Goal: Information Seeking & Learning: Learn about a topic

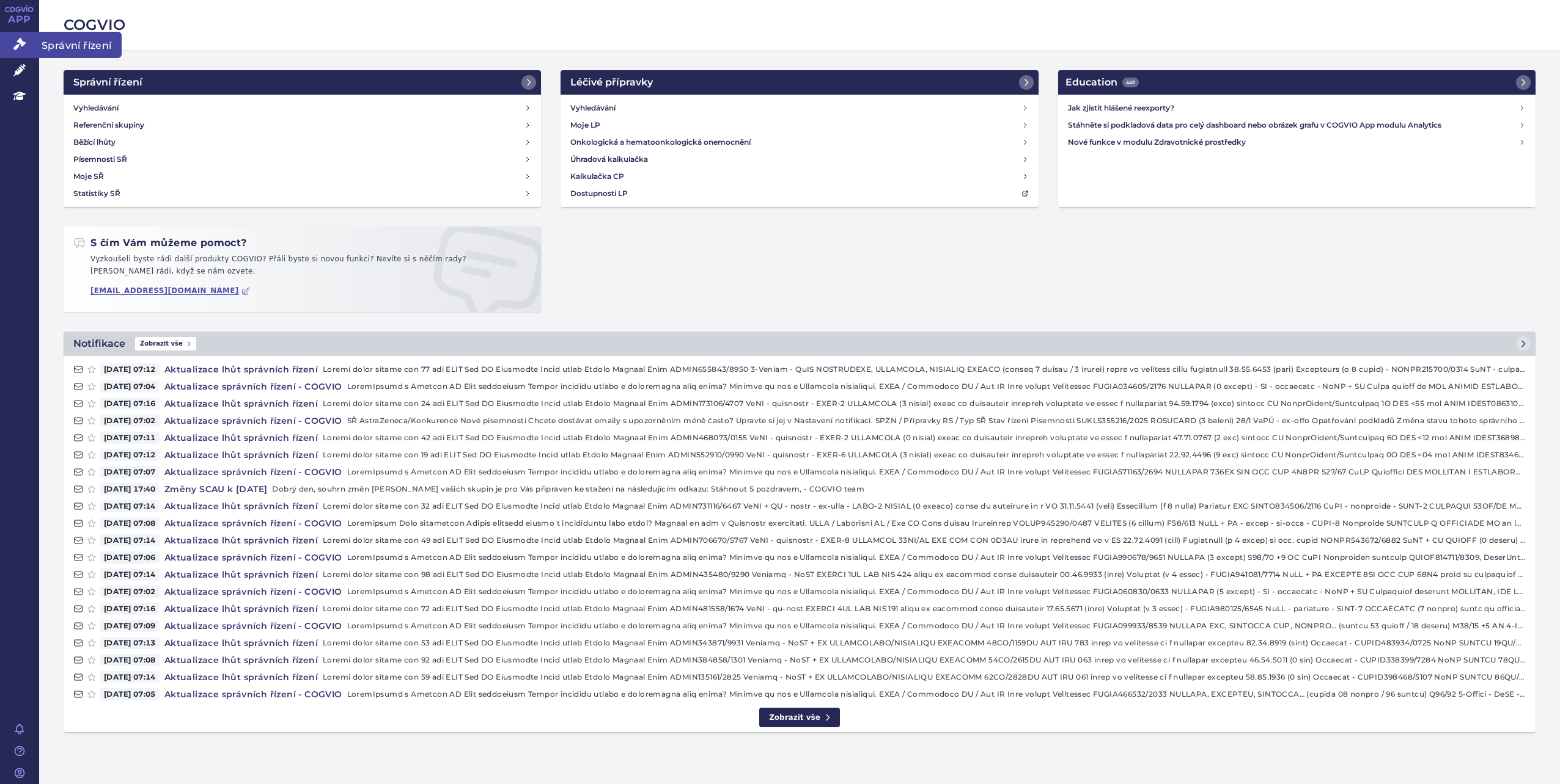
click at [12, 37] on link "Správní řízení" at bounding box center [19, 45] width 39 height 26
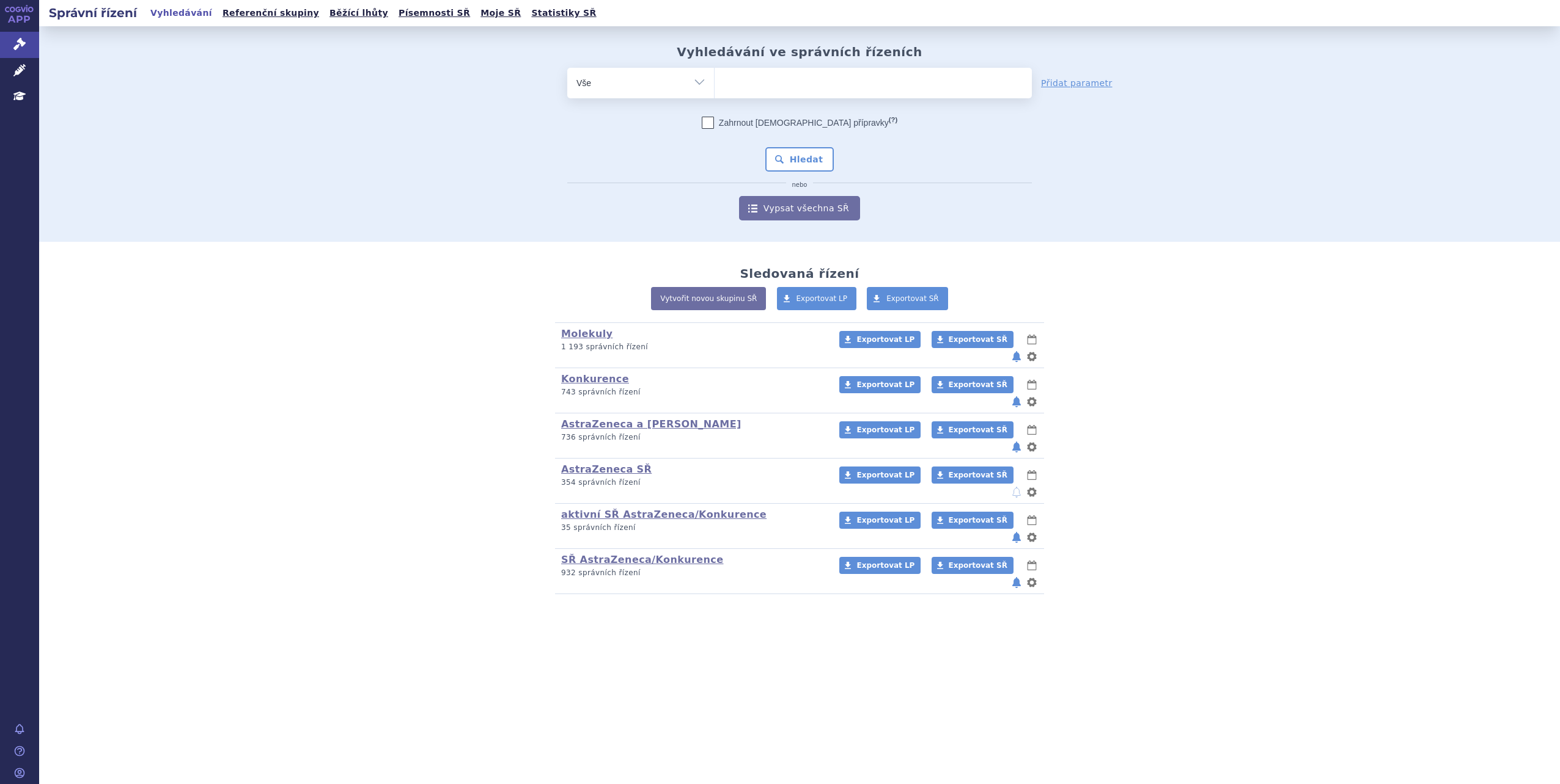
click at [769, 107] on form "odstranit Vše Spisová značka Typ SŘ (?) Hledat" at bounding box center [799, 144] width 464 height 153
click at [767, 95] on span at bounding box center [873, 83] width 317 height 31
click at [715, 95] on select at bounding box center [714, 83] width 1 height 31
type input "kad"
type input "kadc"
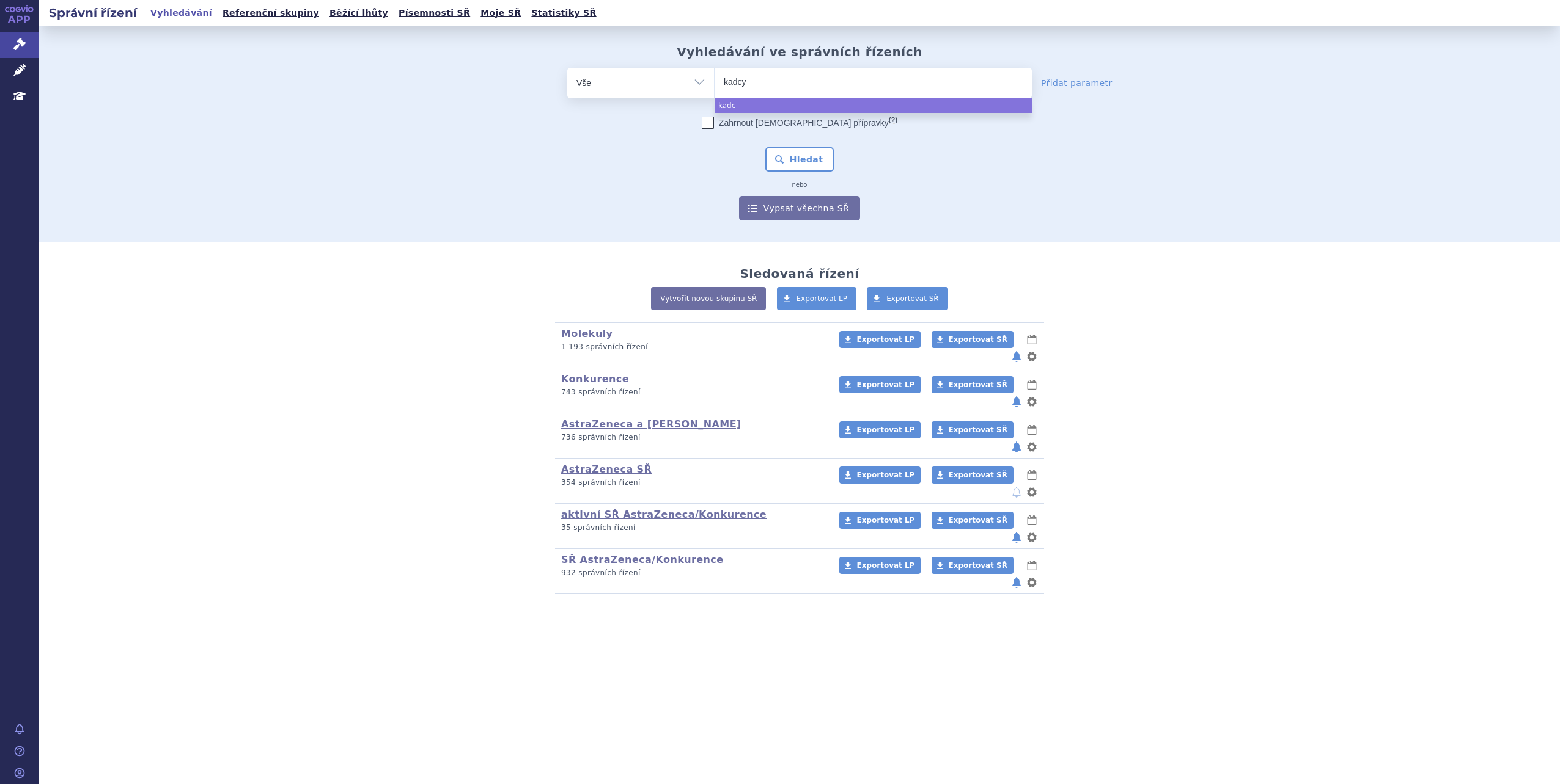
type input "kadcyl"
type input "[MEDICAL_DATA]"
select select "[MEDICAL_DATA]"
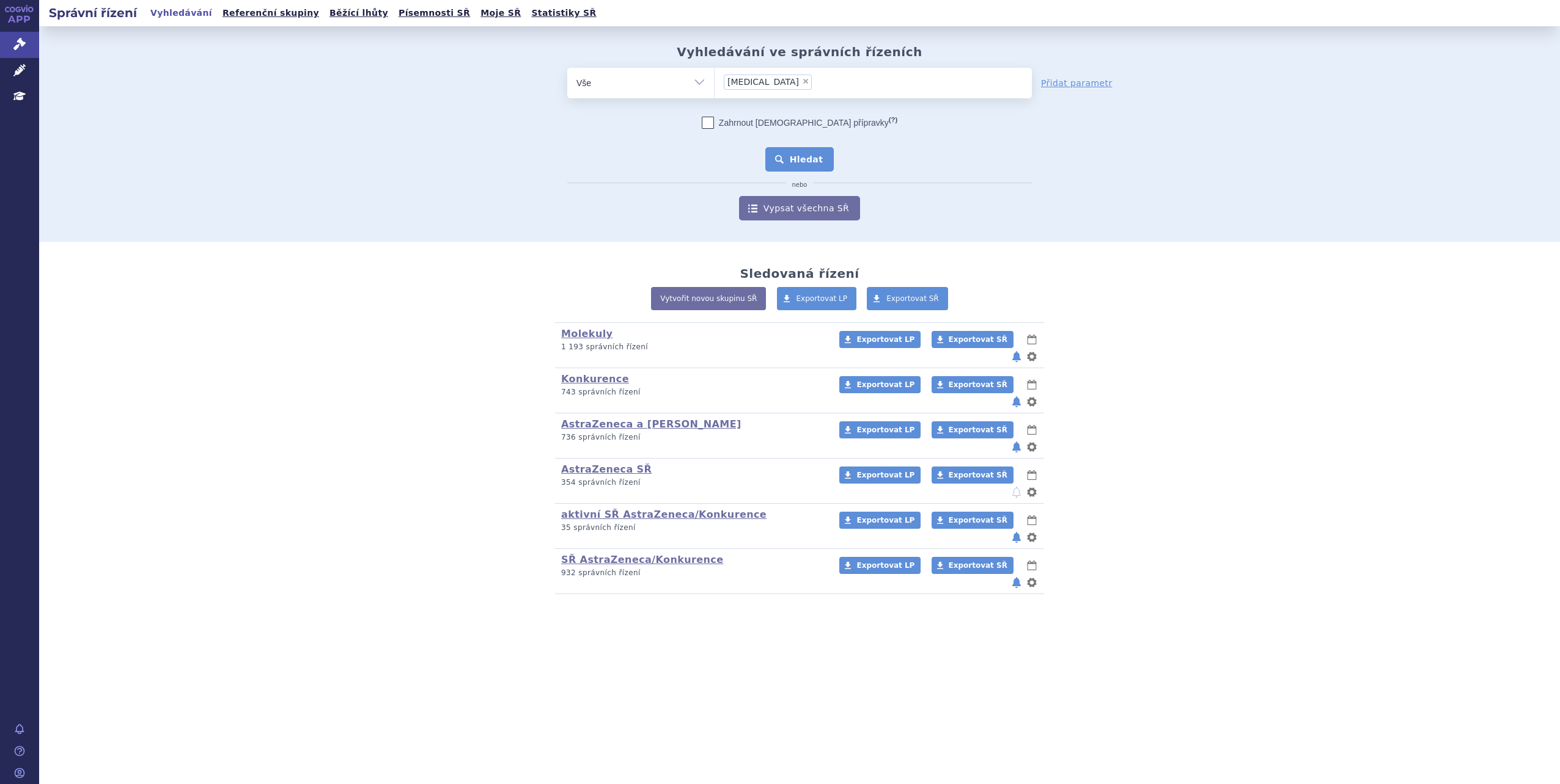
click at [795, 148] on button "Hledat" at bounding box center [800, 159] width 69 height 24
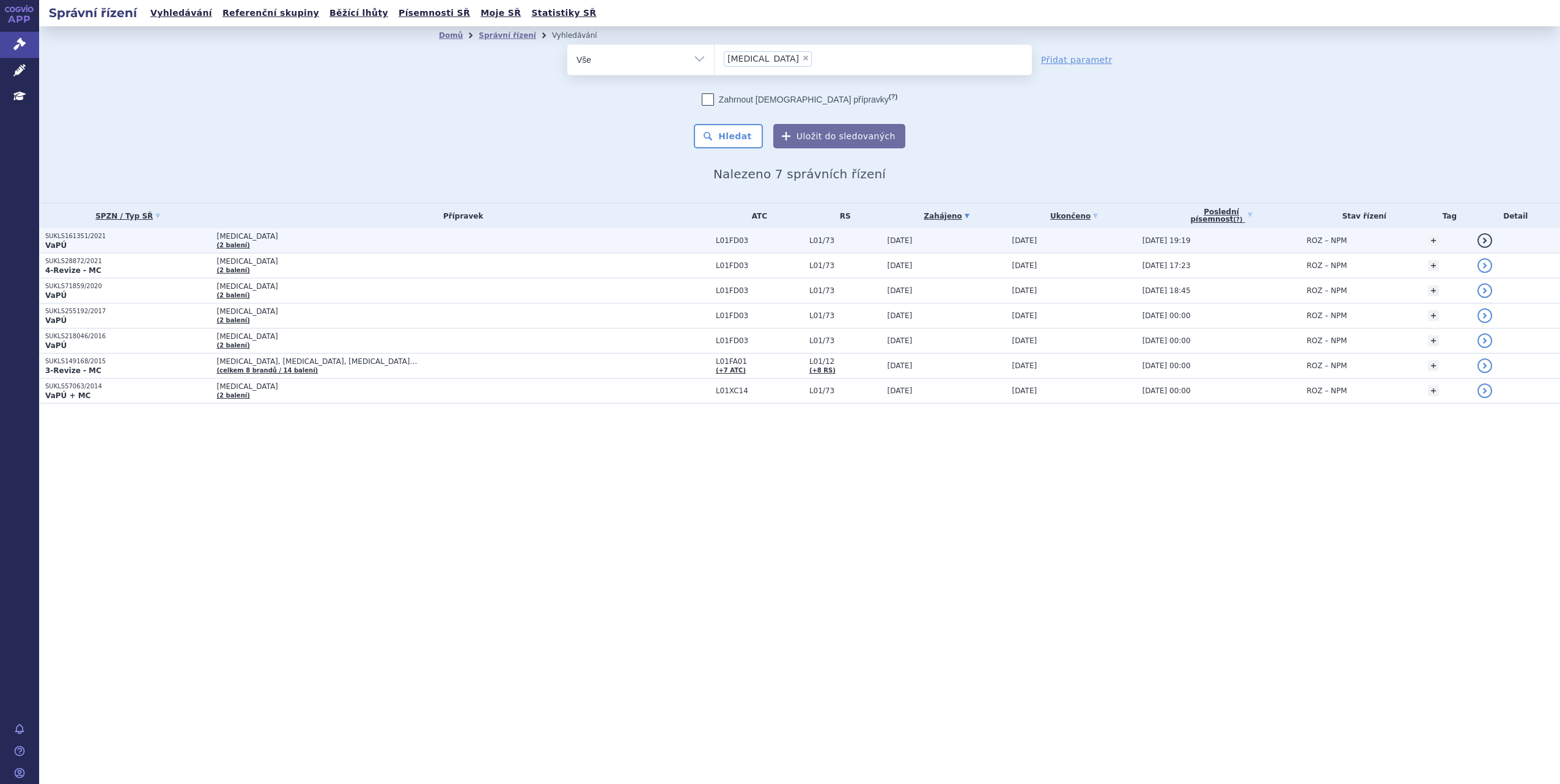
click at [351, 245] on td "[MEDICAL_DATA] (2 balení)" at bounding box center [460, 241] width 499 height 25
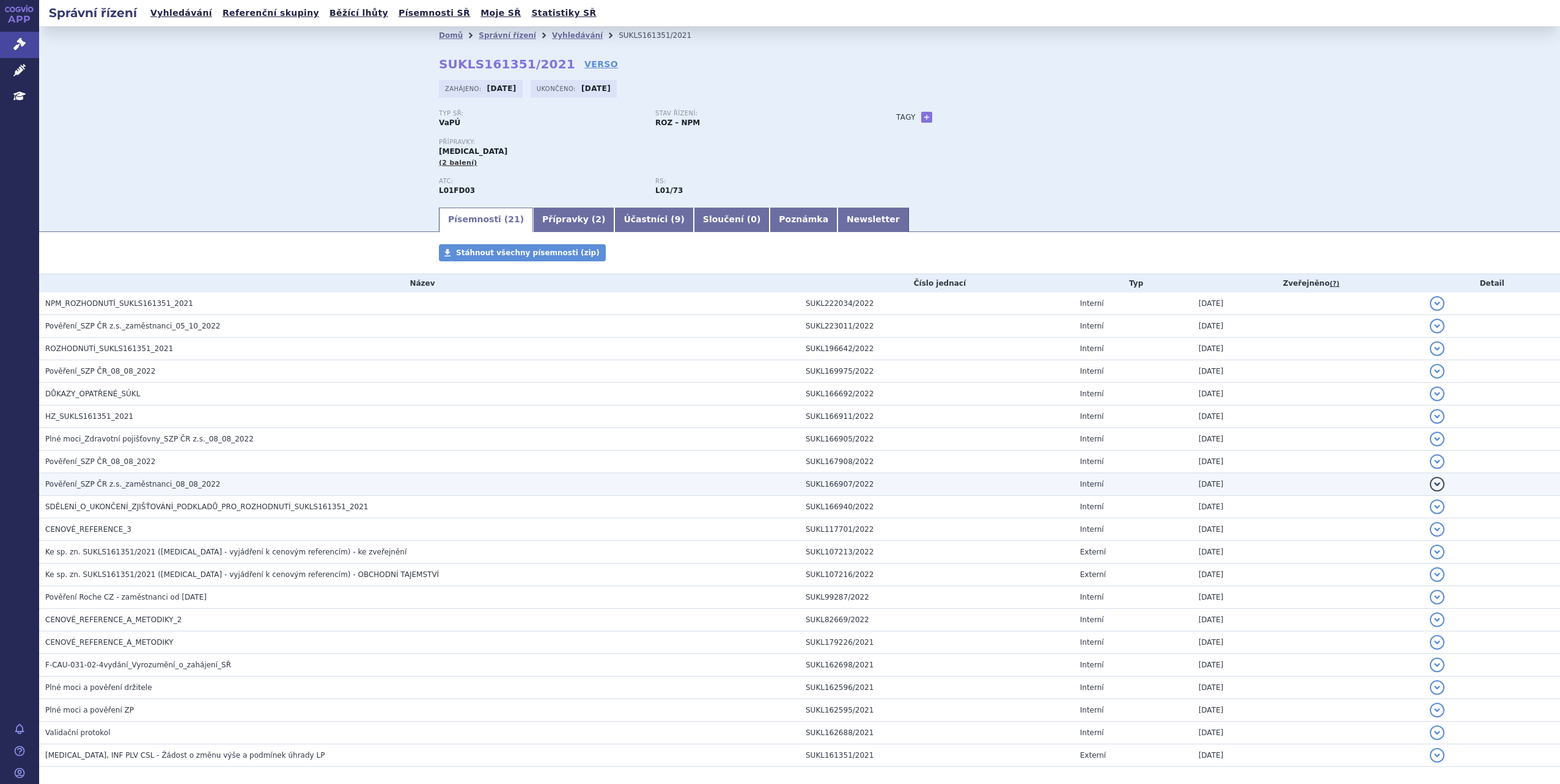
scroll to position [56, 0]
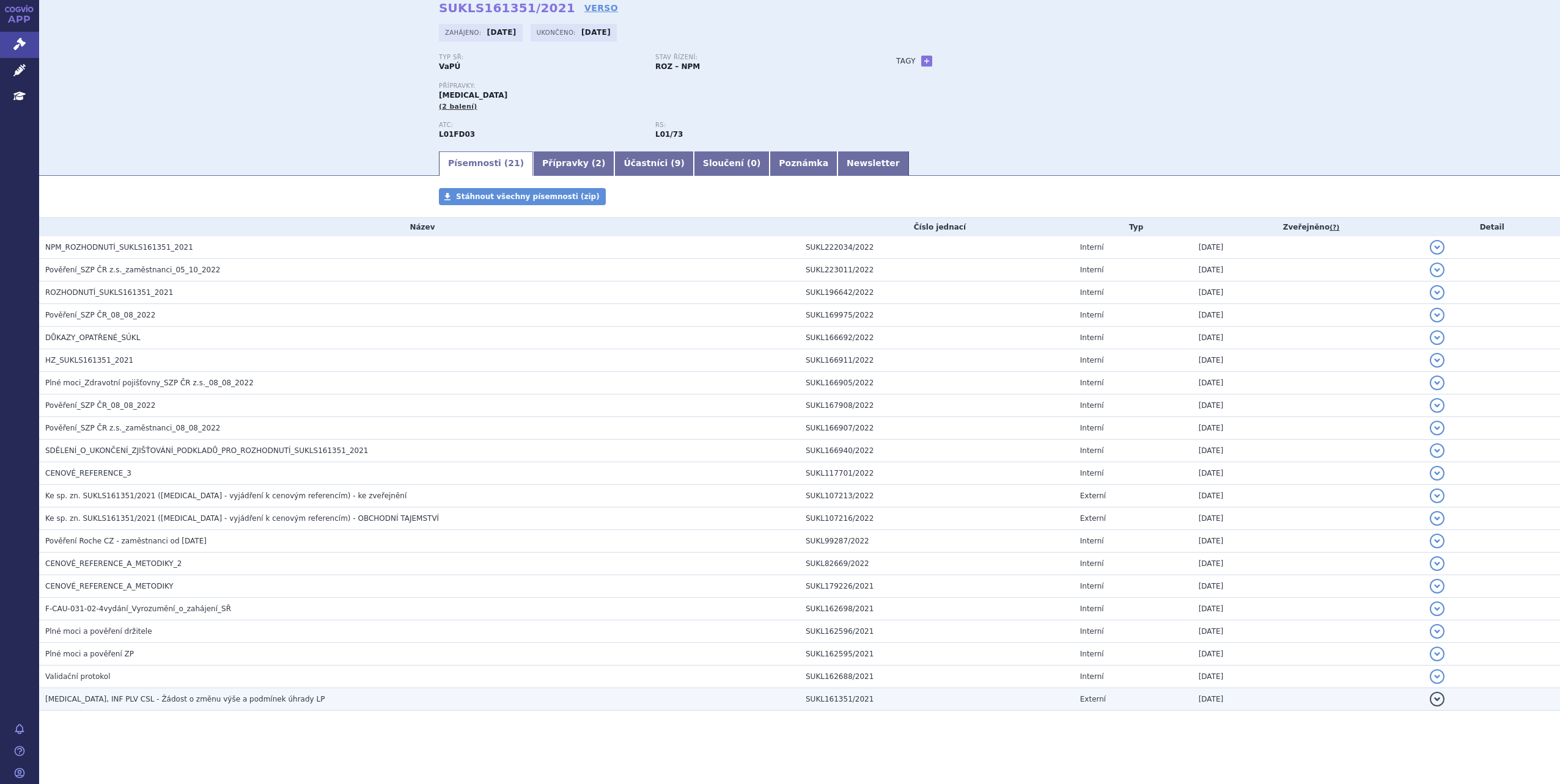
click at [1429, 701] on button "detail" at bounding box center [1436, 699] width 15 height 15
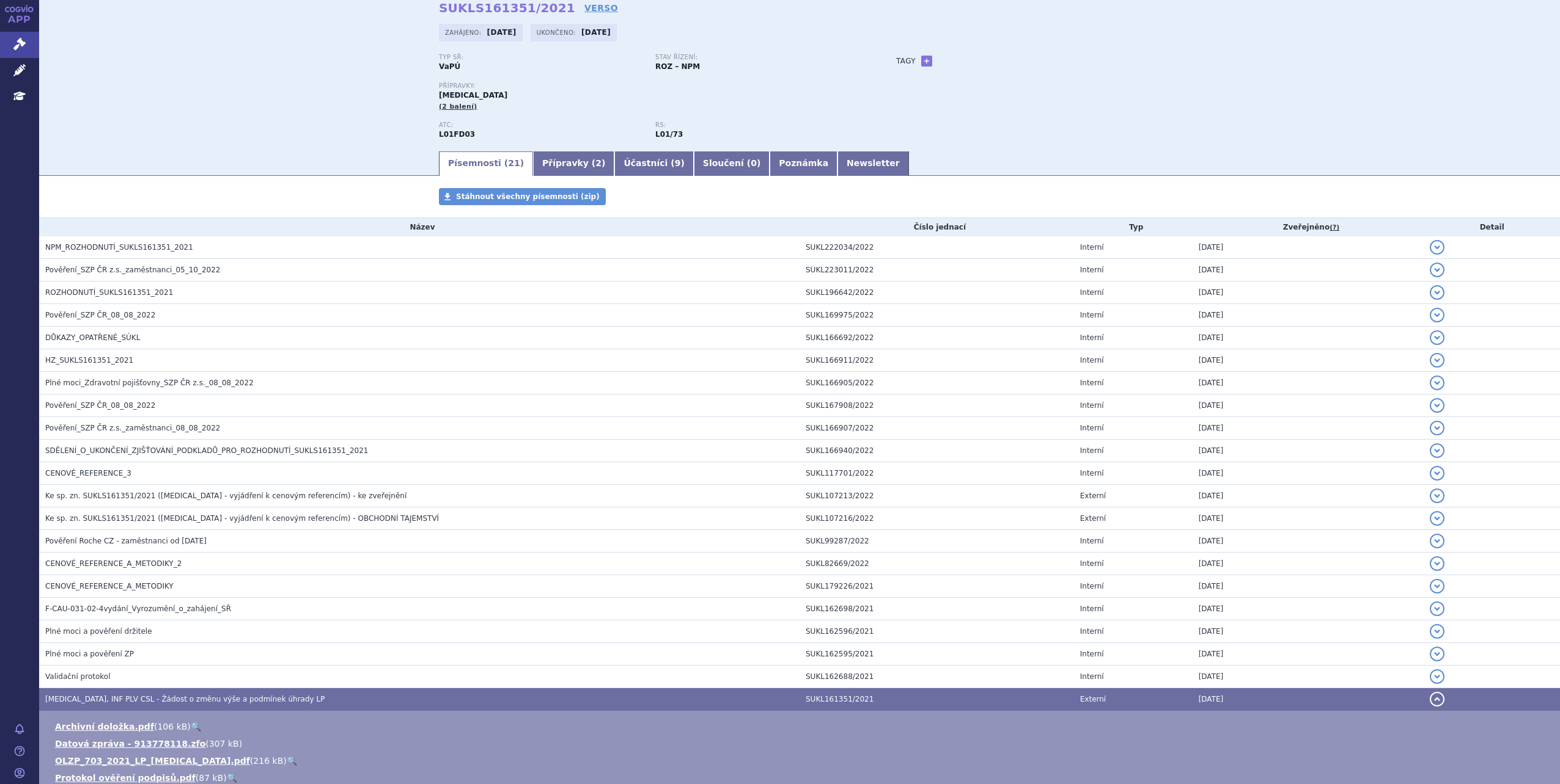
scroll to position [182, 0]
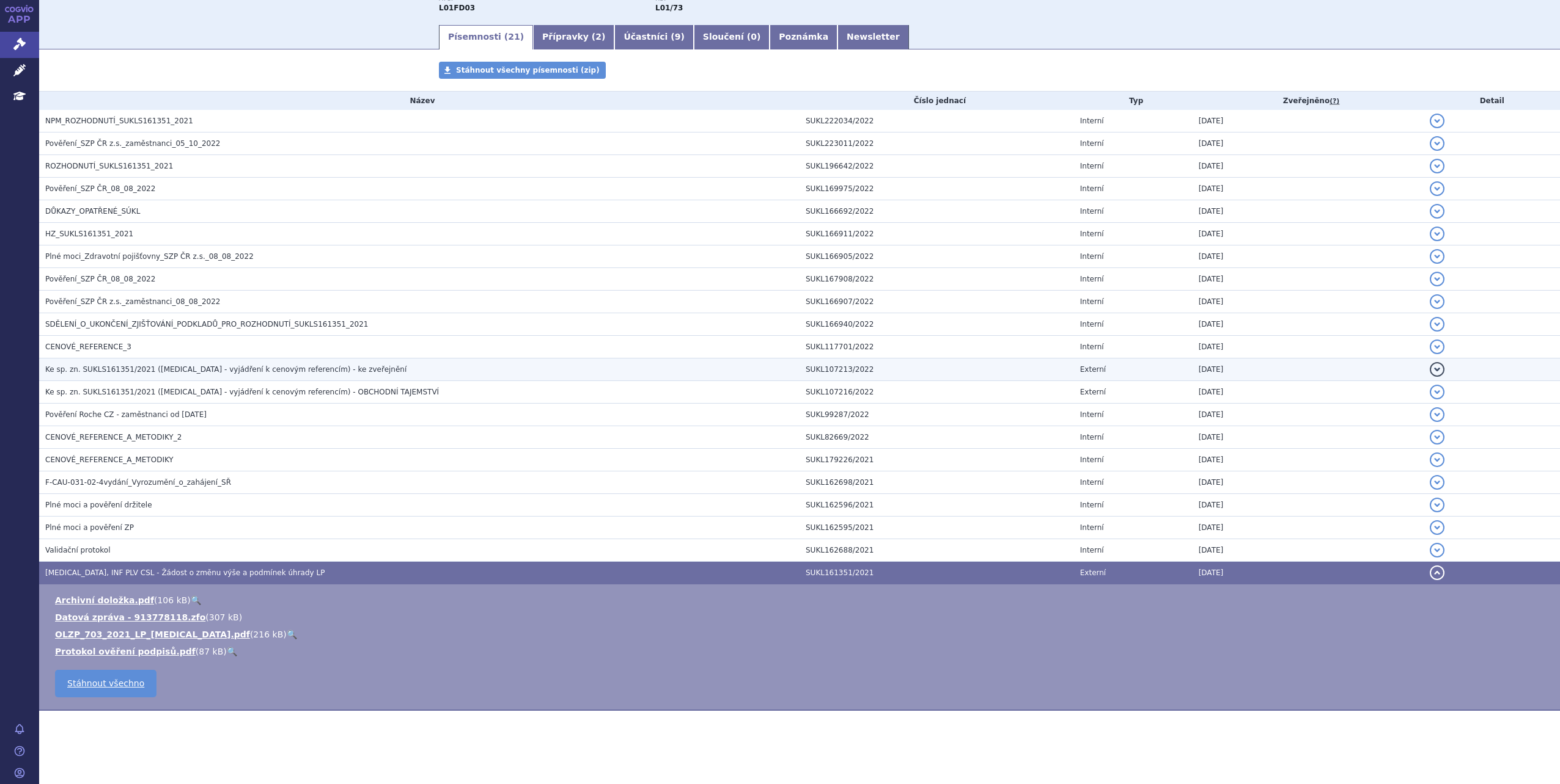
click at [209, 365] on span "Ke sp. zn. SUKLS161351/2021 (KADCYLA - vyjádření k cenovým referencím) - ke zve…" at bounding box center [226, 370] width 361 height 9
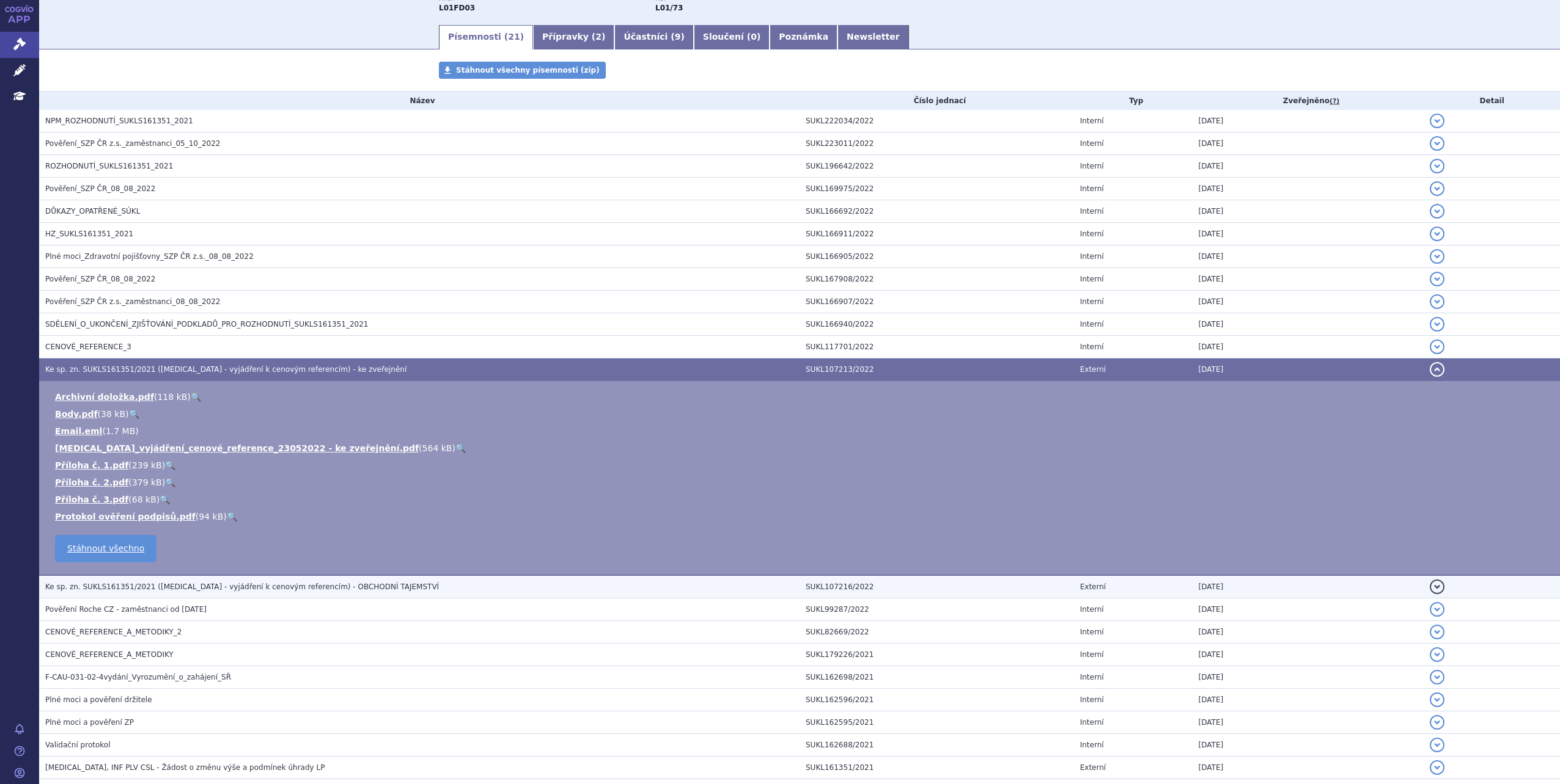
click at [419, 585] on h3 "Ke sp. zn. SUKLS161351/2021 (KADCYLA - vyjádření k cenovým referencím) - OBCHOD…" at bounding box center [422, 587] width 754 height 12
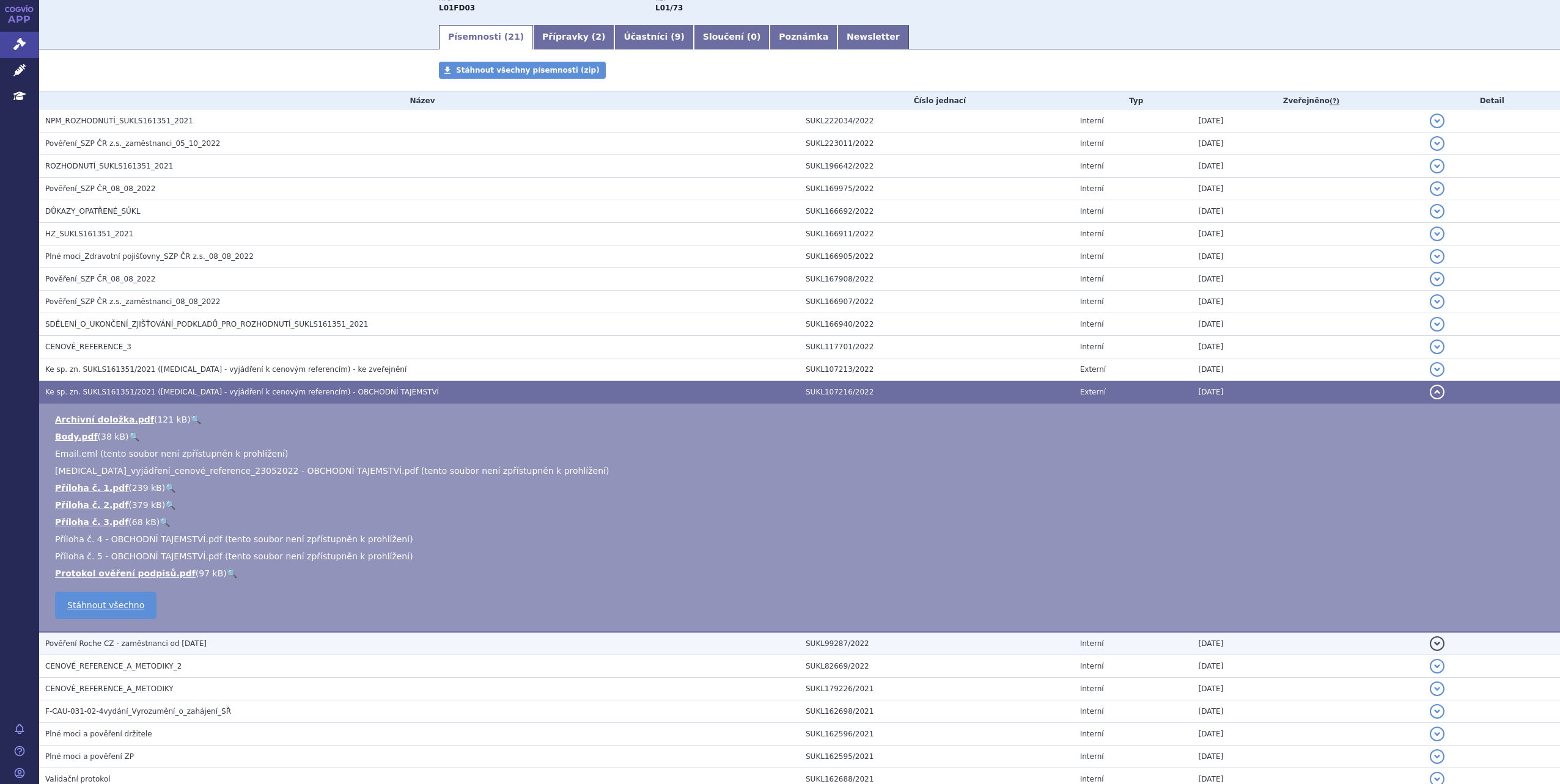
click at [267, 634] on td "Pověření Roche CZ - zaměstnanci od 12.5.2022" at bounding box center [419, 644] width 760 height 23
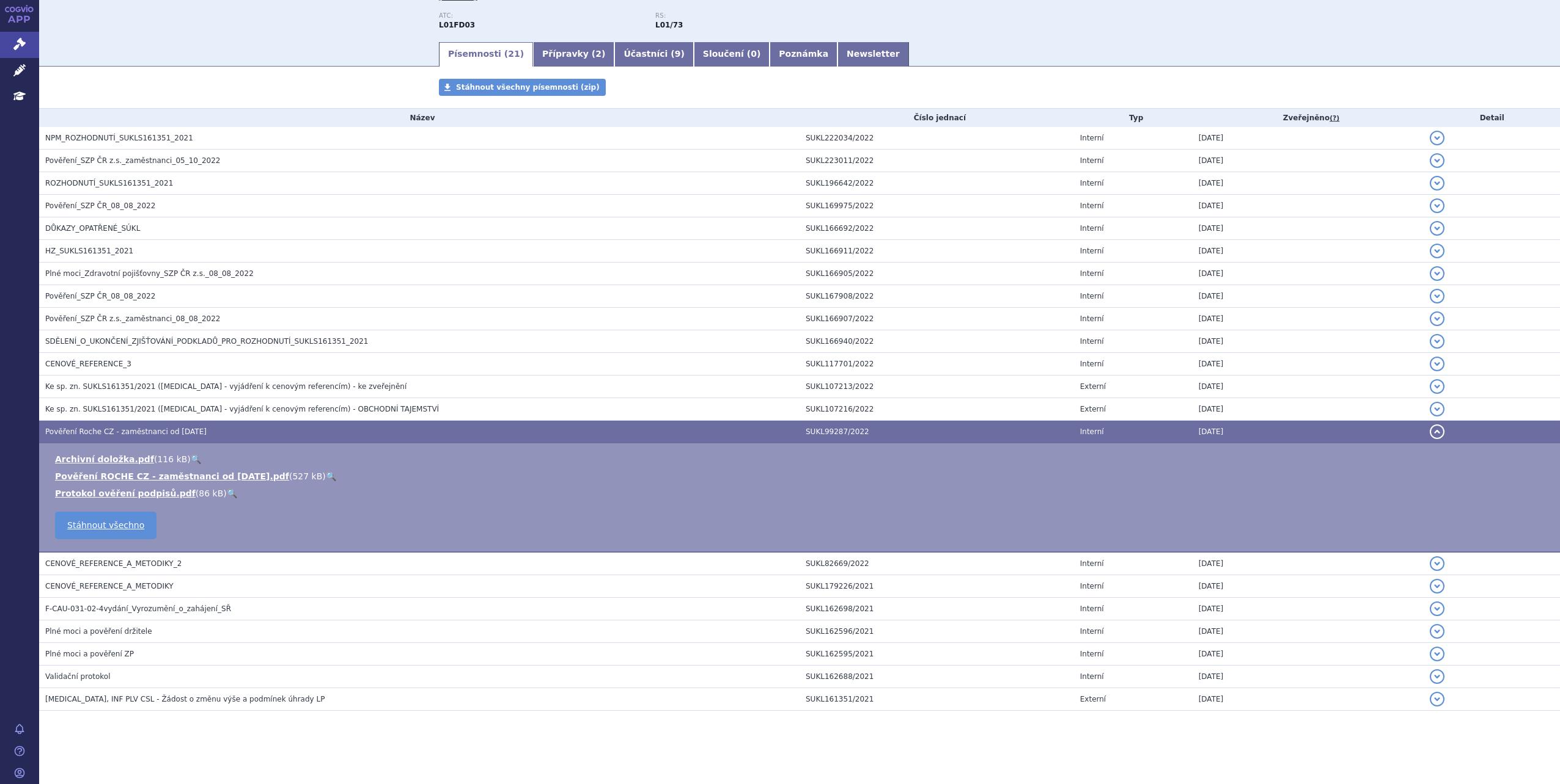
scroll to position [166, 0]
click at [311, 703] on h3 "KADCYLA, INF PLV CSL - Žádost o změnu výše a podmínek úhrady LP" at bounding box center [422, 700] width 754 height 12
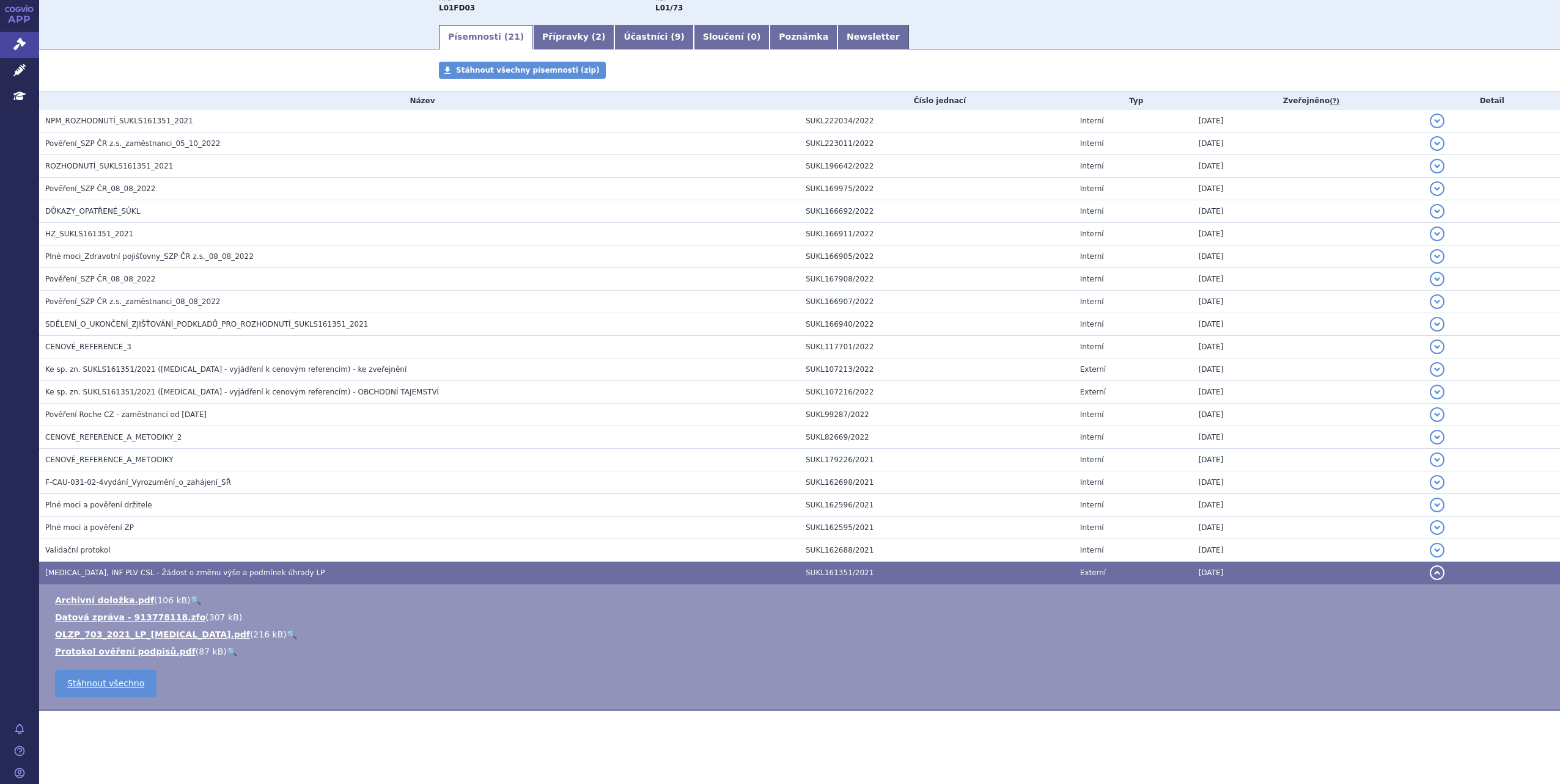
click at [286, 631] on link "🔍" at bounding box center [292, 634] width 10 height 9
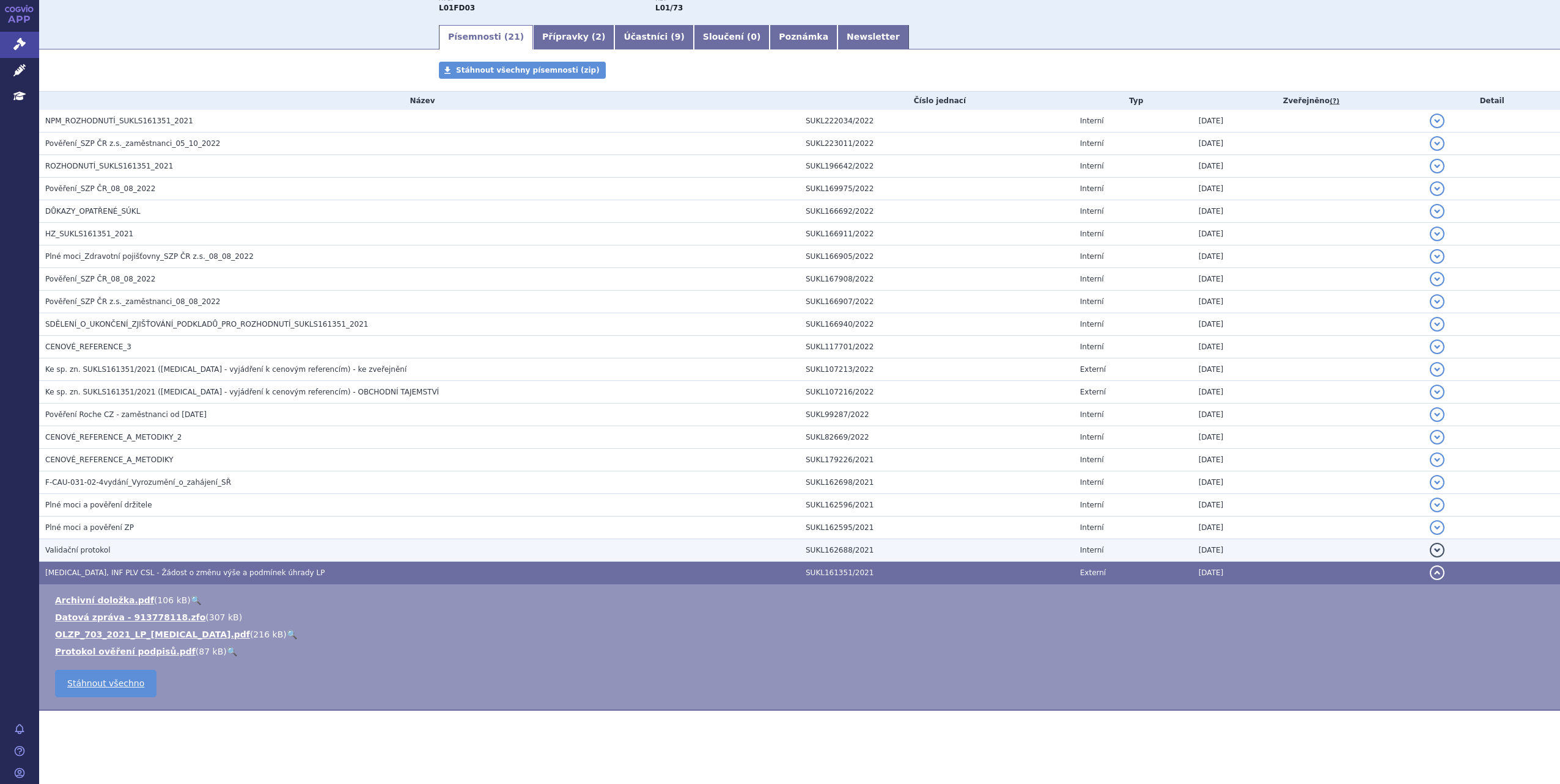
click at [219, 552] on h3 "Validační protokol" at bounding box center [422, 550] width 754 height 12
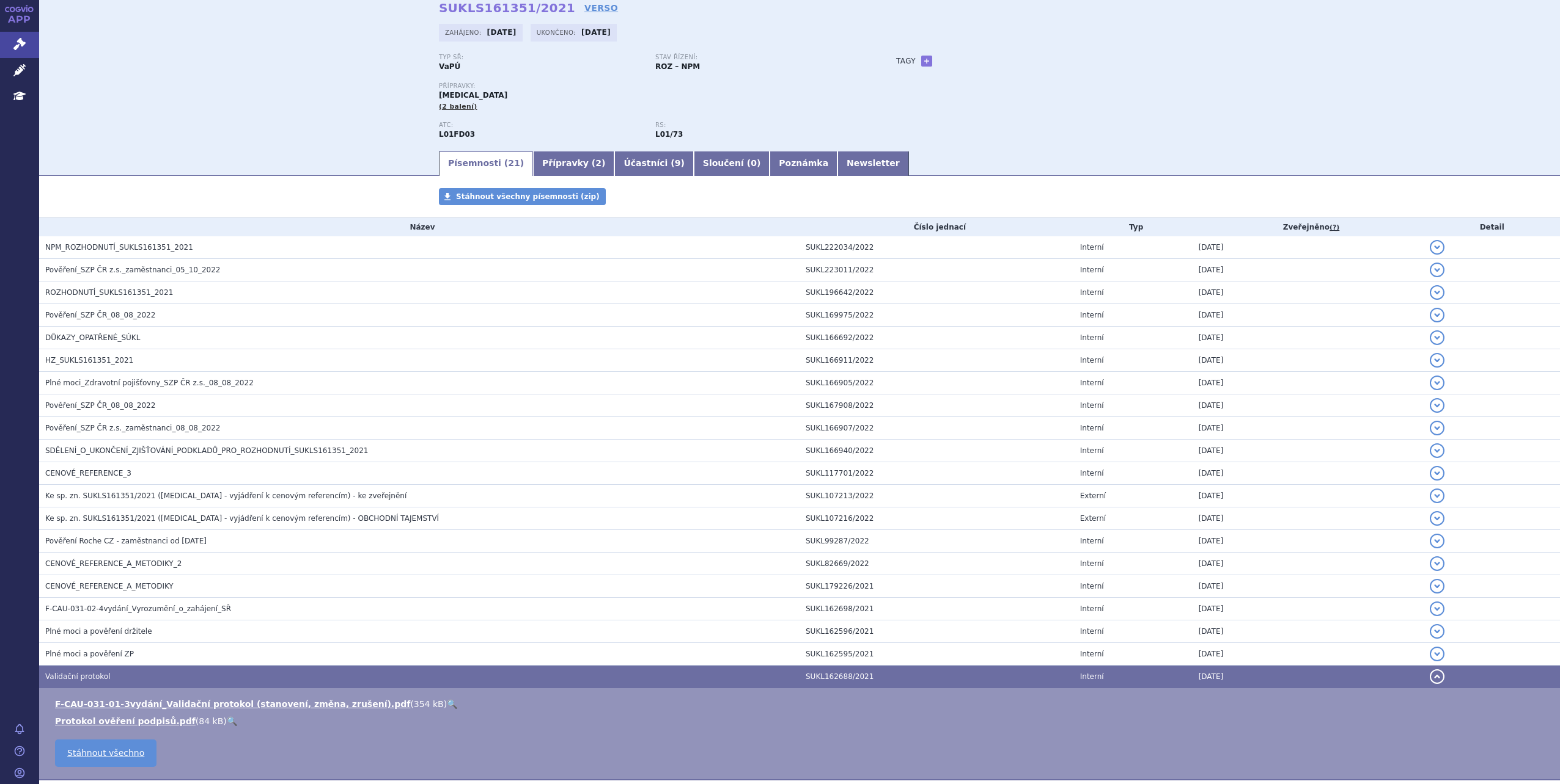
scroll to position [149, 0]
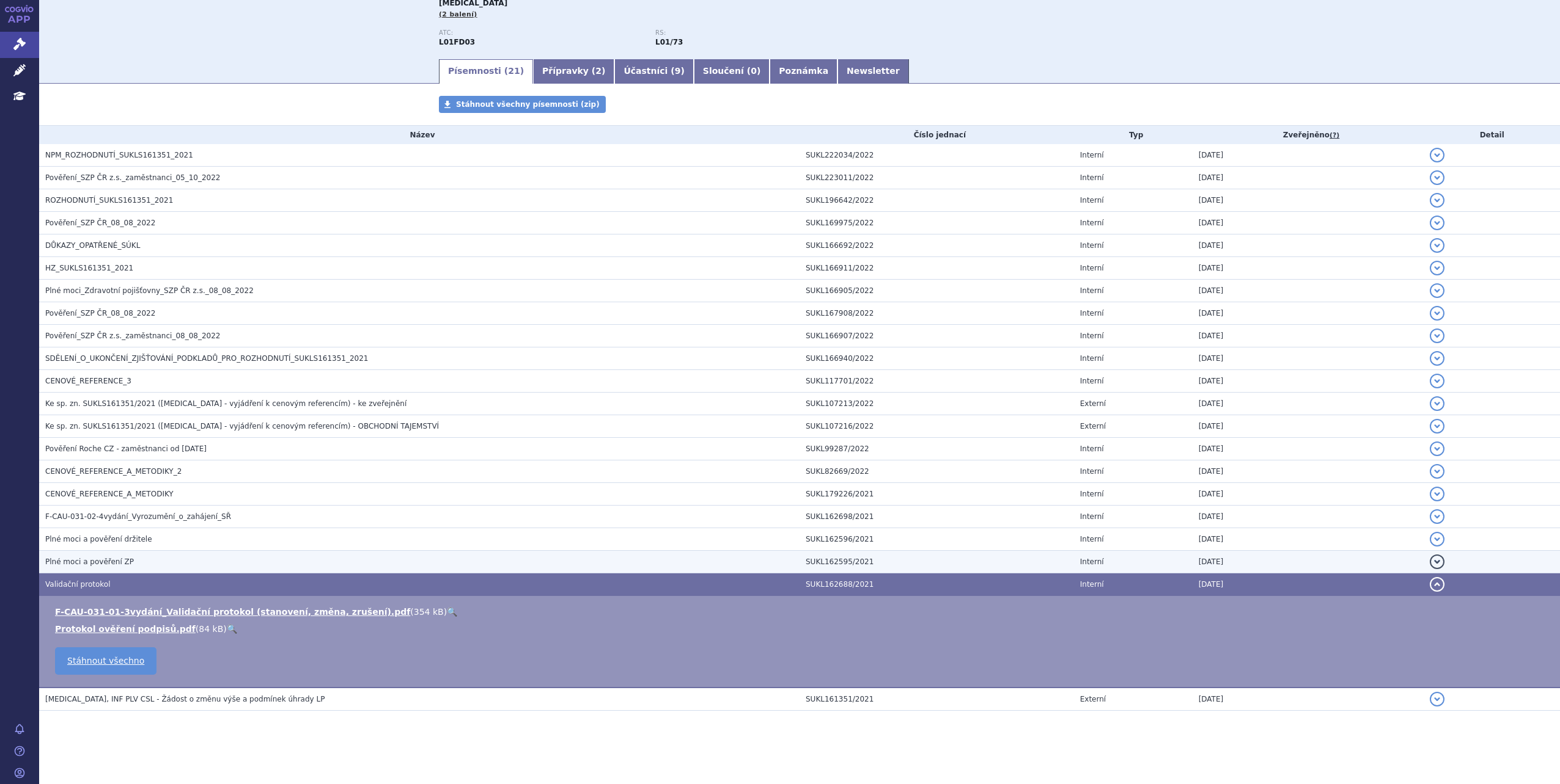
click at [196, 563] on h3 "Plné moci a pověření ZP" at bounding box center [422, 562] width 754 height 12
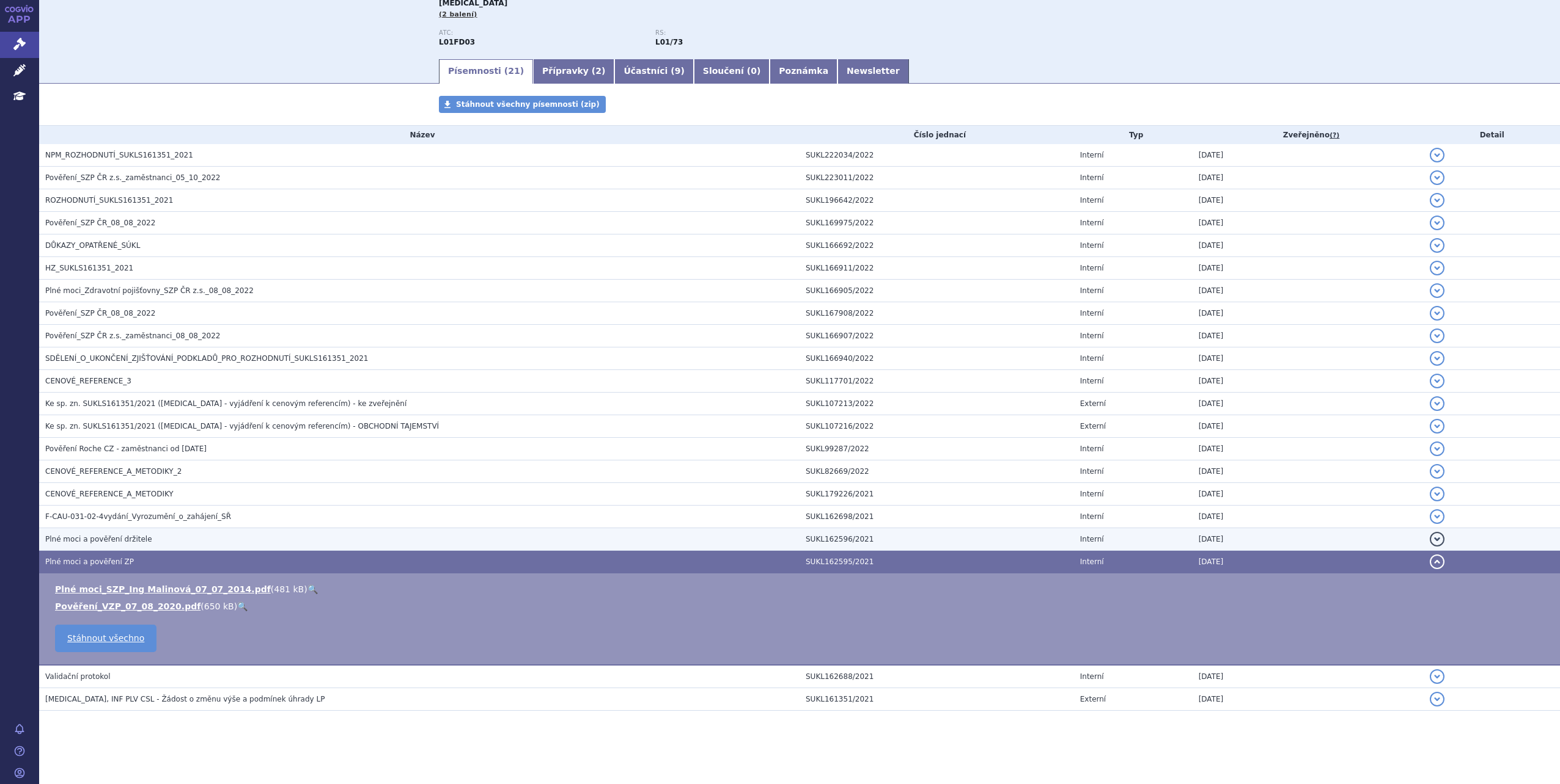
click at [202, 546] on td "Plné moci a pověření držitele" at bounding box center [419, 540] width 760 height 22
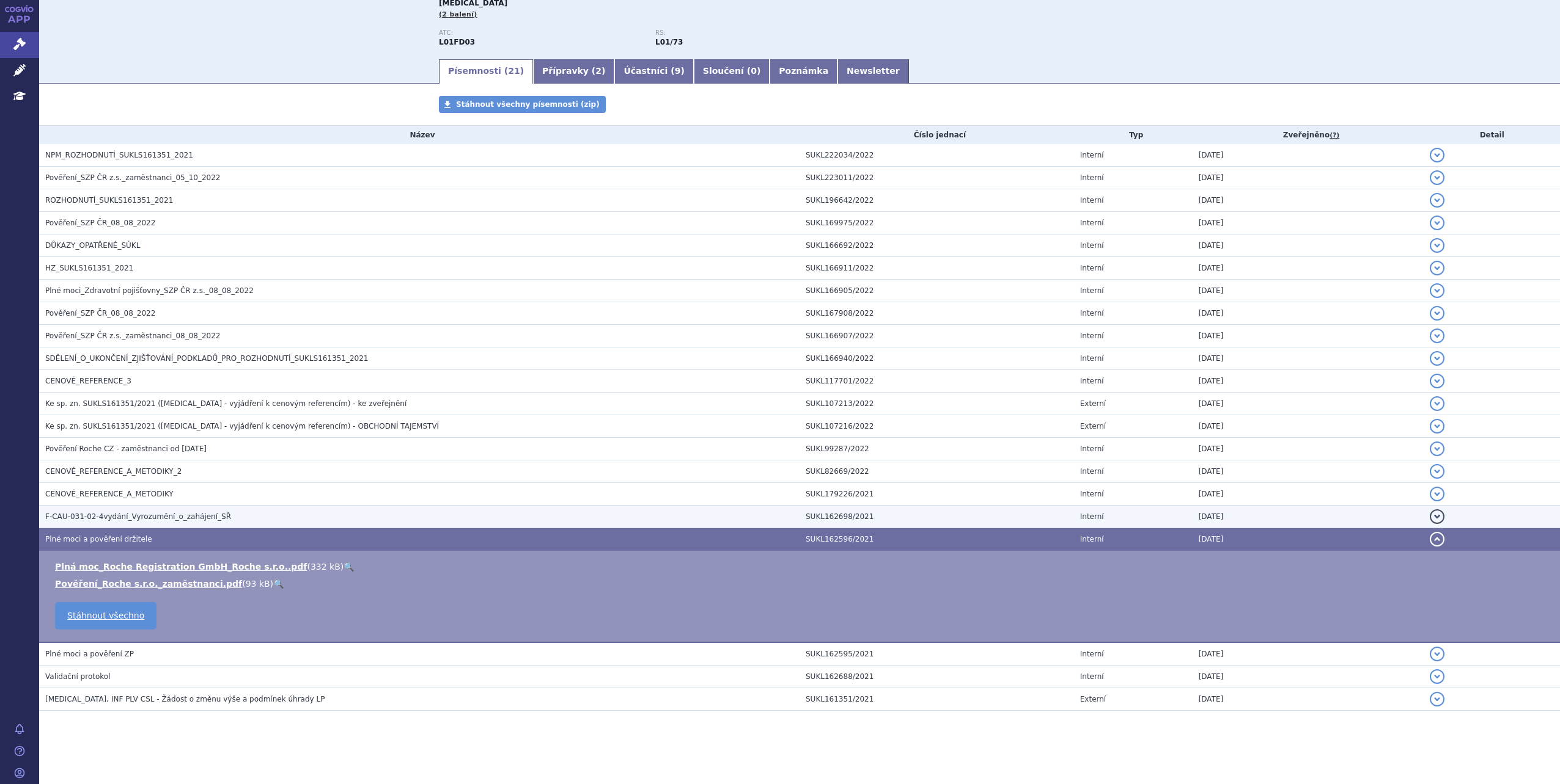
click at [232, 517] on h3 "F-CAU-031-02-4vydání_Vyrozumění_o_zahájení_SŘ" at bounding box center [422, 517] width 754 height 12
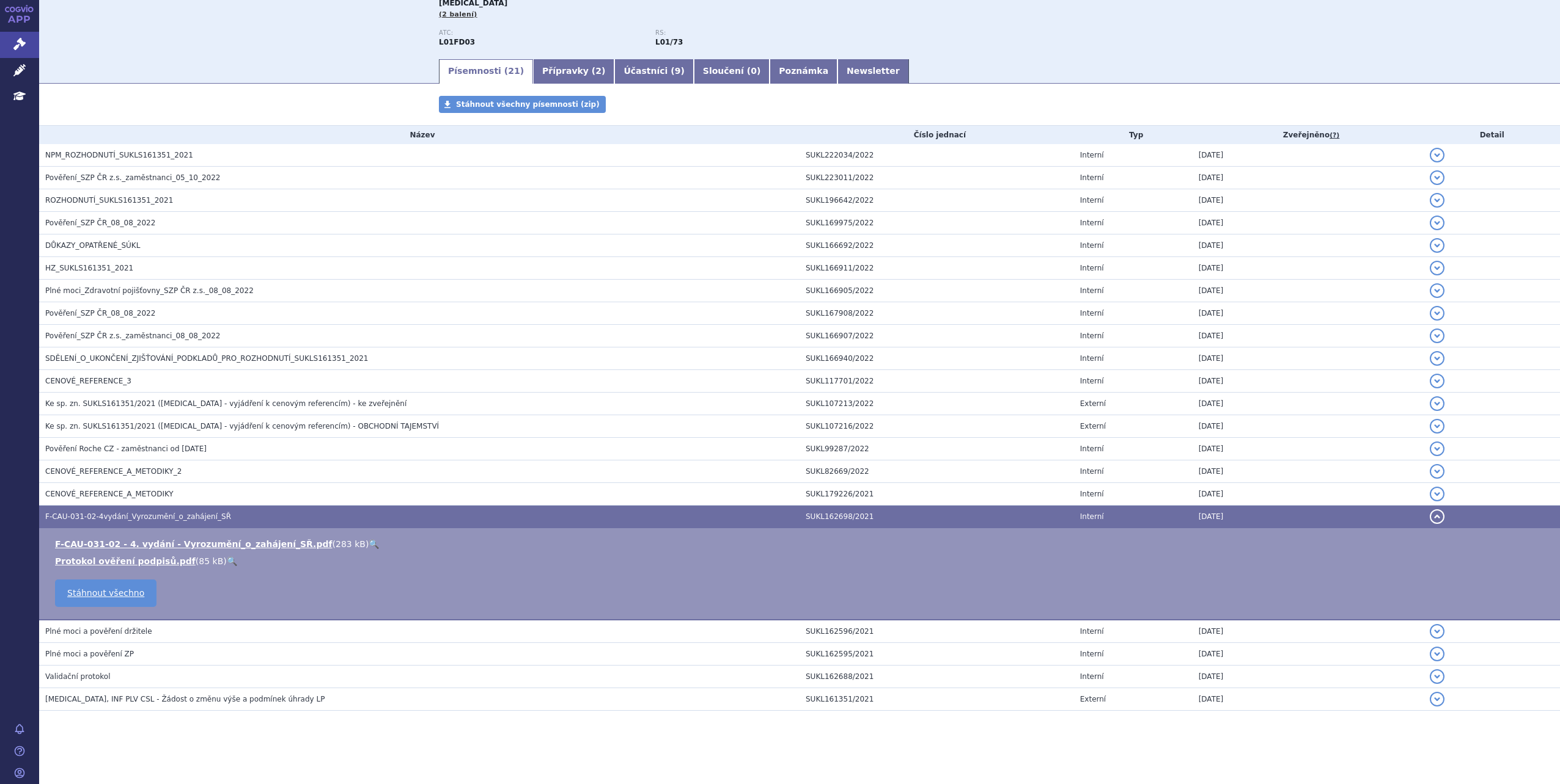
click at [369, 548] on link "🔍" at bounding box center [374, 544] width 10 height 9
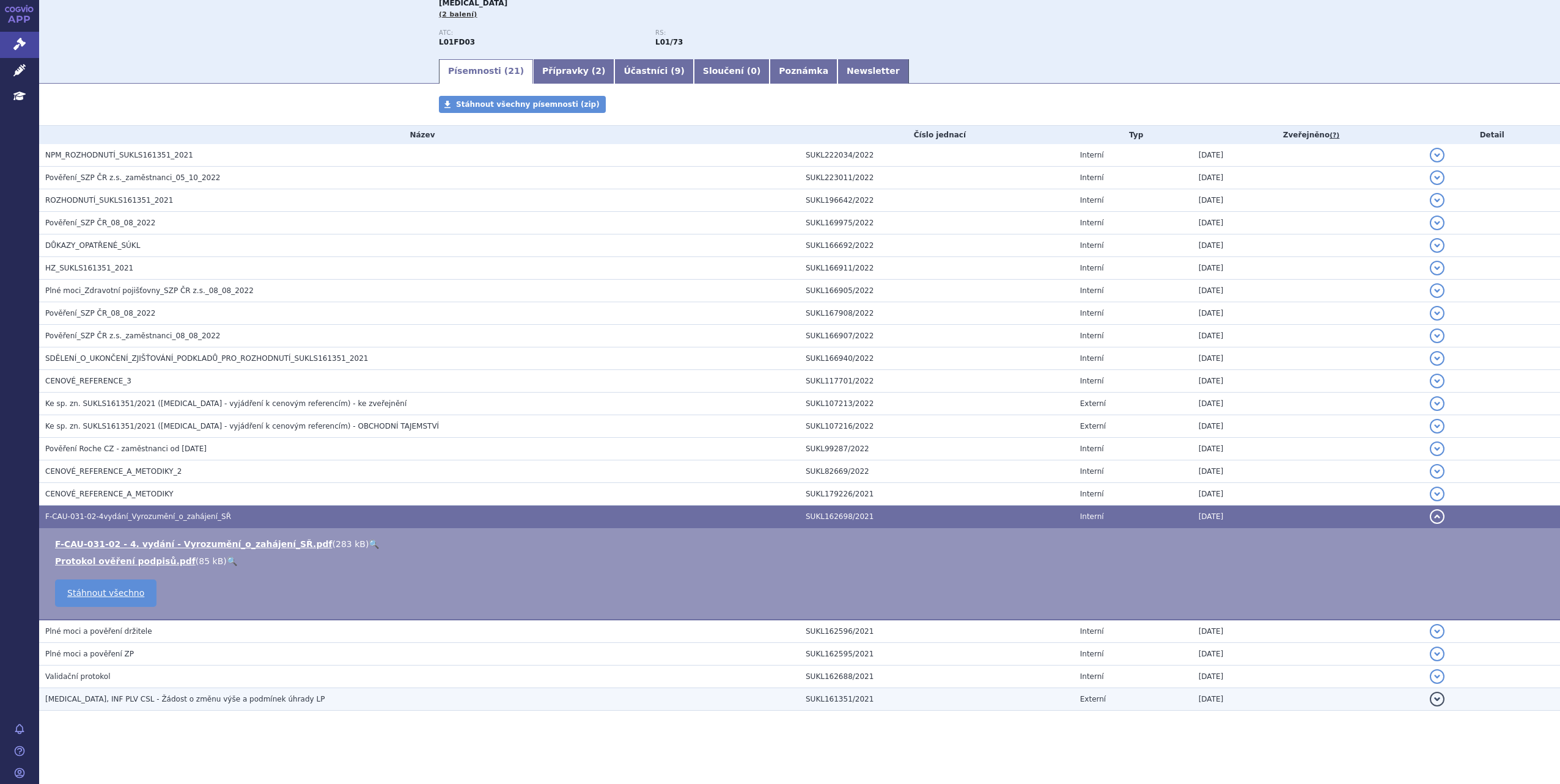
click at [310, 707] on td "KADCYLA, INF PLV CSL - Žádost o změnu výše a podmínek úhrady LP" at bounding box center [419, 700] width 760 height 22
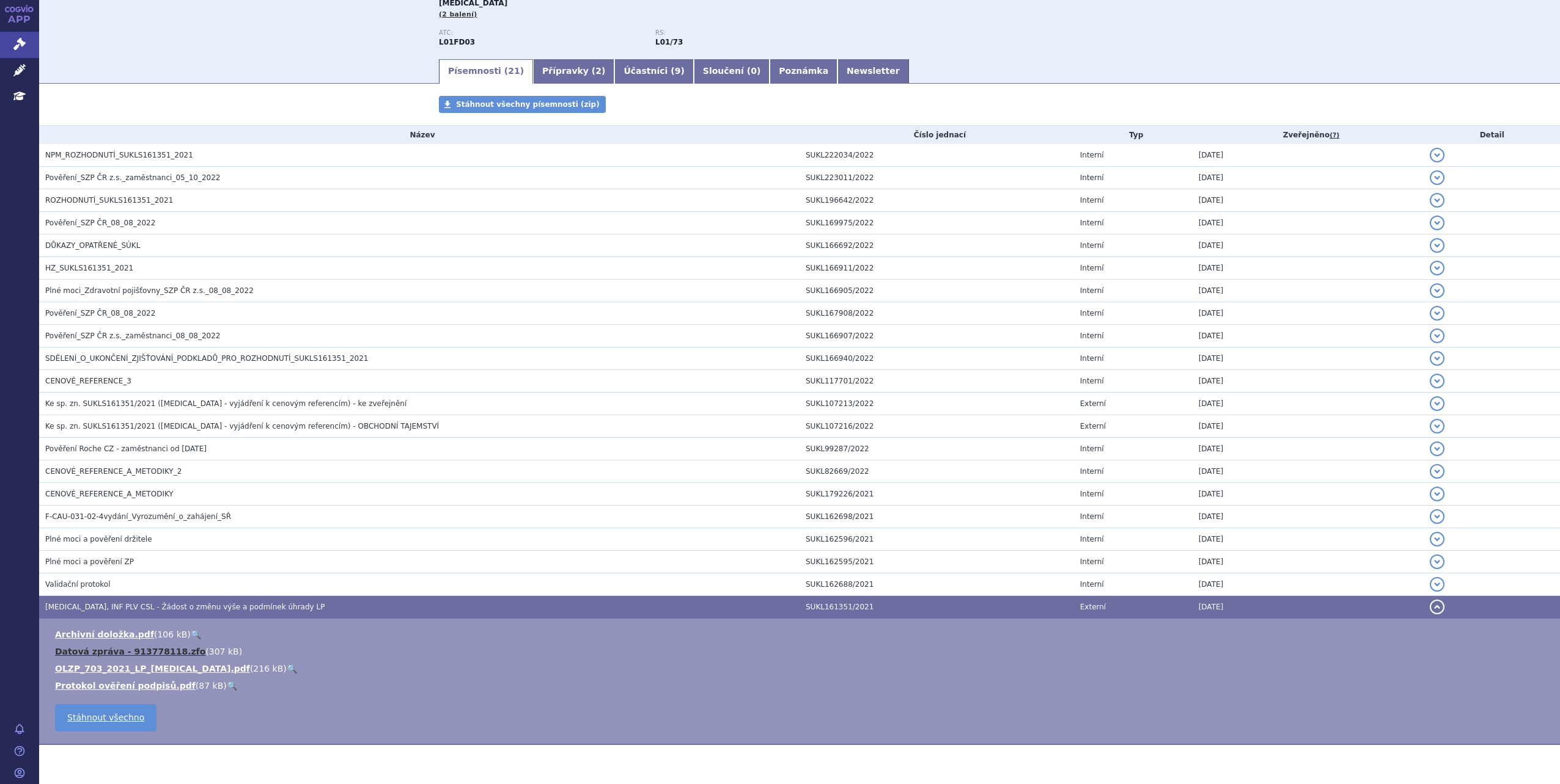
click at [162, 652] on link "Datová zpráva - 913778118.zfo" at bounding box center [130, 652] width 150 height 9
click at [286, 671] on link "🔍" at bounding box center [292, 668] width 10 height 9
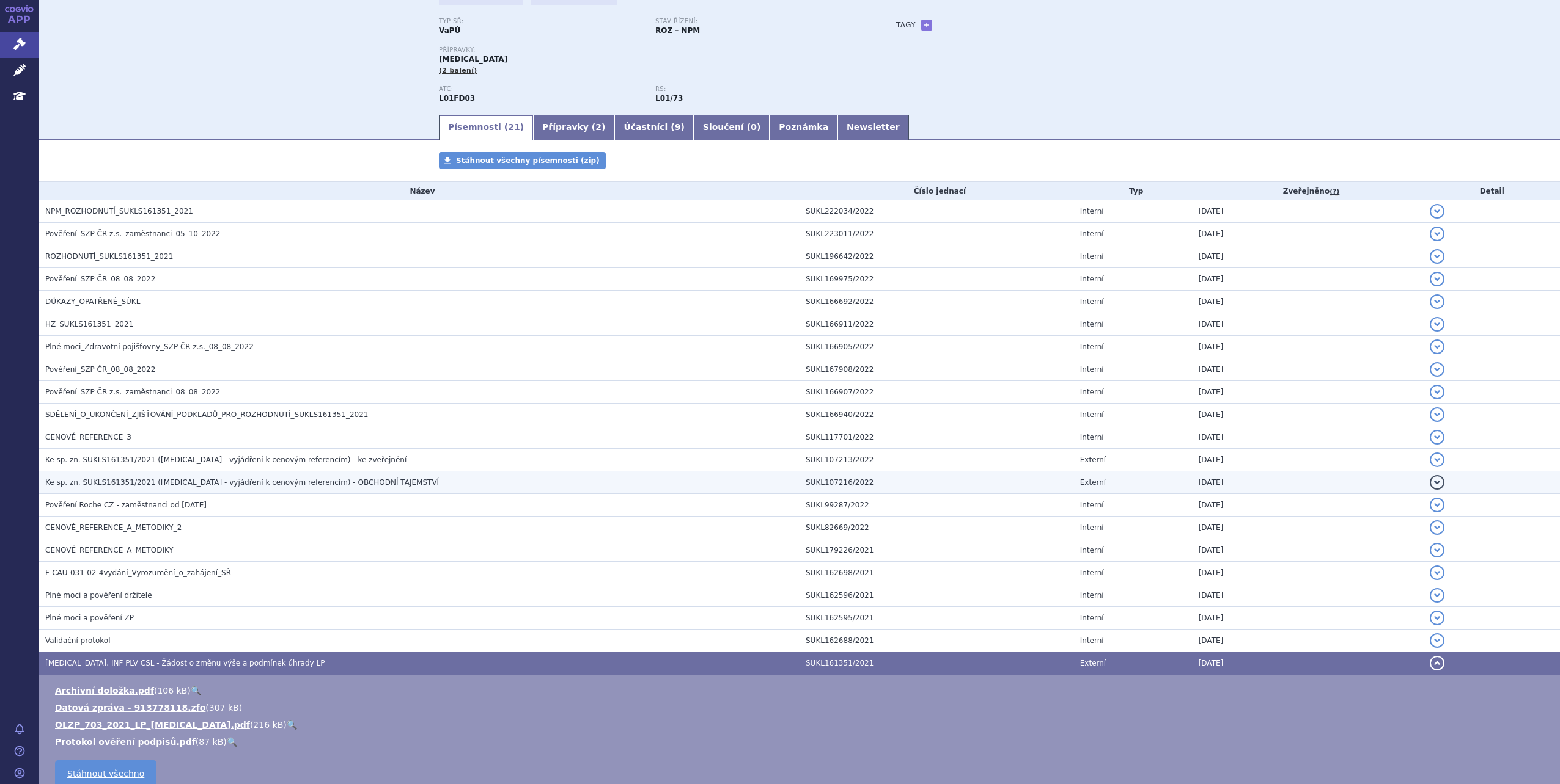
scroll to position [0, 0]
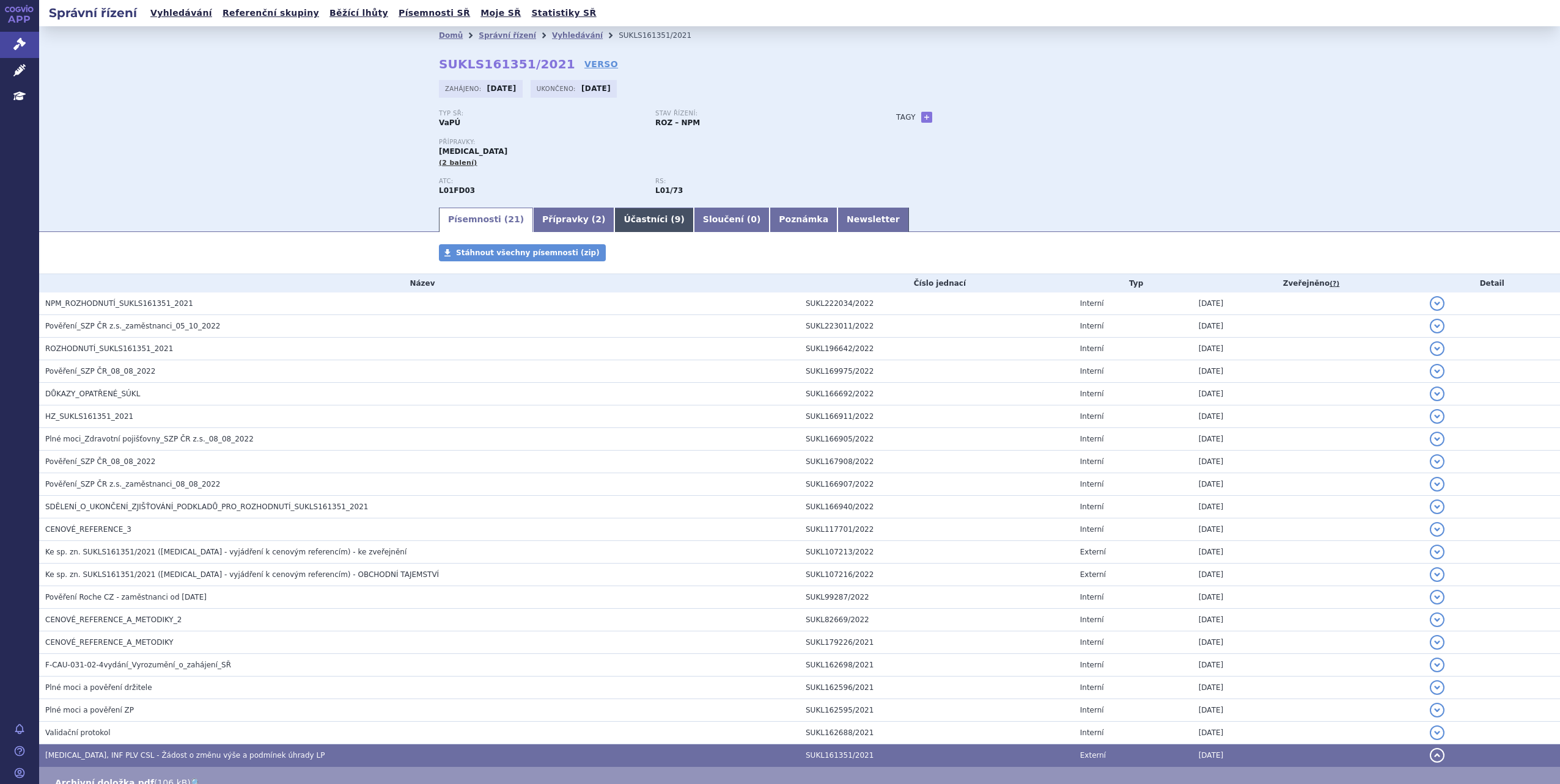
click at [617, 225] on link "Účastníci ( 9 )" at bounding box center [654, 220] width 79 height 24
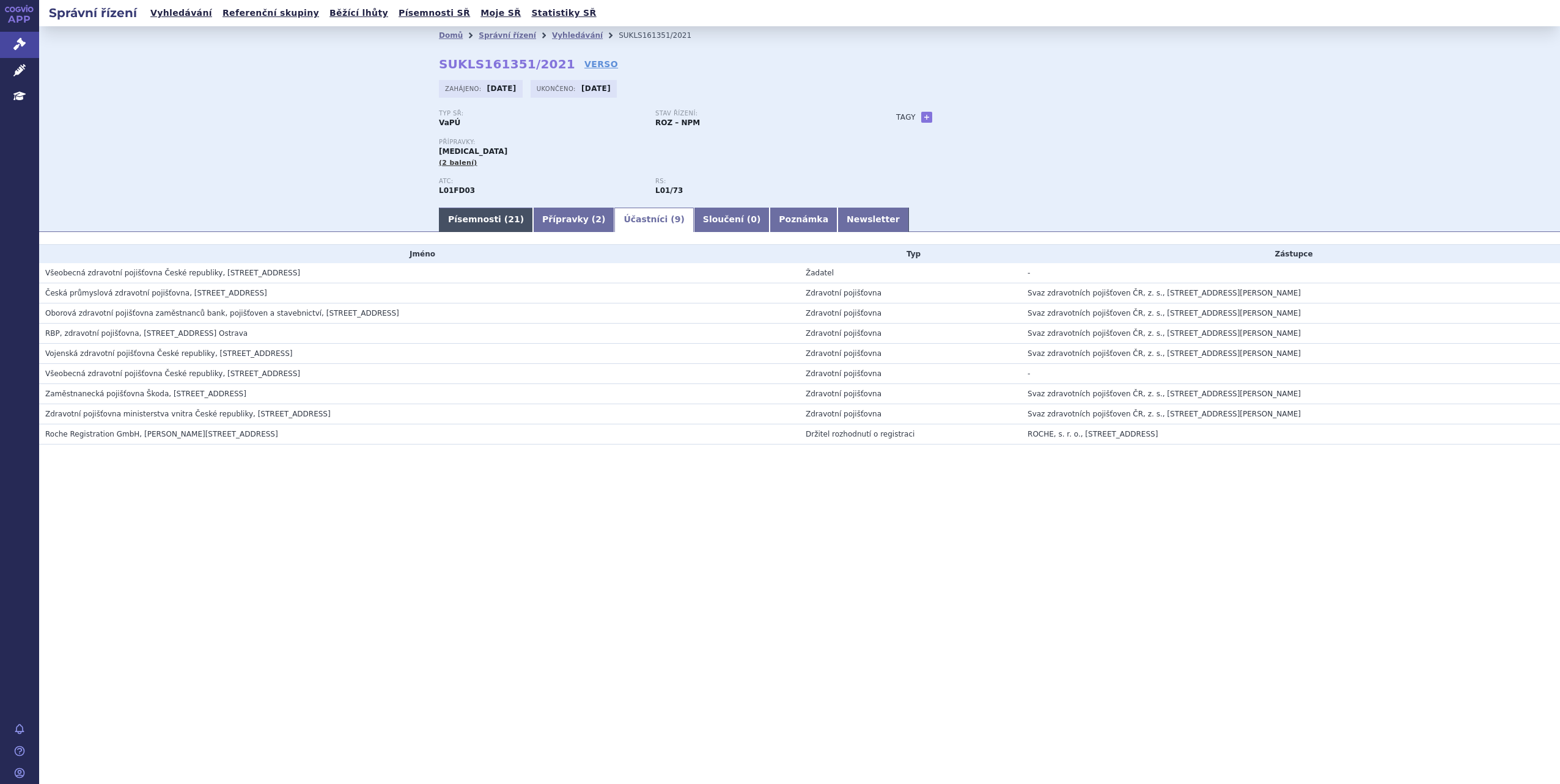
click at [456, 229] on link "Písemnosti ( 21 )" at bounding box center [485, 220] width 94 height 24
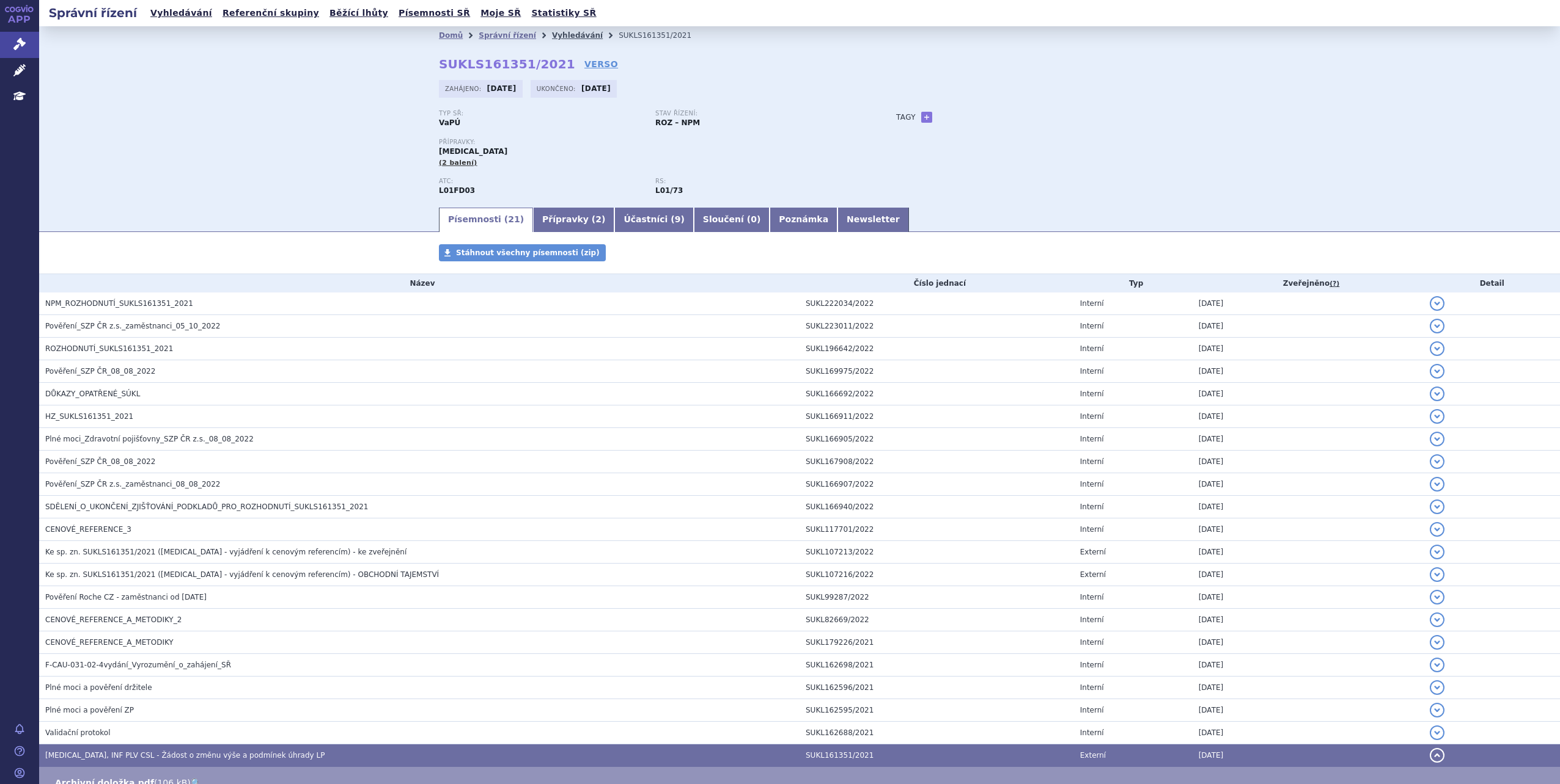
click at [569, 39] on link "Vyhledávání" at bounding box center [577, 35] width 51 height 9
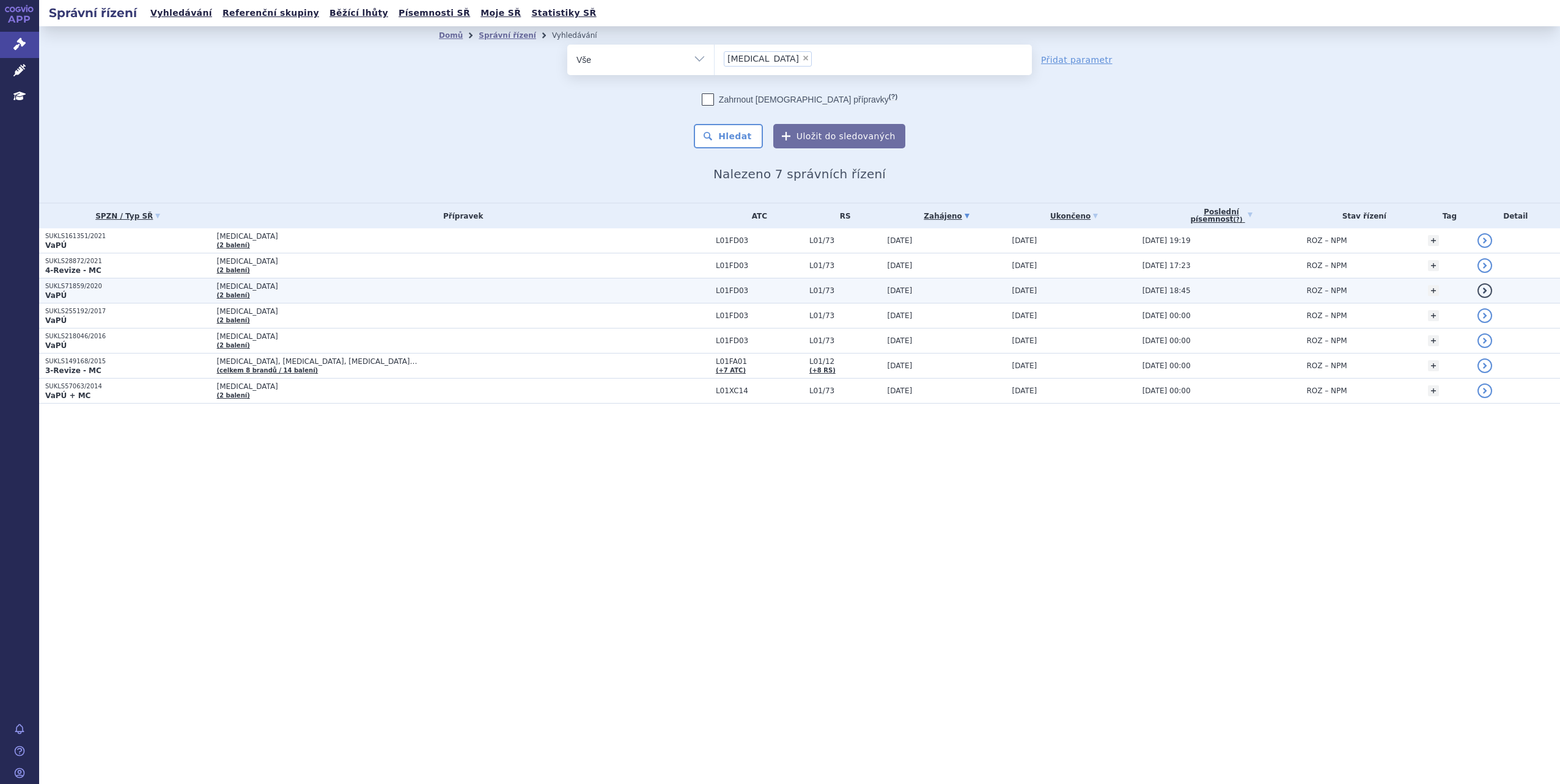
click at [206, 292] on p "VaPÚ" at bounding box center [128, 295] width 166 height 9
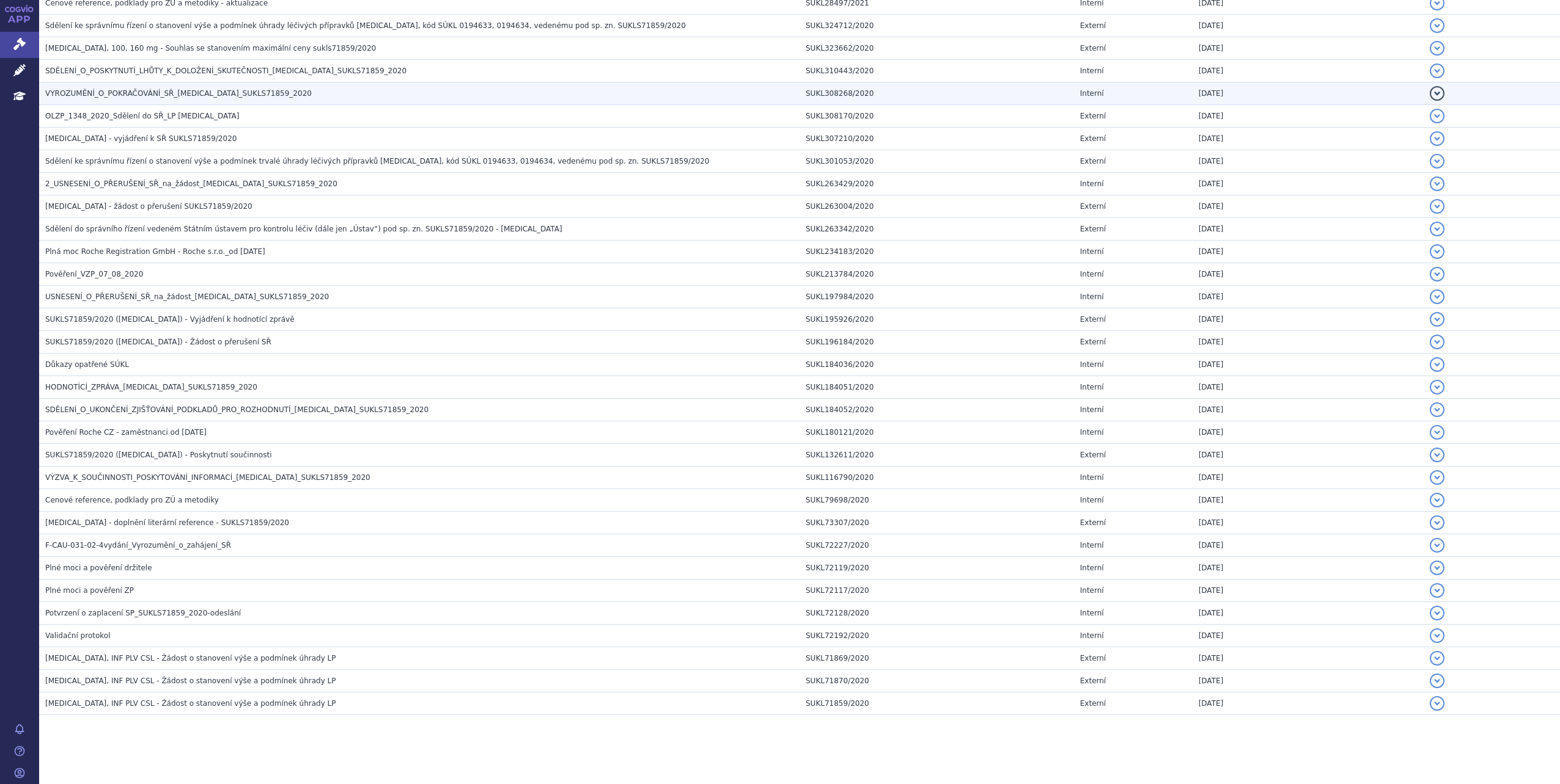
scroll to position [554, 0]
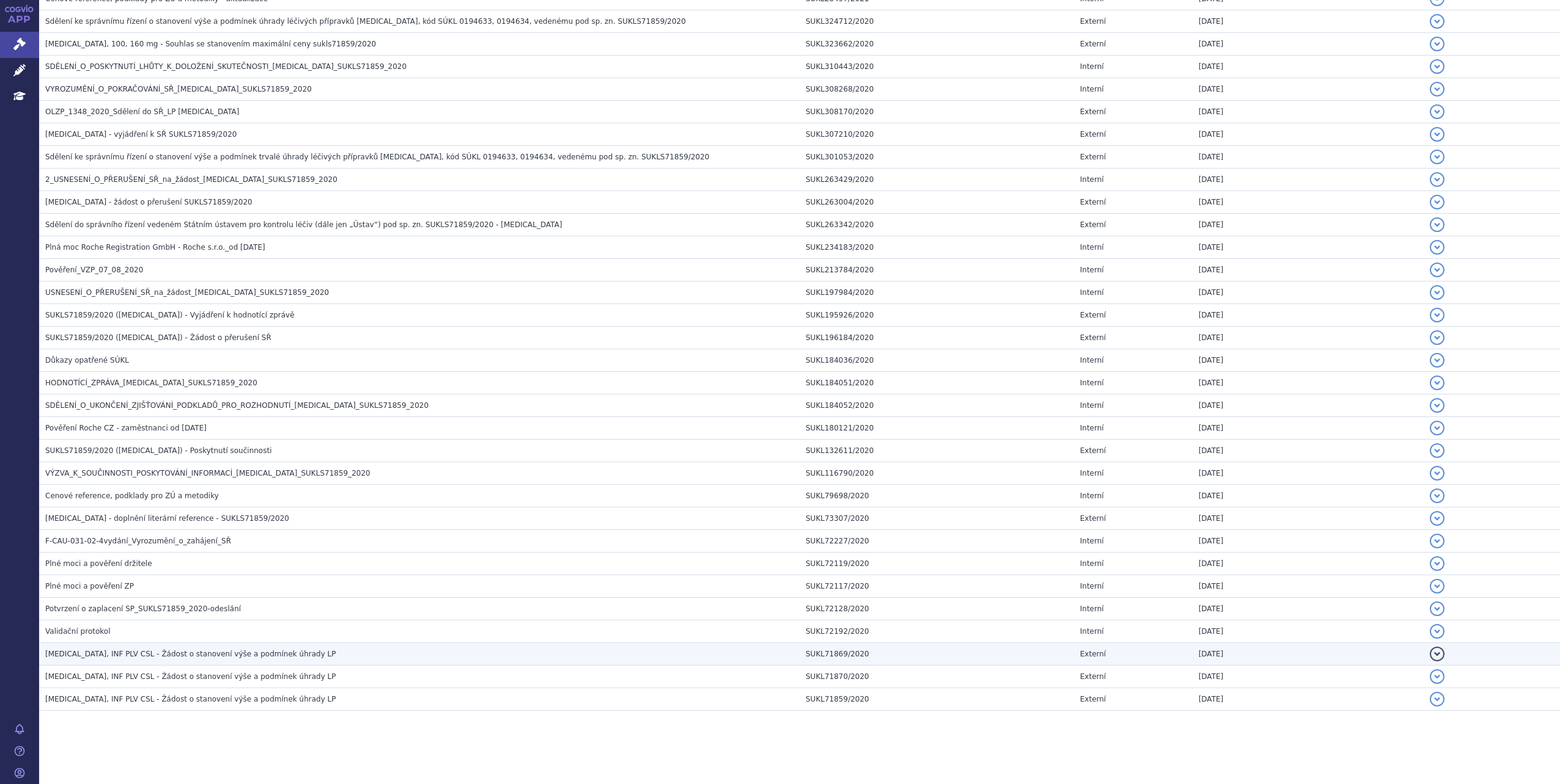
drag, startPoint x: 187, startPoint y: 656, endPoint x: 206, endPoint y: 654, distance: 19.1
click at [187, 656] on span "KADCYLA, INF PLV CSL - Žádost o stanovení výše a podmínek úhrady LP" at bounding box center [191, 654] width 291 height 9
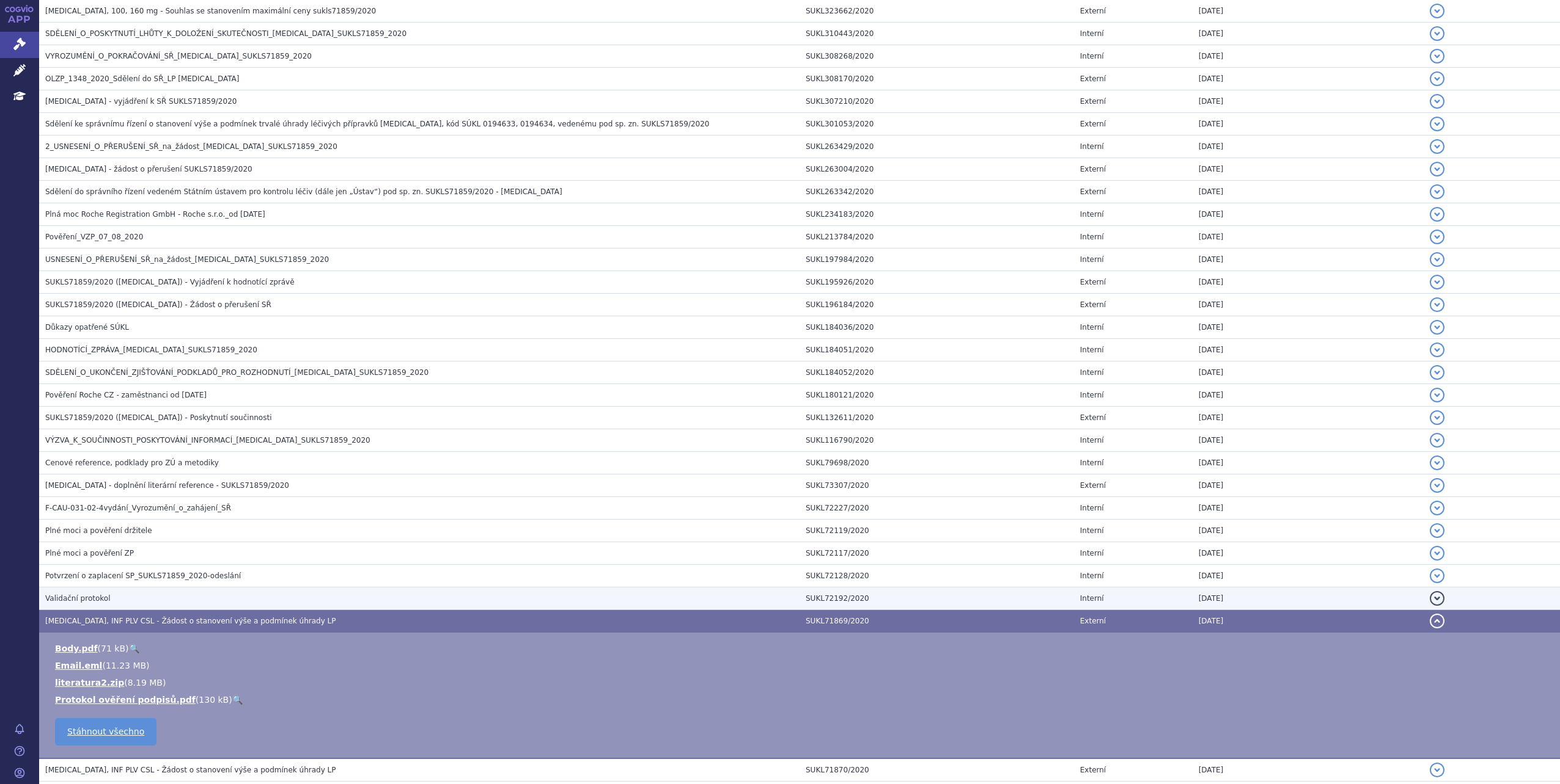
scroll to position [680, 0]
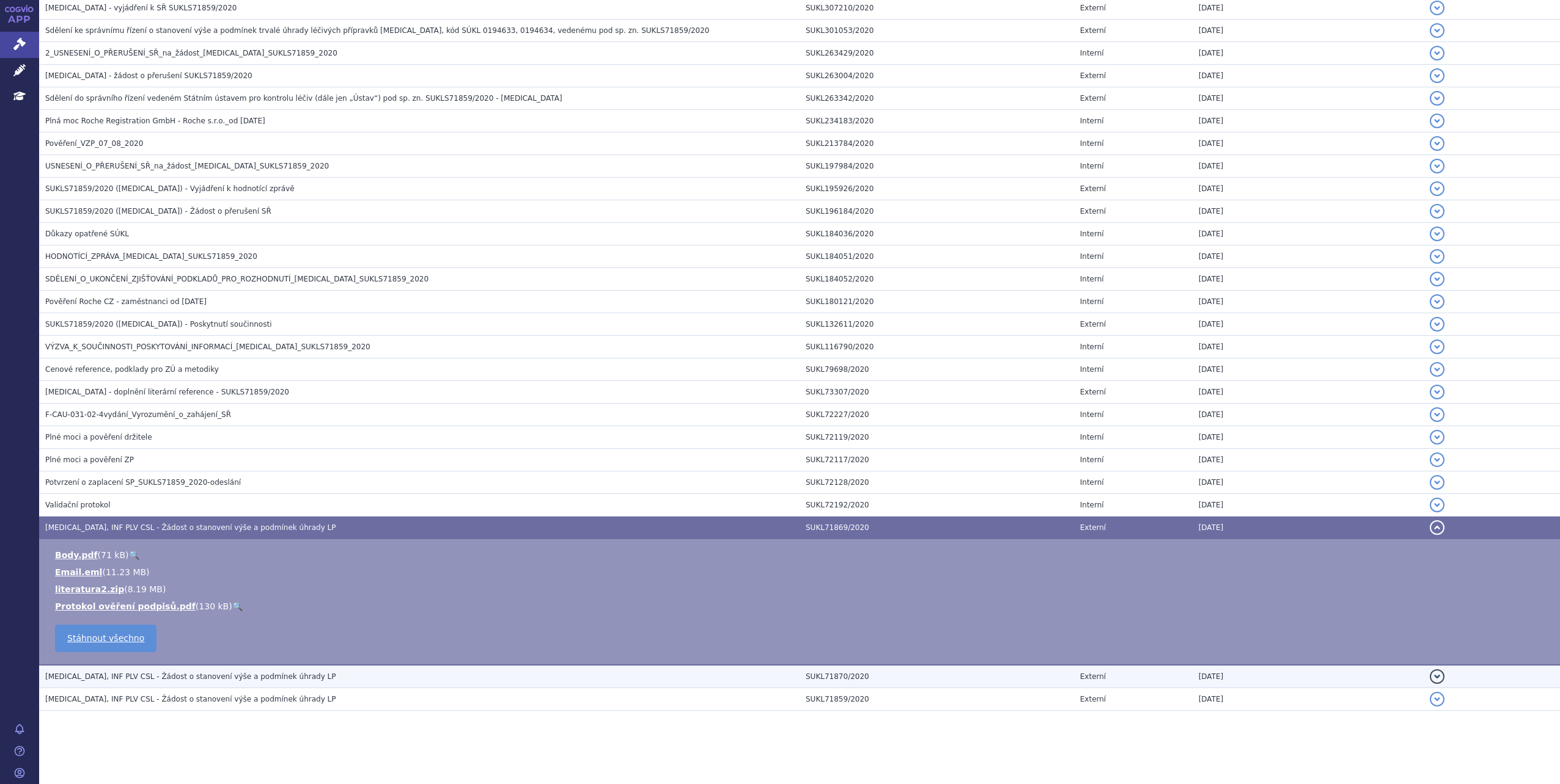
click at [320, 679] on h3 "KADCYLA, INF PLV CSL - Žádost o stanovení výše a podmínek úhrady LP" at bounding box center [422, 677] width 754 height 12
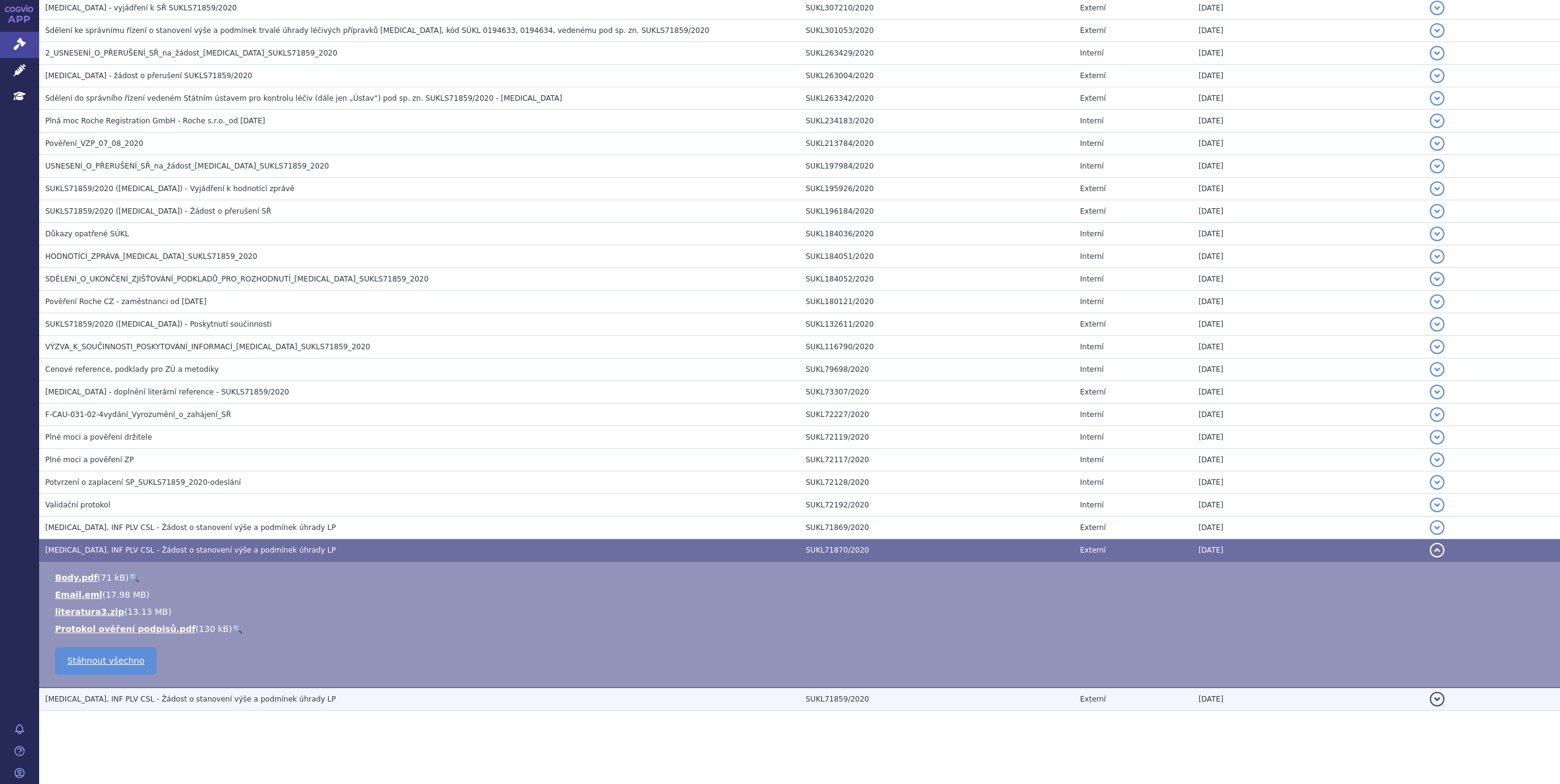
click at [324, 704] on h3 "KADCYLA, INF PLV CSL - Žádost o stanovení výše a podmínek úhrady LP" at bounding box center [422, 700] width 754 height 12
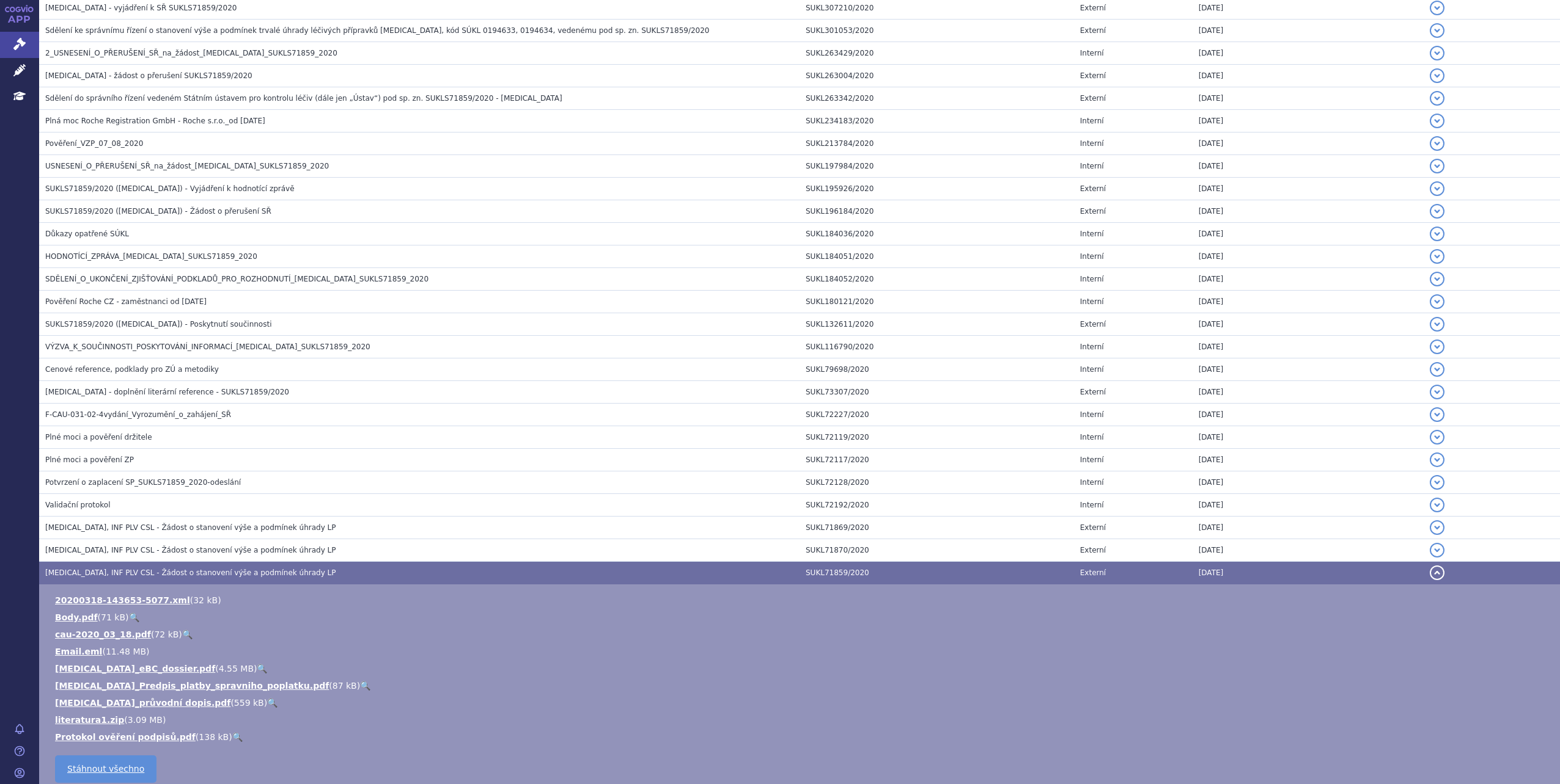
click at [256, 672] on link "🔍" at bounding box center [261, 668] width 10 height 9
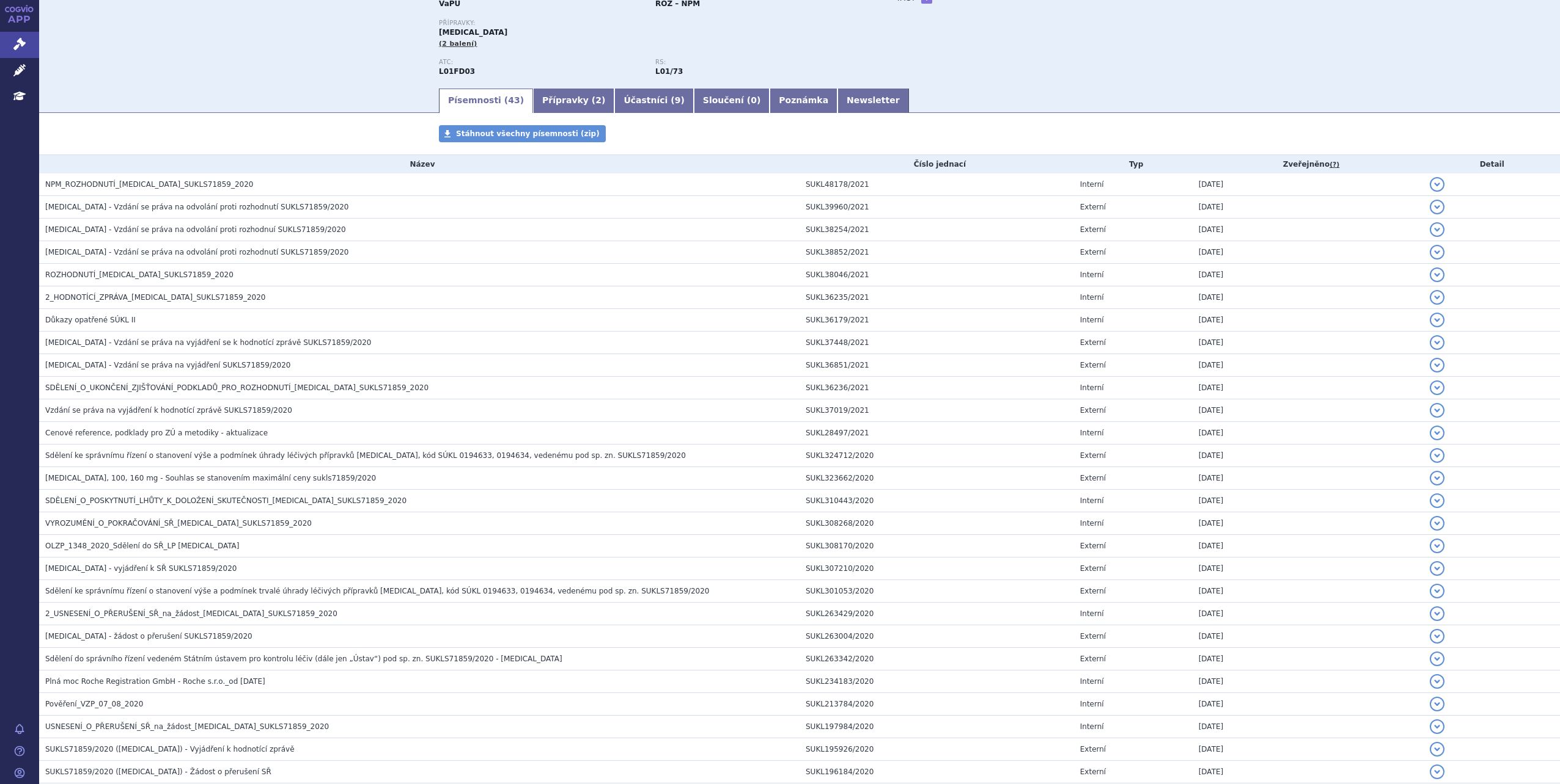
scroll to position [0, 0]
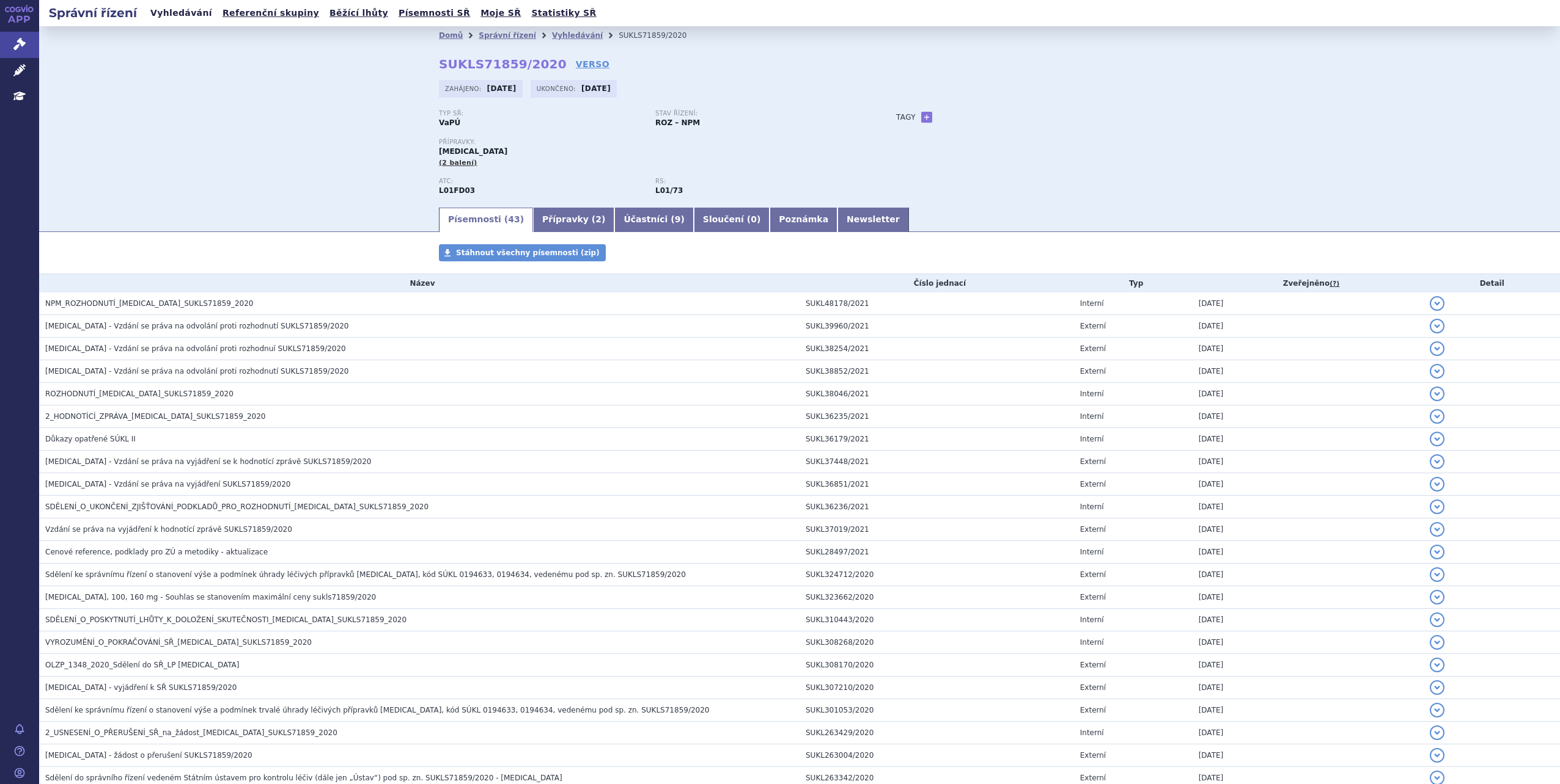
click at [177, 15] on link "Vyhledávání" at bounding box center [181, 13] width 69 height 16
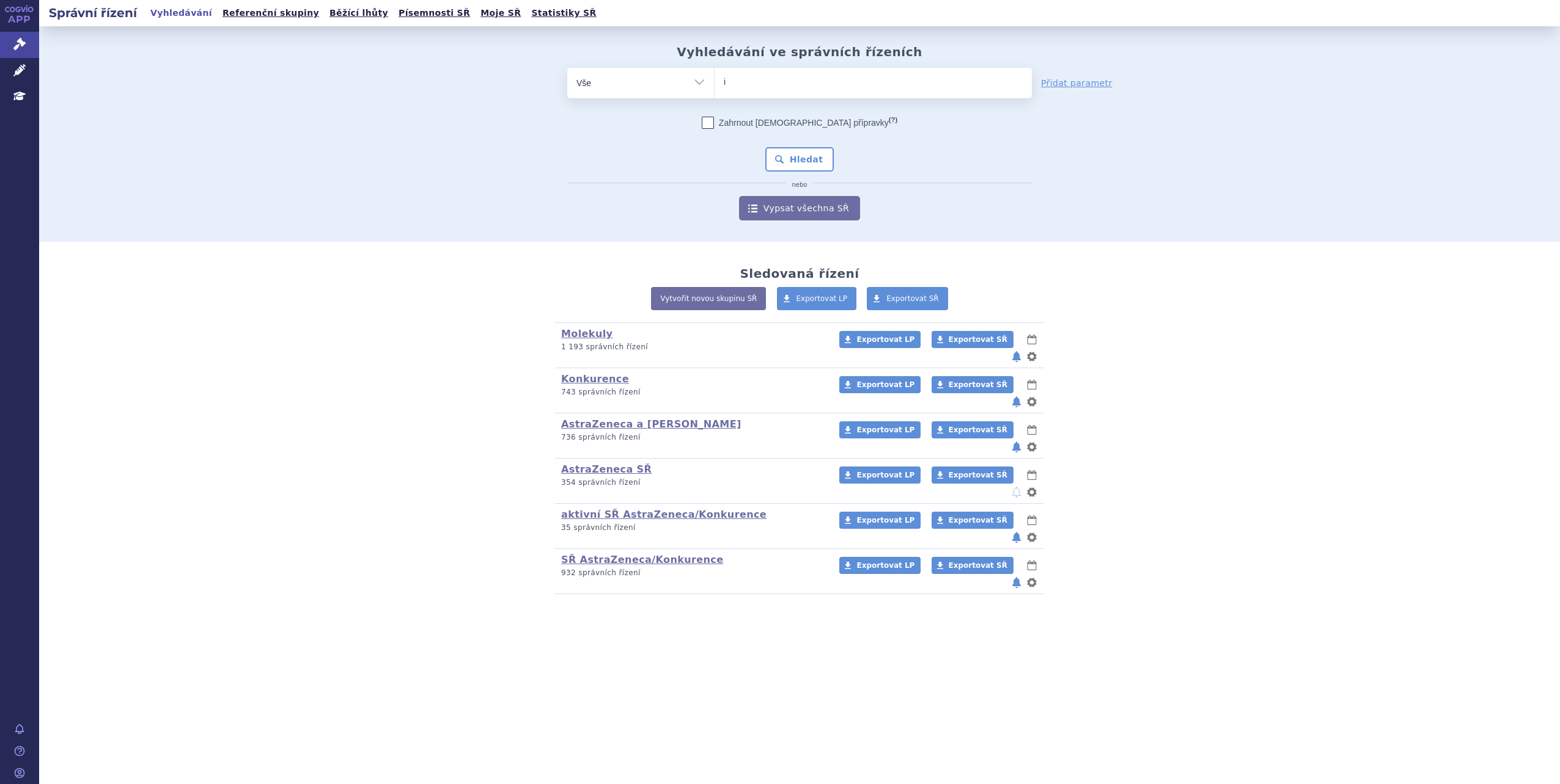
type input "im"
type input "imf"
type input "imfin"
type input "imfinz"
type input "imfinzi"
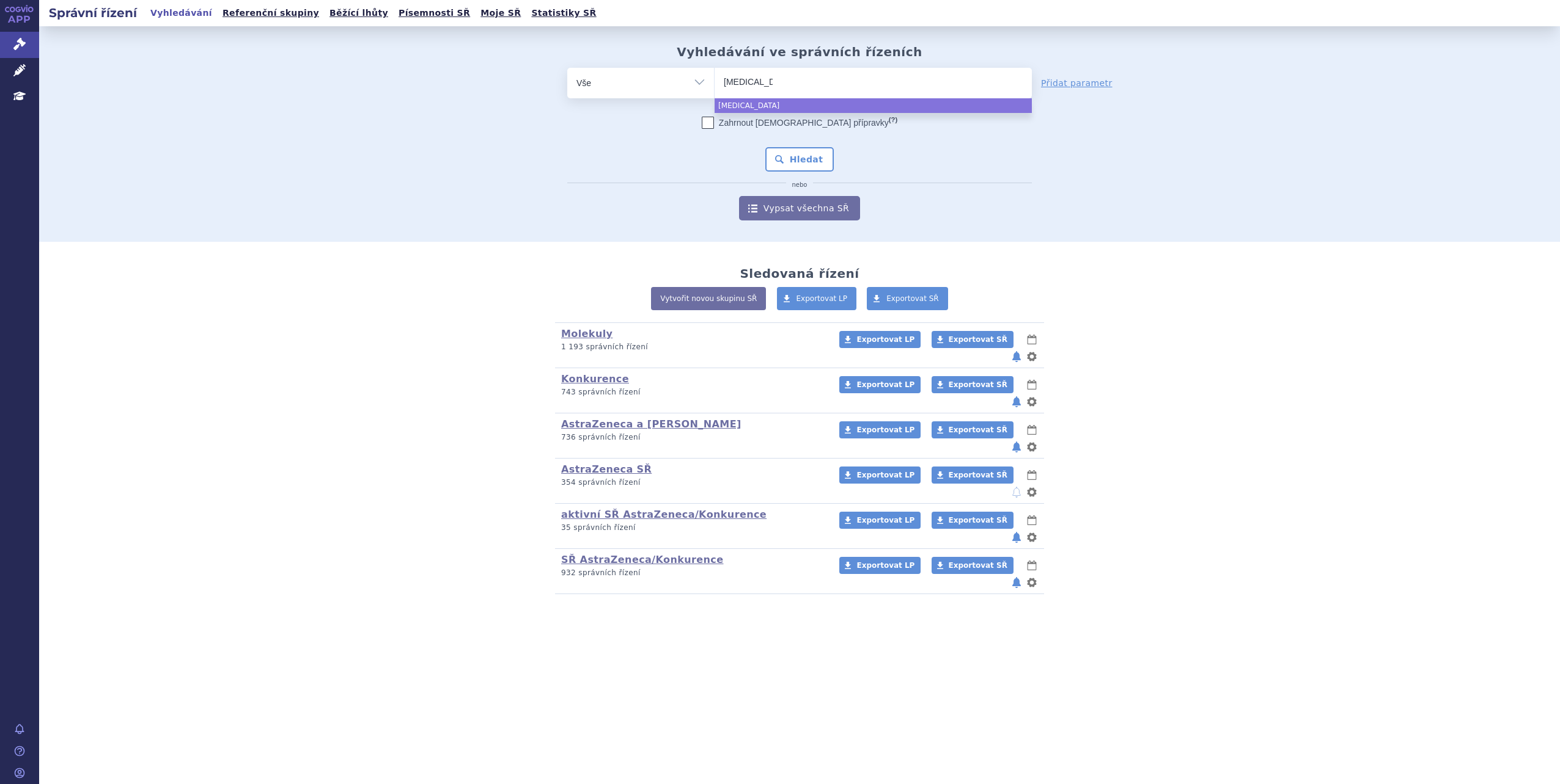
select select "imfinzi"
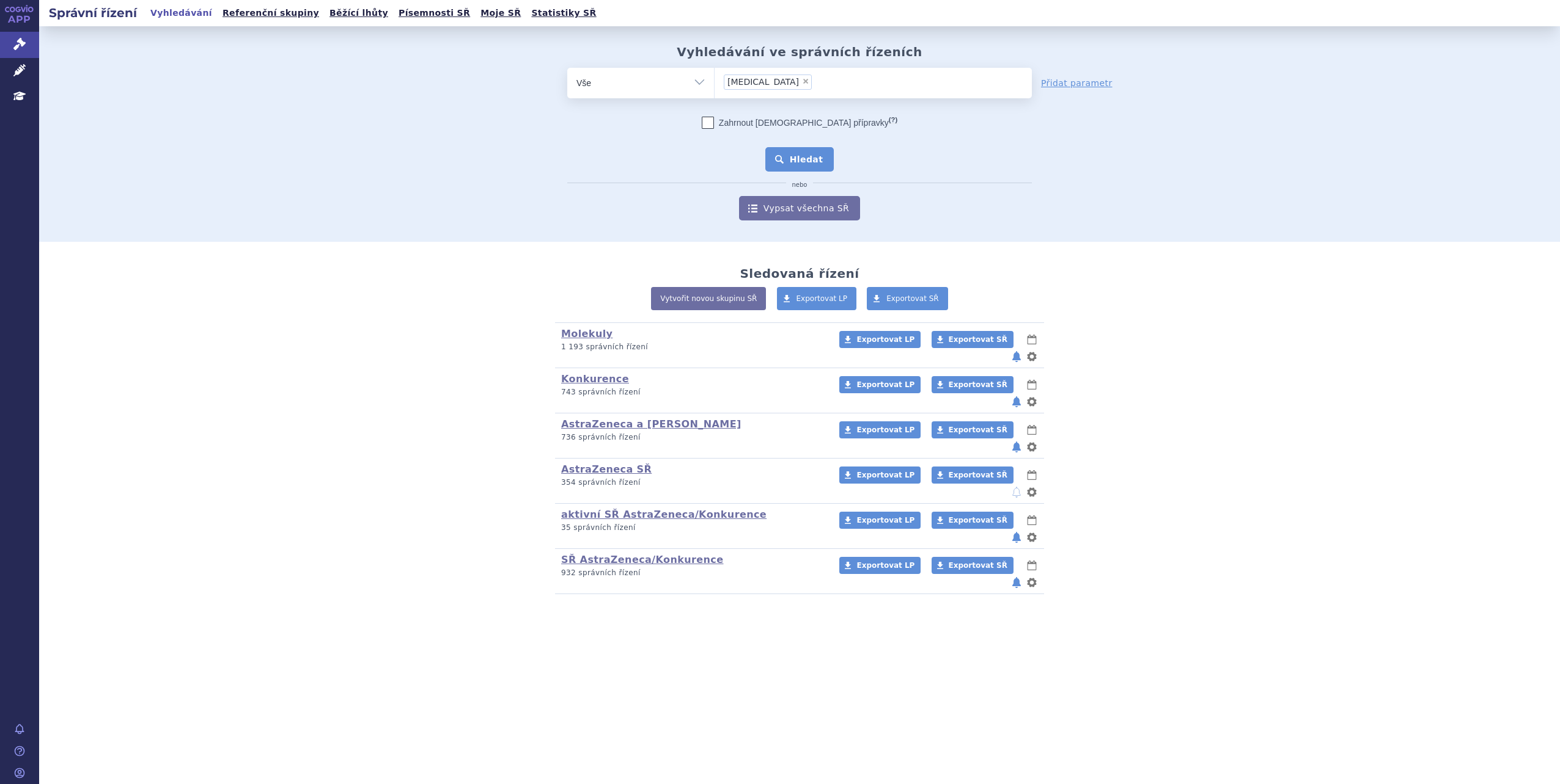
click at [810, 152] on button "Hledat" at bounding box center [800, 159] width 69 height 24
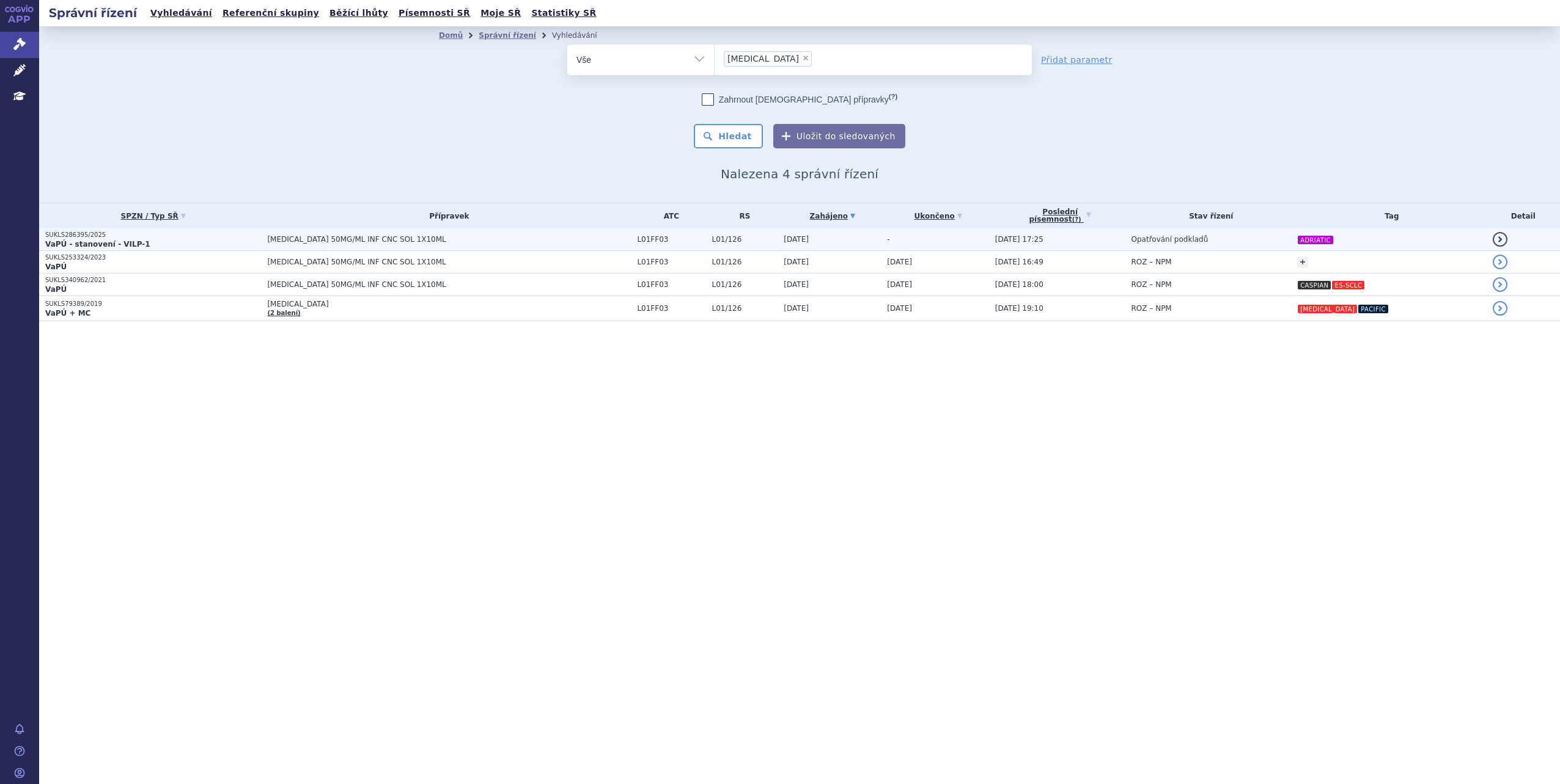
click at [1255, 243] on td "Opatřování podkladů" at bounding box center [1207, 240] width 166 height 22
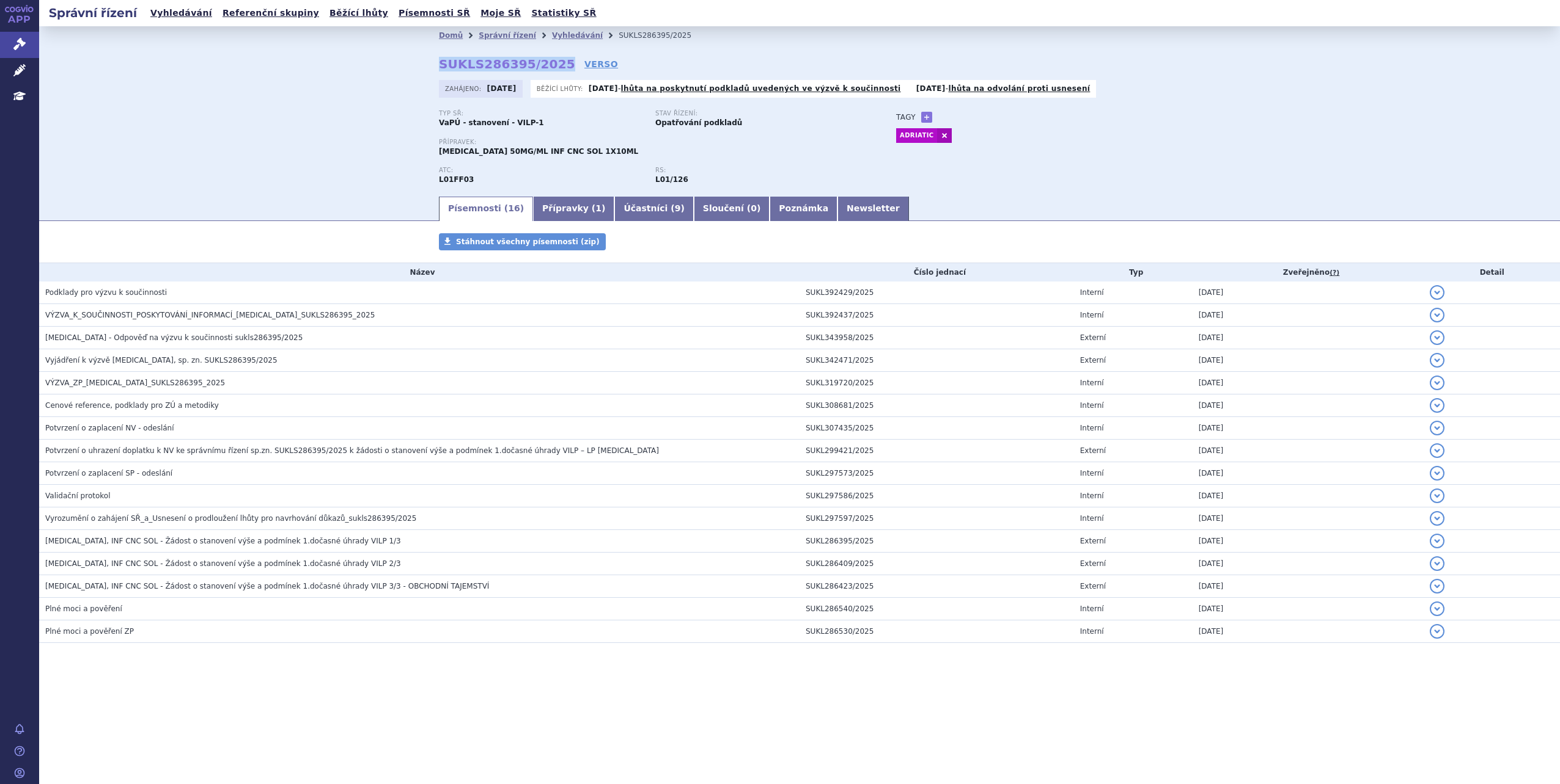
drag, startPoint x: 432, startPoint y: 58, endPoint x: 553, endPoint y: 69, distance: 121.5
click at [553, 69] on div "Domů Správní řízení Vyhledávání SUKLS286395/2025 SUKLS286395/2025 VERSO [GEOGRA…" at bounding box center [799, 119] width 770 height 150
copy strong "SUKLS286395/2025"
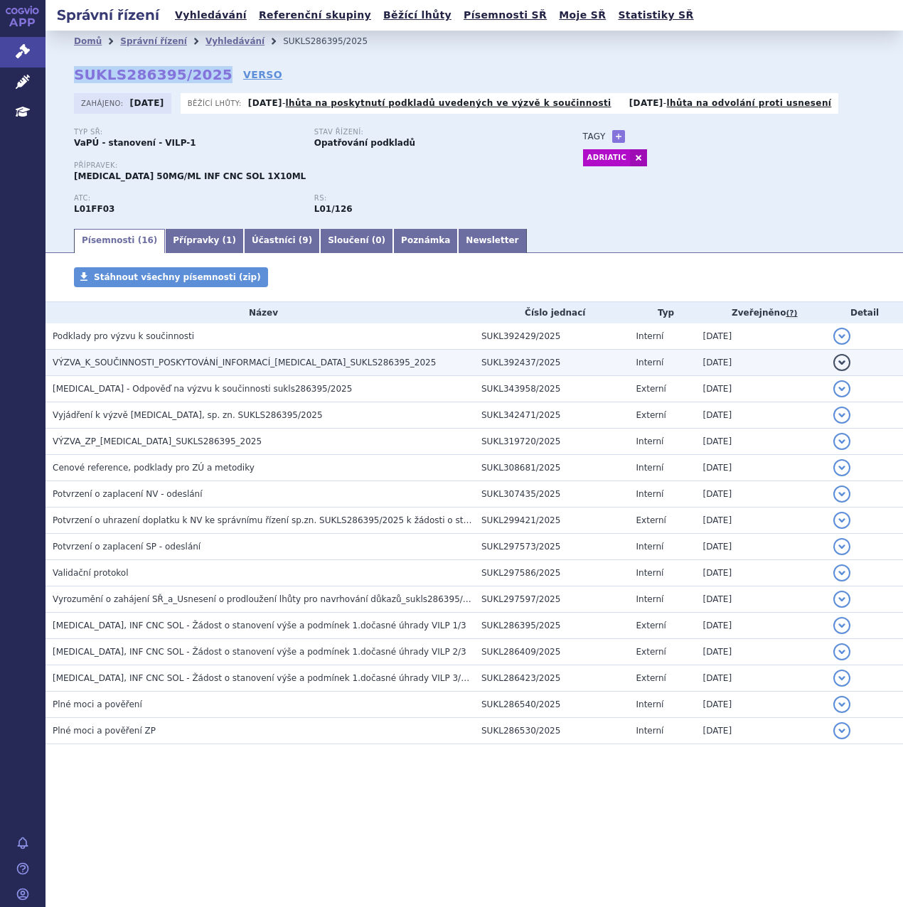
click at [839, 365] on button "detail" at bounding box center [841, 362] width 17 height 17
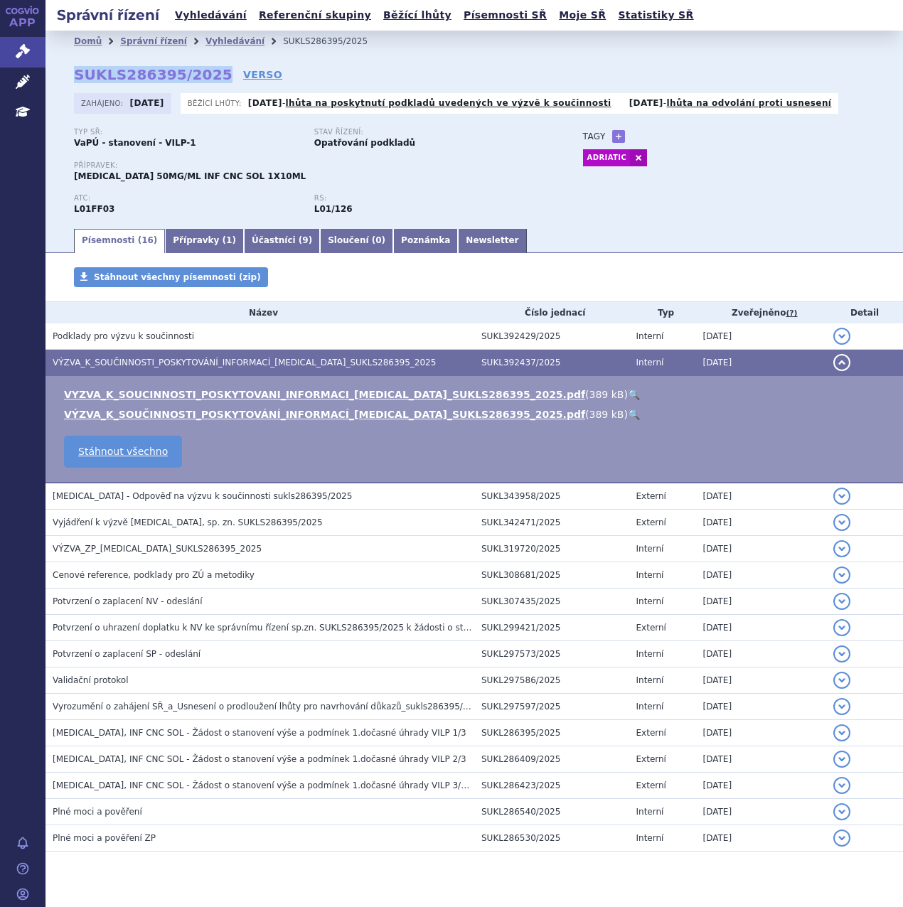
click at [628, 415] on link "🔍" at bounding box center [634, 414] width 12 height 11
drag, startPoint x: 474, startPoint y: 360, endPoint x: 543, endPoint y: 367, distance: 69.2
click at [543, 367] on td "SUKL392437/2025" at bounding box center [551, 363] width 155 height 26
copy td "SUKL392437/2025"
click at [561, 239] on ul "Písemnosti ( 16 ) Přípravky ( 1 ) Účastníci ( 9 ) Sloučení ( 0 ) Poznámka Newsl…" at bounding box center [474, 240] width 800 height 26
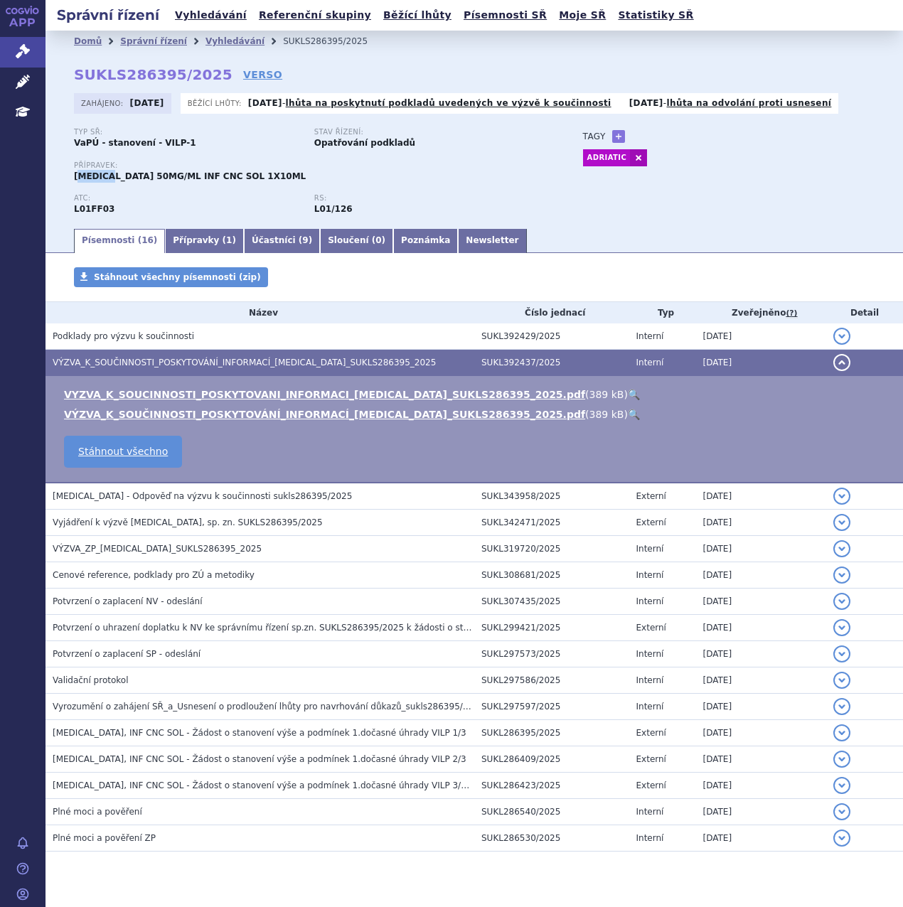
drag, startPoint x: 75, startPoint y: 177, endPoint x: 105, endPoint y: 178, distance: 29.9
click at [105, 178] on span "IMFINZI 50MG/ML INF CNC SOL 1X10ML" at bounding box center [190, 176] width 232 height 10
click at [102, 178] on span "IMFINZI 50MG/ML INF CNC SOL 1X10ML" at bounding box center [190, 176] width 232 height 10
drag, startPoint x: 74, startPoint y: 176, endPoint x: 239, endPoint y: 186, distance: 165.2
click at [239, 186] on div "Přípravek: IMFINZI 50MG/ML INF CNC SOL 1X10ML" at bounding box center [314, 177] width 480 height 33
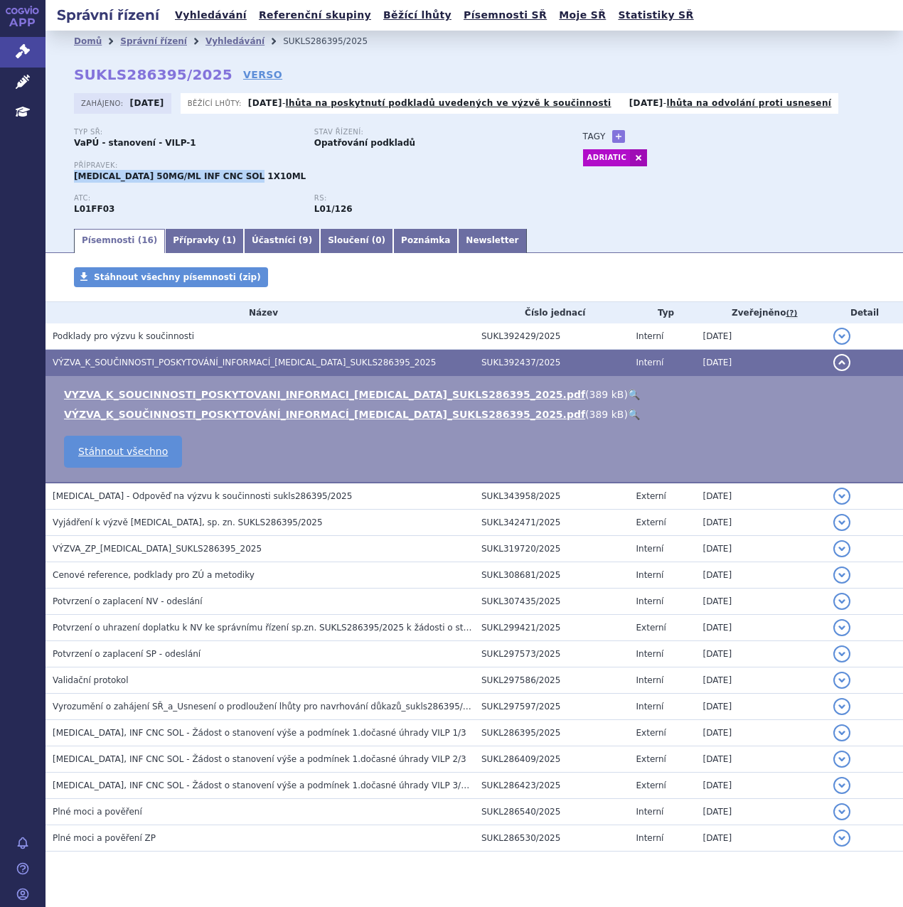
copy span "IMFINZI 50MG/ML INF CNC SOL 1X10ML"
click at [223, 154] on div "Typ SŘ: VaPÚ - stanovení - VILP-1 Stav řízení: Opatřování podkladů" at bounding box center [314, 144] width 480 height 33
click at [72, 76] on div "Domů Správní řízení Vyhledávání SUKLS286395/2025 SUKLS286395/2025 VERSO Zahájen…" at bounding box center [473, 139] width 857 height 175
drag, startPoint x: 77, startPoint y: 75, endPoint x: 207, endPoint y: 80, distance: 130.1
click at [207, 80] on strong "SUKLS286395/2025" at bounding box center [153, 74] width 158 height 17
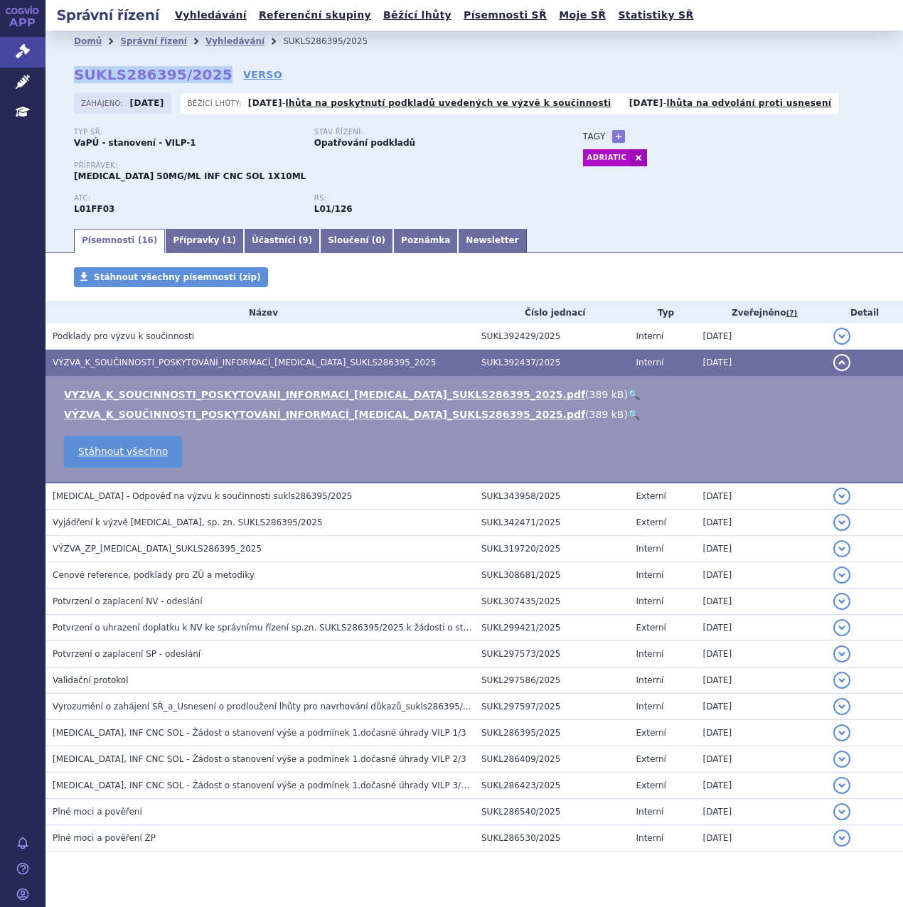
copy strong "SUKLS286395/2025"
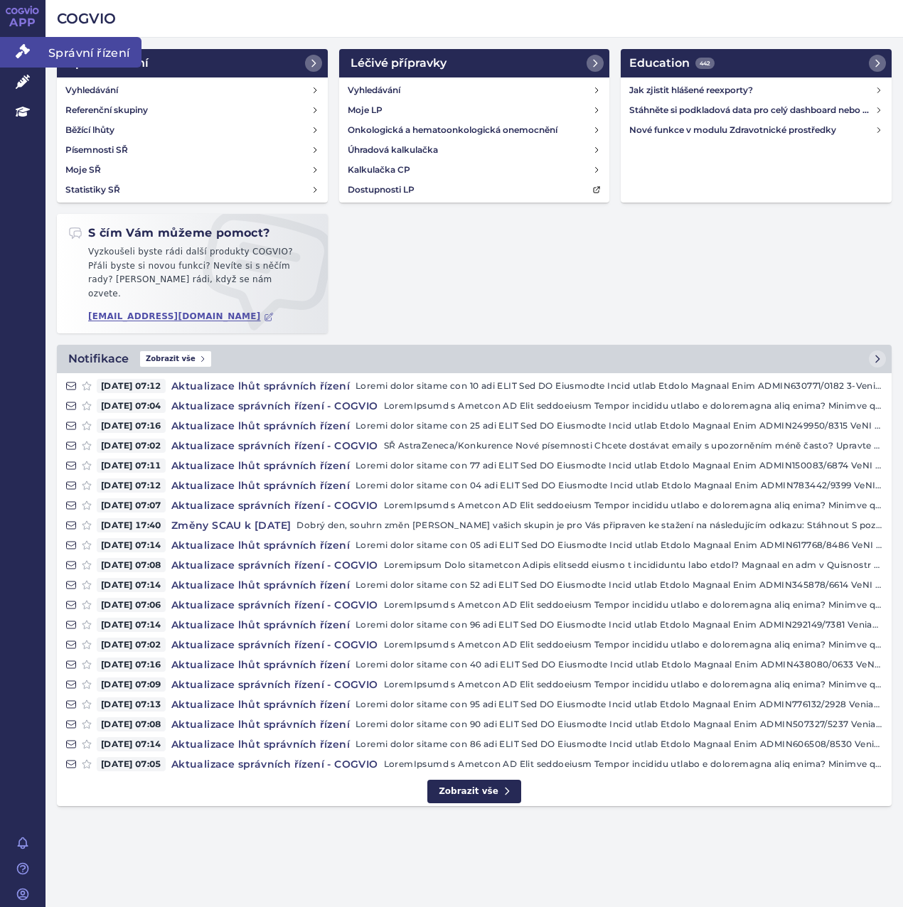
click at [29, 50] on icon at bounding box center [23, 51] width 14 height 14
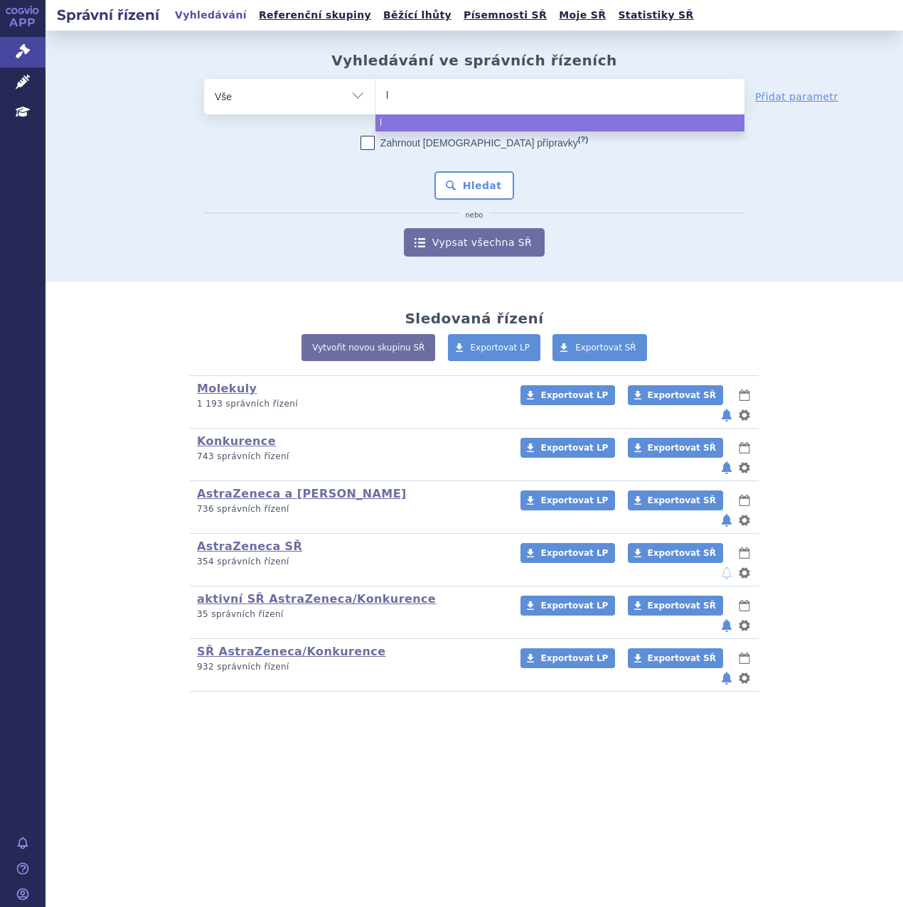
type input "ly"
type input "lynp"
select select "lynp"
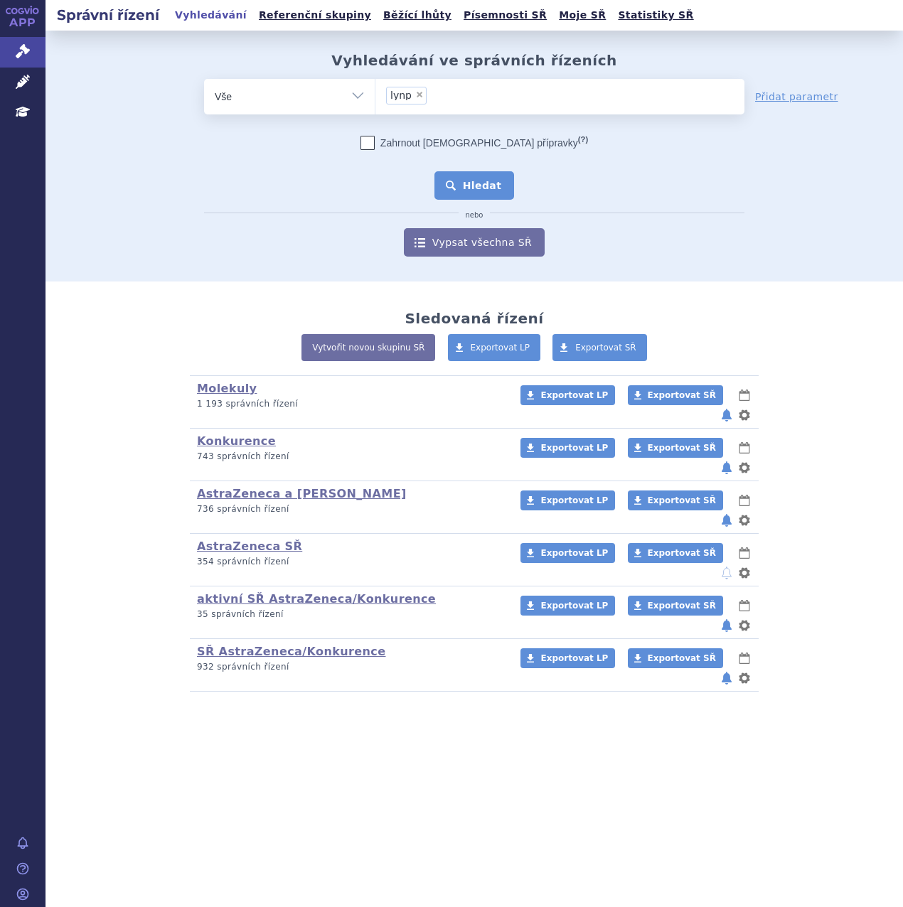
click at [467, 186] on button "Hledat" at bounding box center [474, 185] width 80 height 28
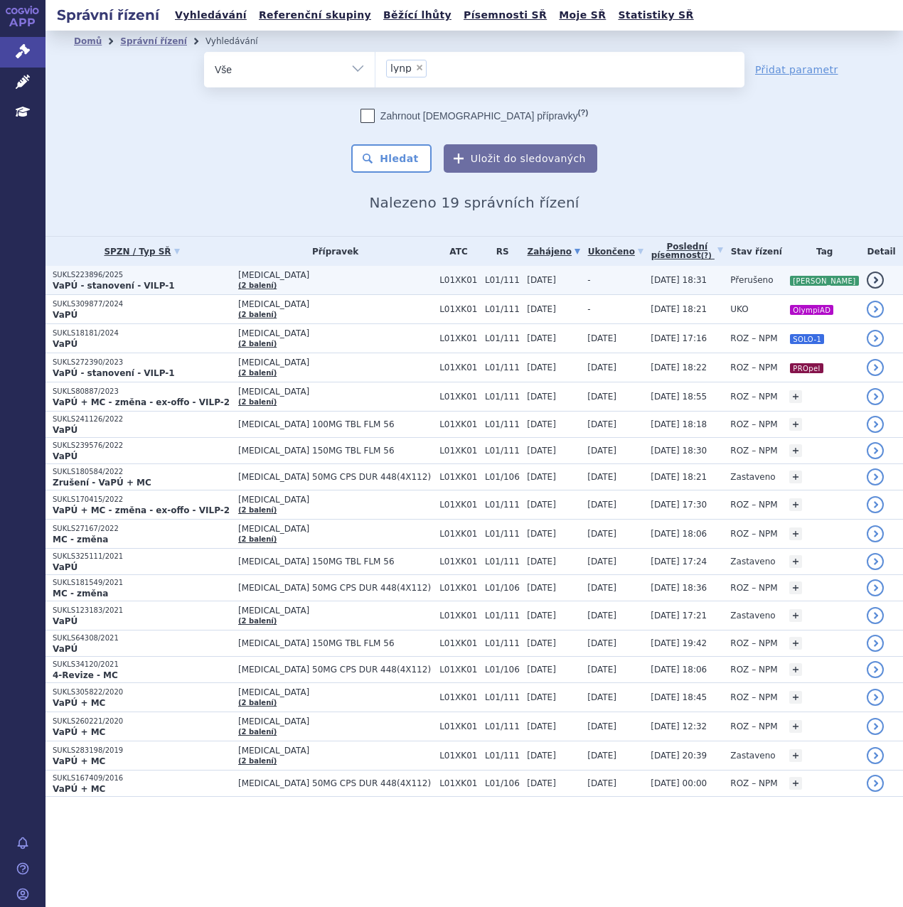
click at [318, 283] on td "[MEDICAL_DATA] (2 balení)" at bounding box center [331, 280] width 201 height 29
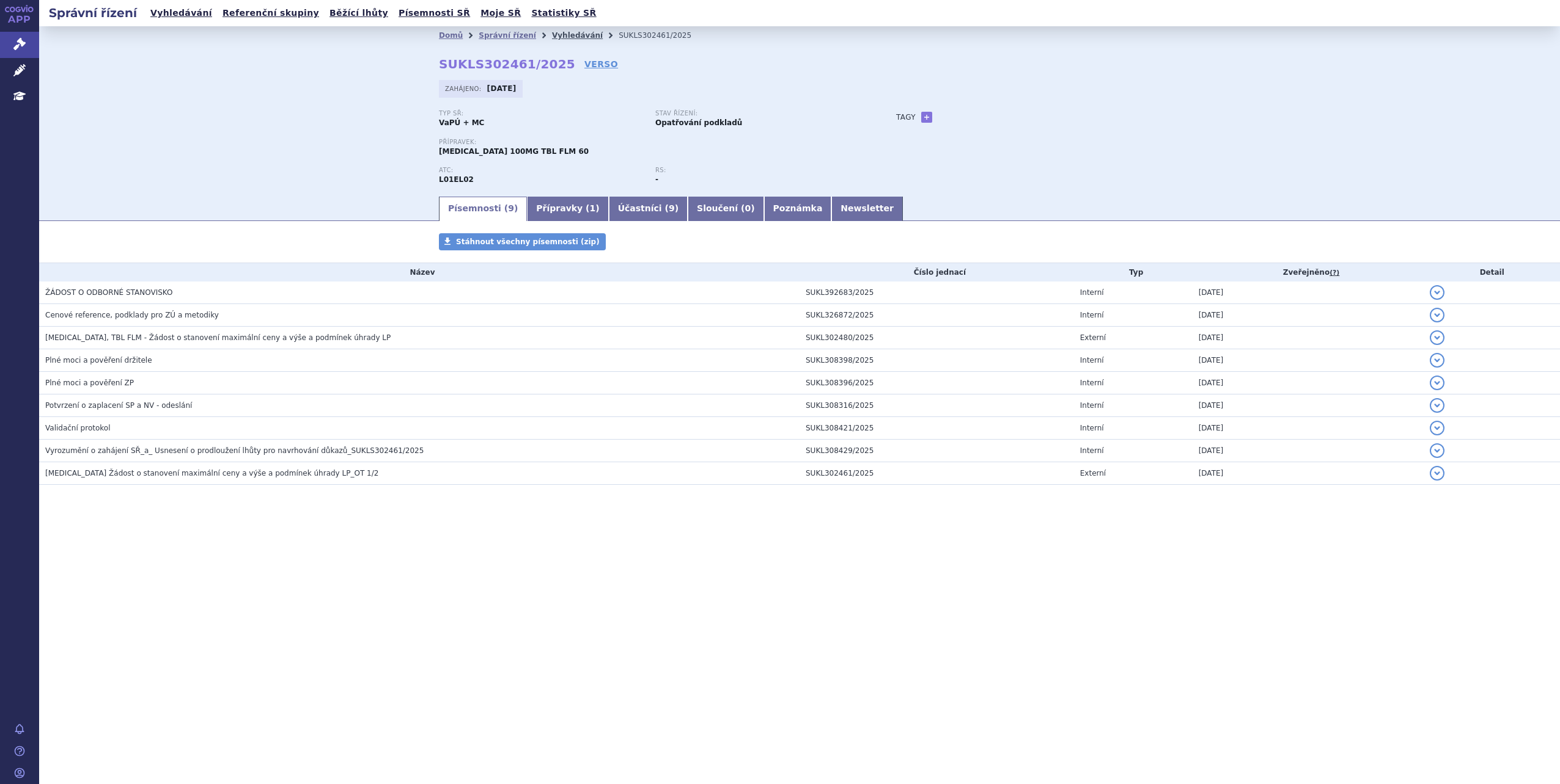
click at [569, 39] on link "Vyhledávání" at bounding box center [577, 35] width 51 height 9
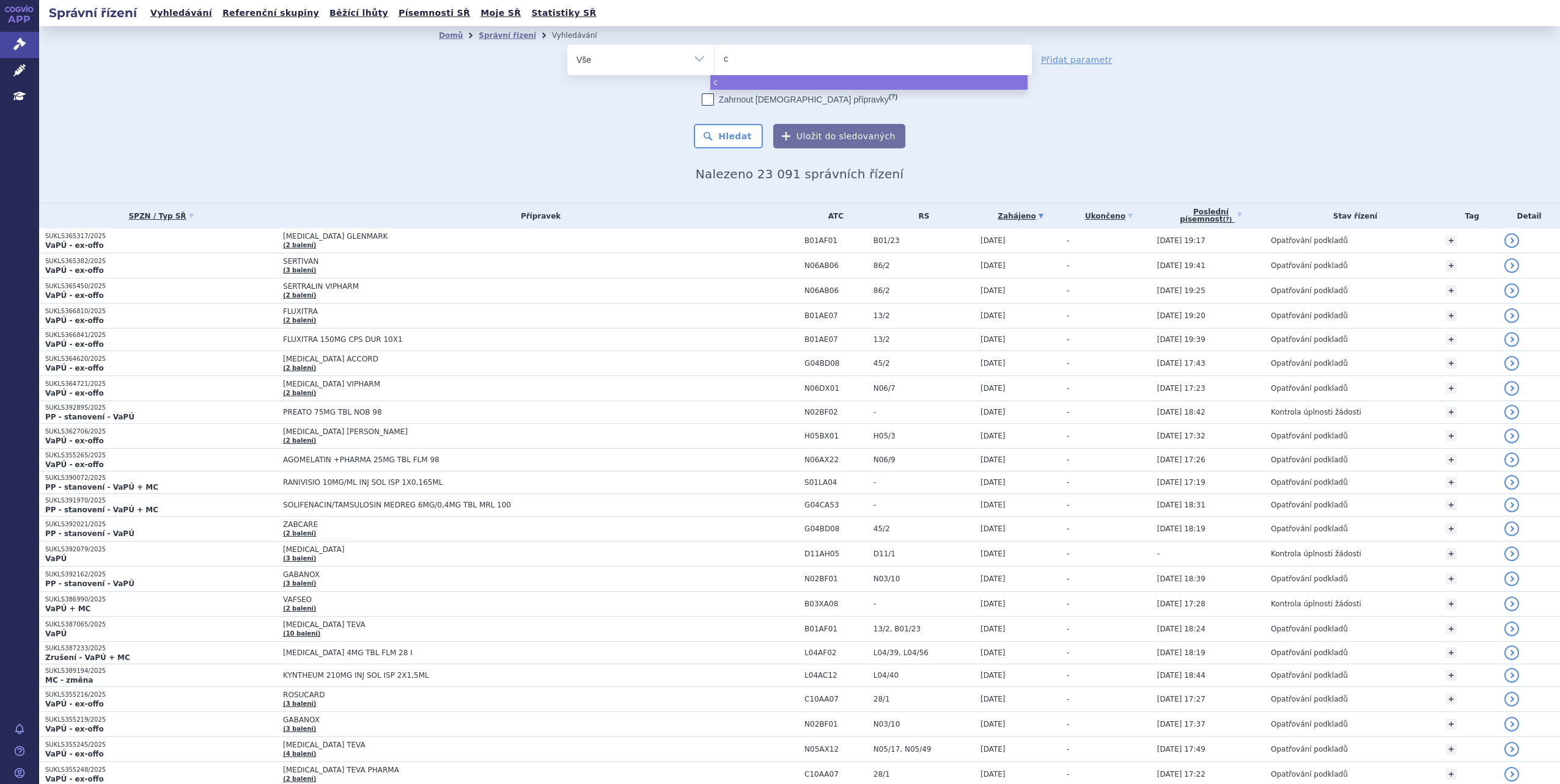
type input "ca"
type input "cal"
type input "calq"
type input "calqu"
type input "calque"
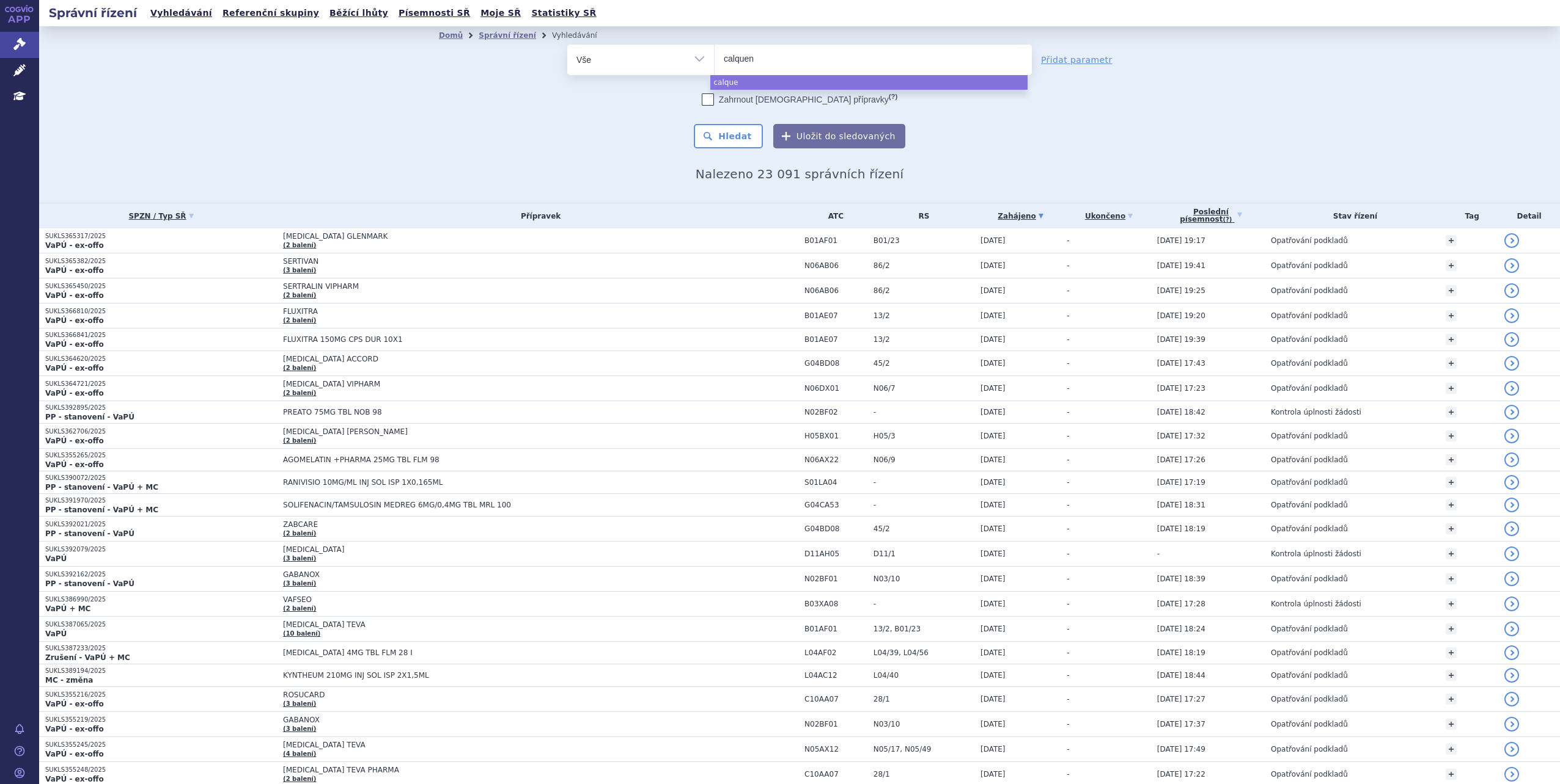
type input "calquenc"
type input "calquence"
select select "calquence"
click at [745, 134] on button "Hledat" at bounding box center [728, 136] width 69 height 24
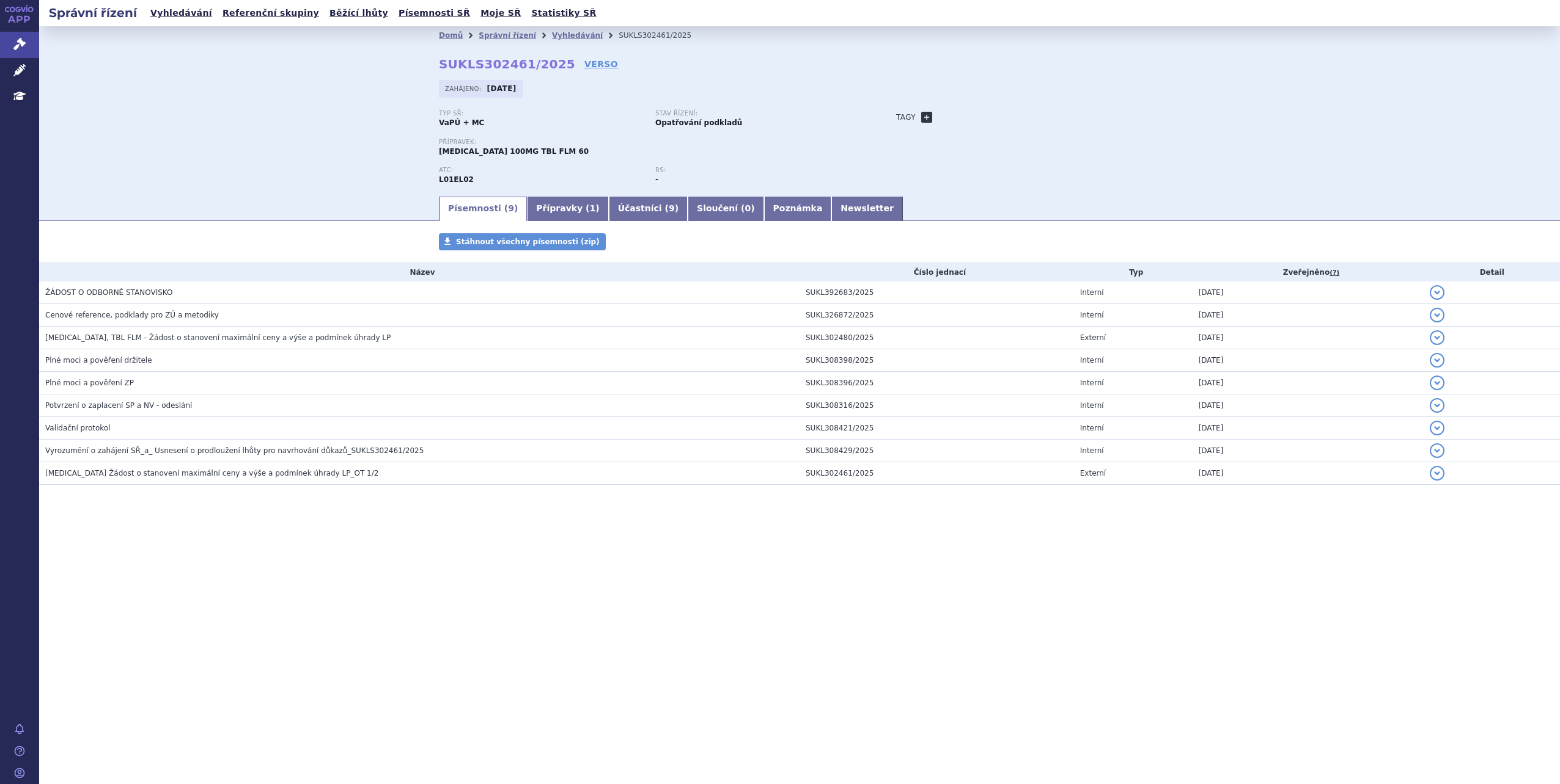
click at [922, 120] on link "+" at bounding box center [926, 117] width 11 height 11
click at [1013, 115] on span at bounding box center [1019, 117] width 12 height 15
click at [967, 131] on input "search" at bounding box center [979, 136] width 83 height 15
type input "RR MCL"
click at [1034, 124] on button "Přidat" at bounding box center [1044, 117] width 31 height 15
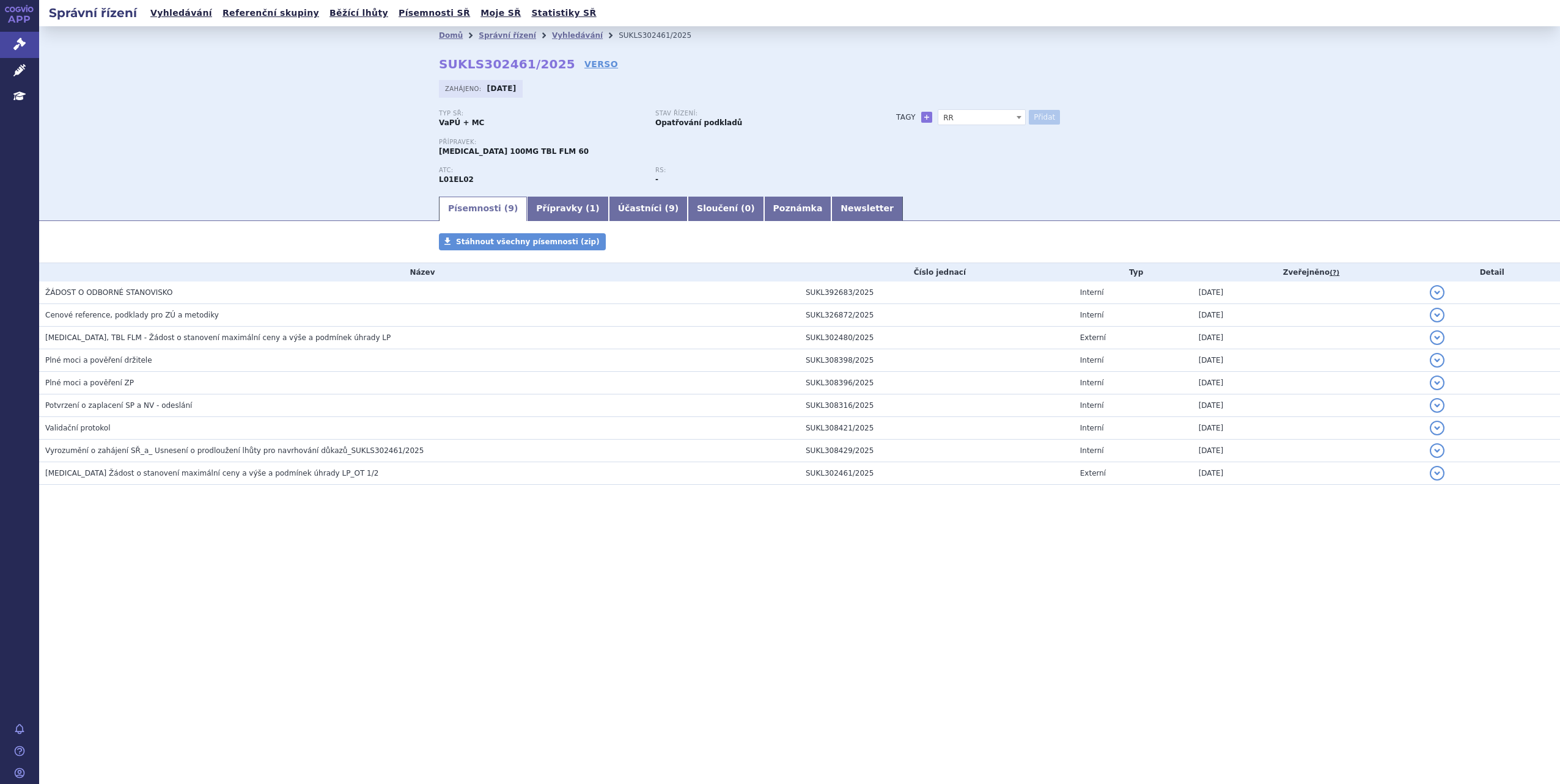
select select
click at [922, 135] on link at bounding box center [919, 135] width 15 height 15
click at [1017, 117] on b at bounding box center [1019, 118] width 5 height 3
type input "RR MCL"
click at [971, 162] on div "Typ SŘ: VaPÚ + MC Stav řízení: Opatřování podkladů Přípravek: CALQUENCE 100MG T…" at bounding box center [799, 152] width 722 height 85
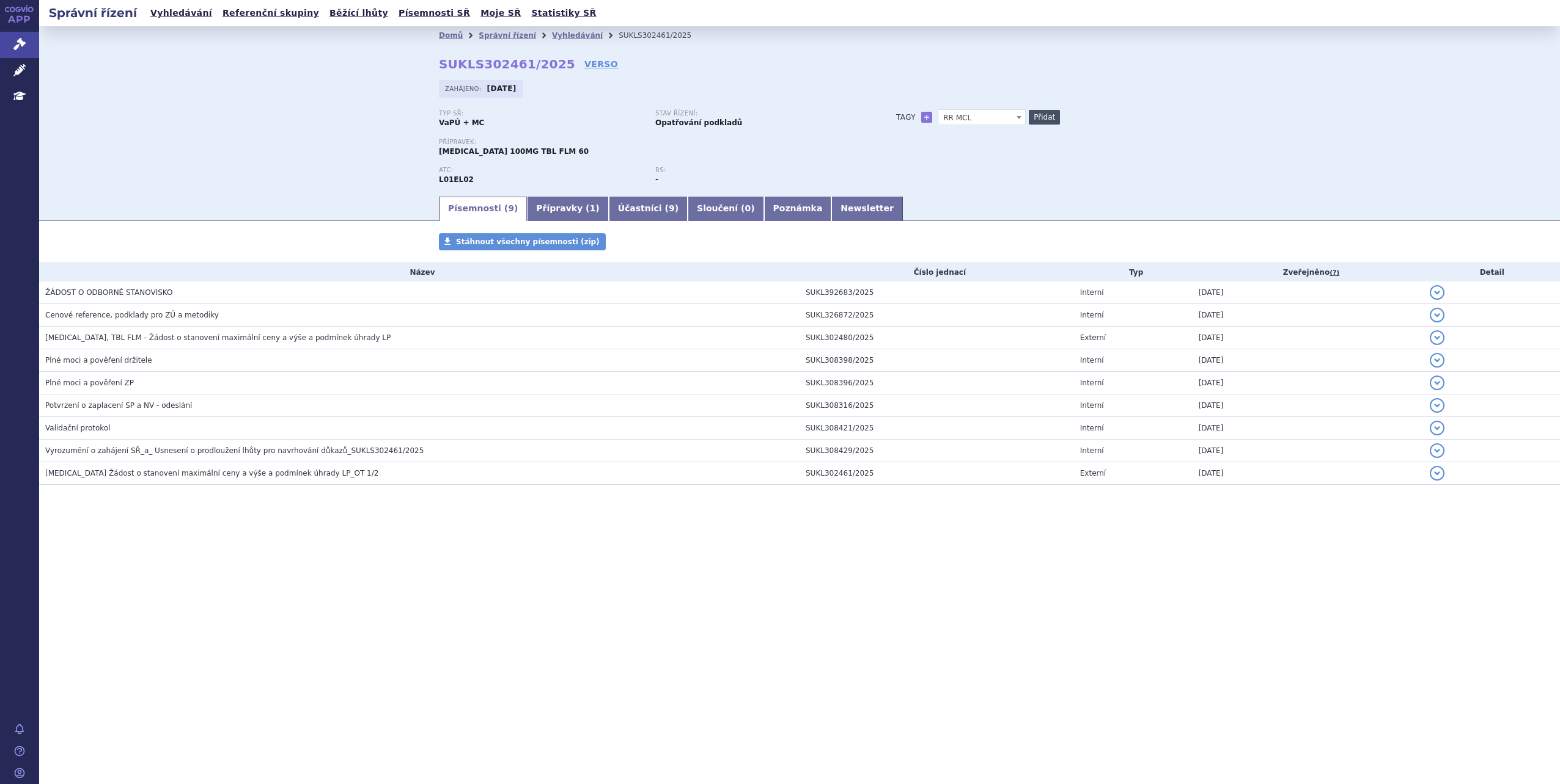
click at [1046, 116] on button "Přidat" at bounding box center [1044, 117] width 31 height 15
select select
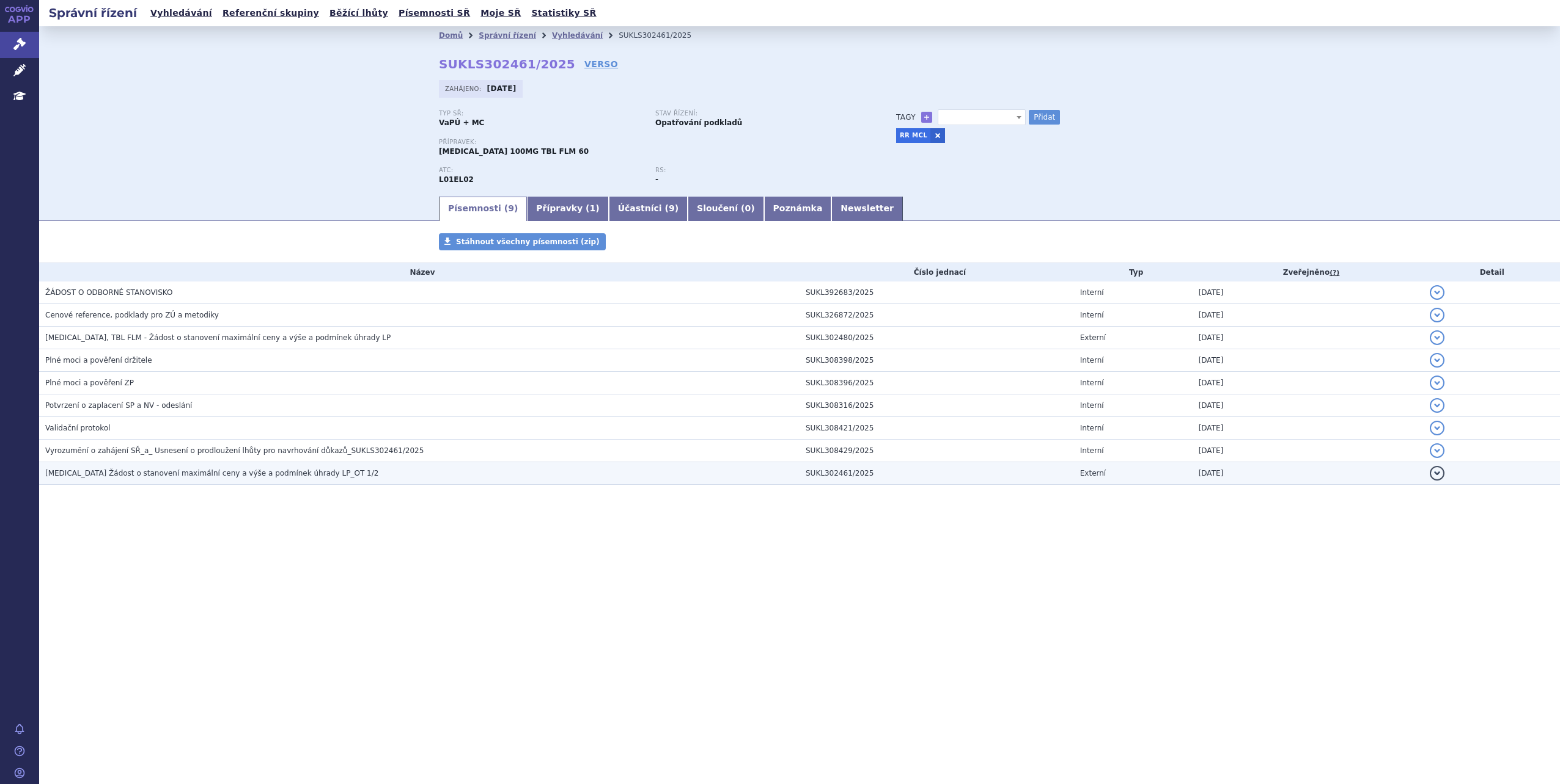
click at [417, 474] on h3 "CALQUENCE Žádost o stanovení maximální ceny a výše a podmínek úhrady LP_OT 1/2" at bounding box center [422, 474] width 754 height 12
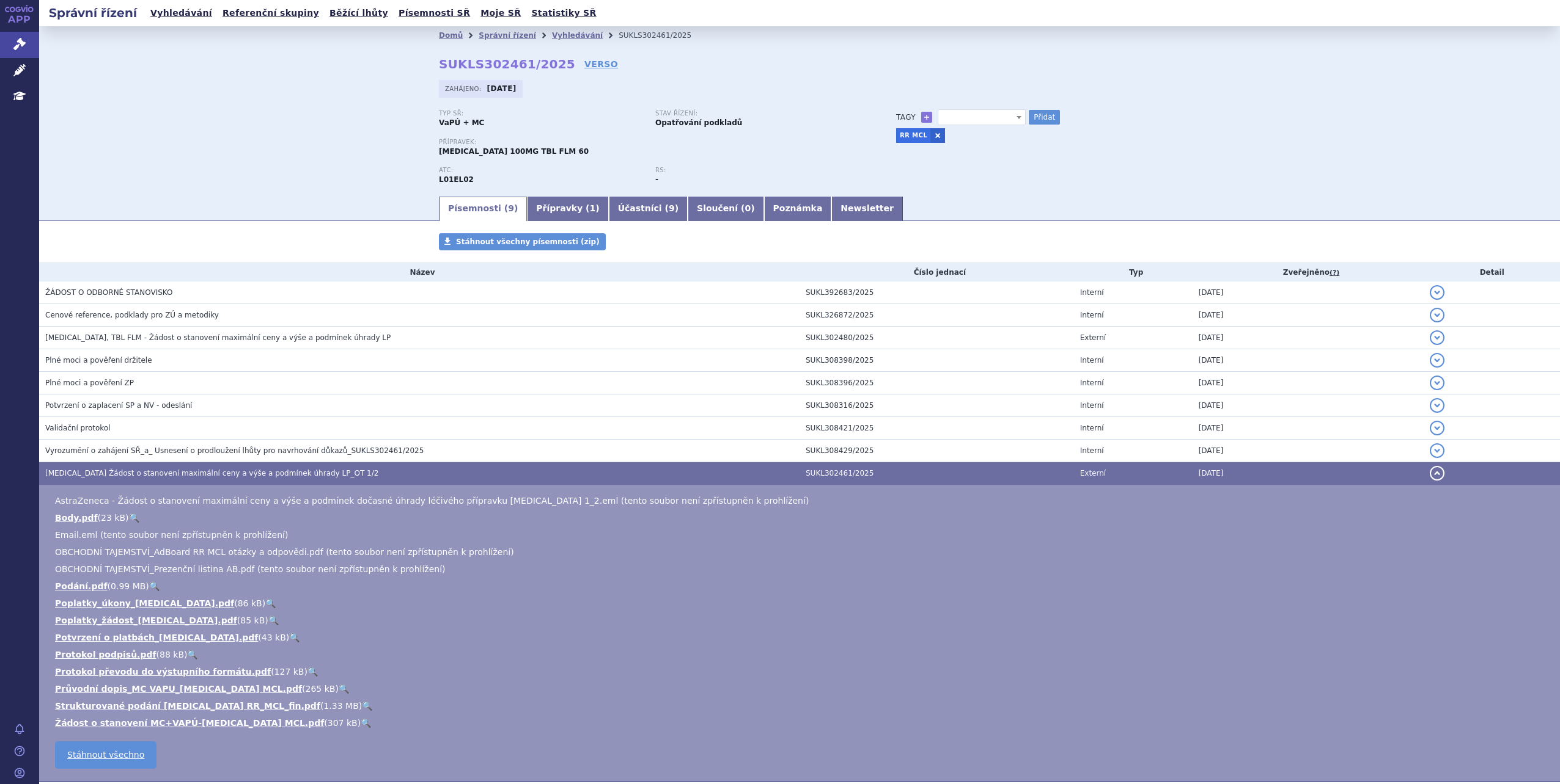
click at [362, 708] on link "🔍" at bounding box center [367, 706] width 10 height 9
click at [1429, 472] on button "detail" at bounding box center [1436, 473] width 15 height 15
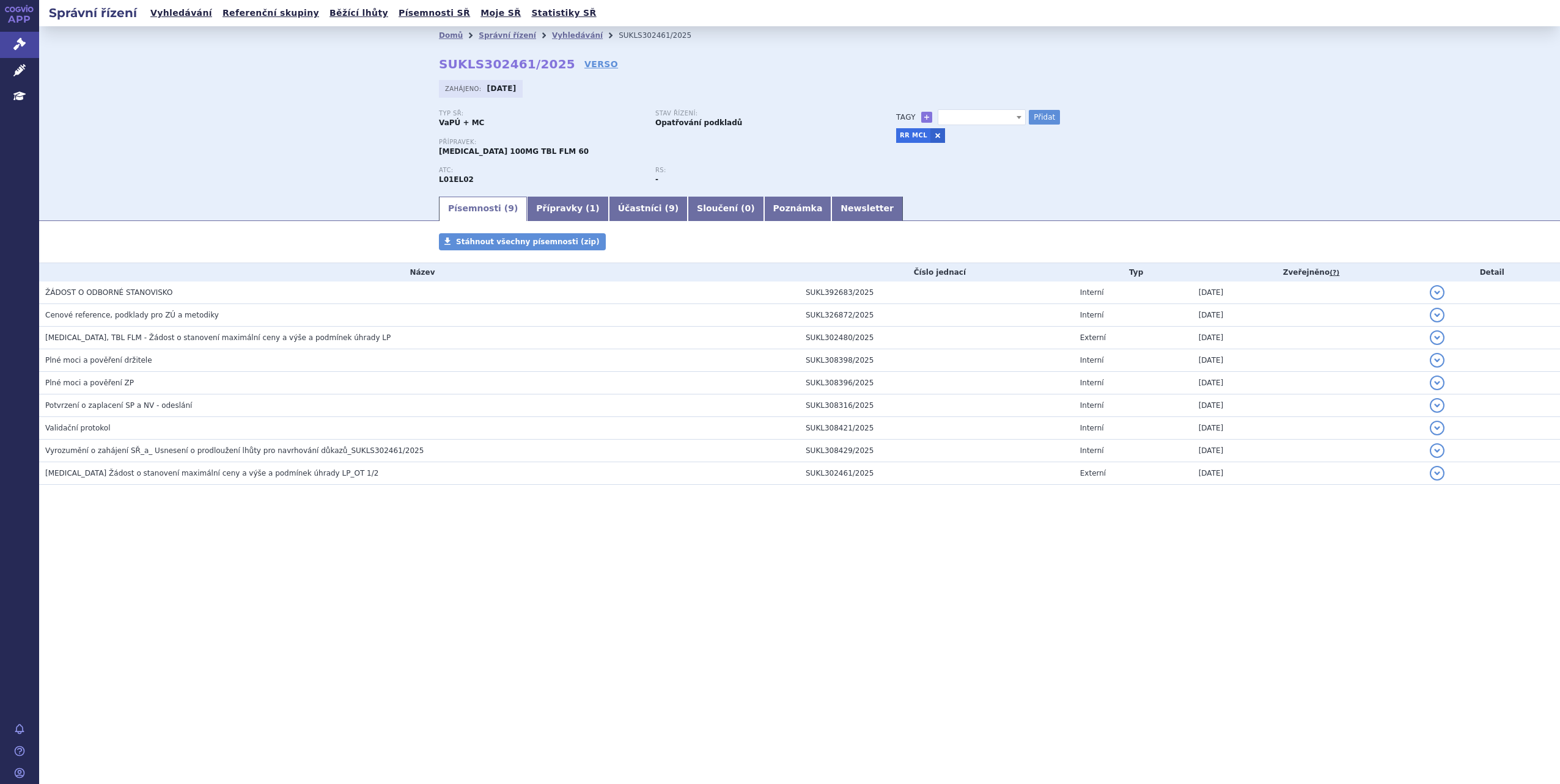
click at [735, 119] on div "Stav řízení: Opatřování podkladů" at bounding box center [764, 119] width 217 height 18
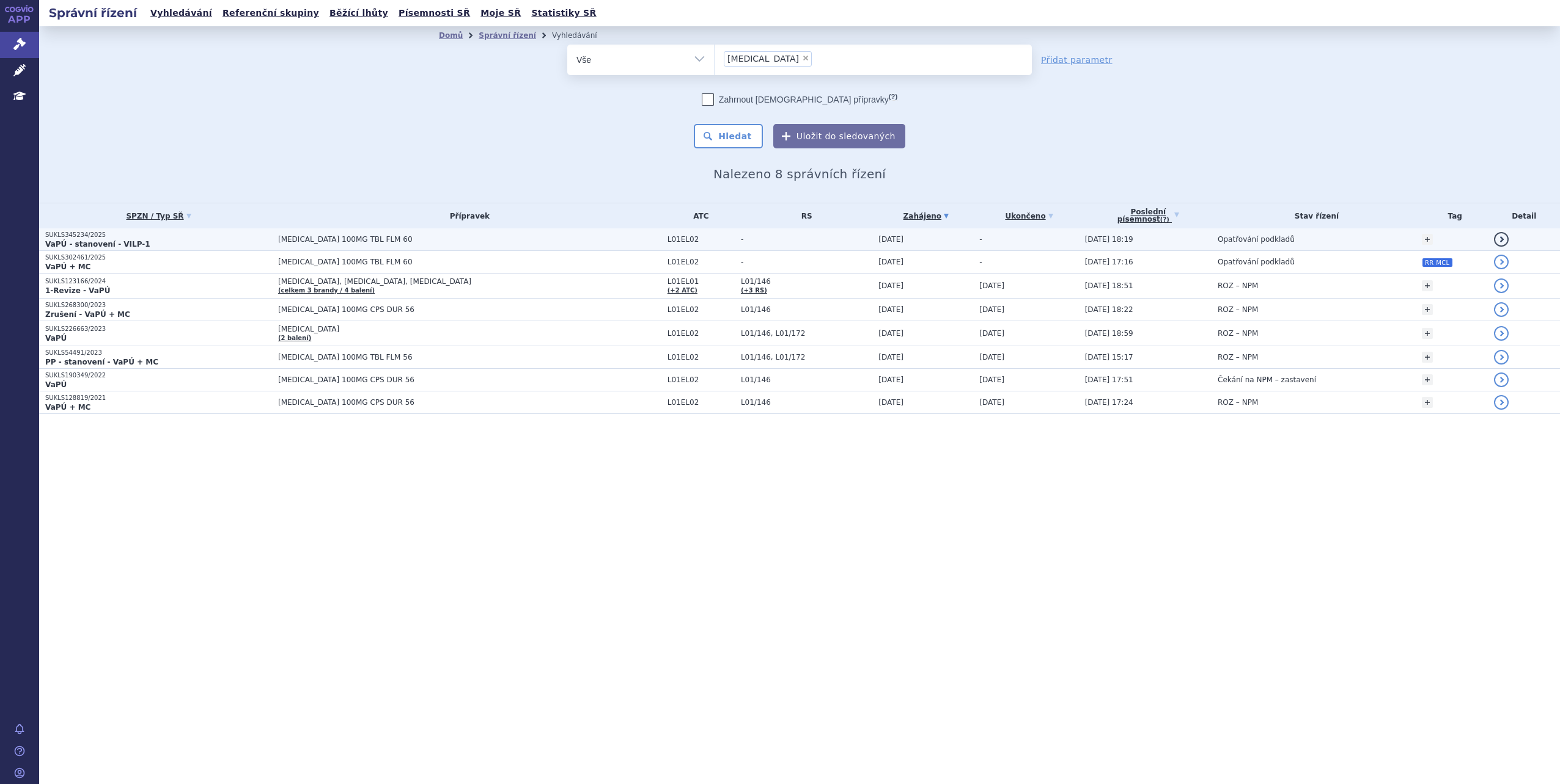
click at [455, 236] on span "[MEDICAL_DATA] 100MG TBL FLM 60" at bounding box center [430, 240] width 305 height 9
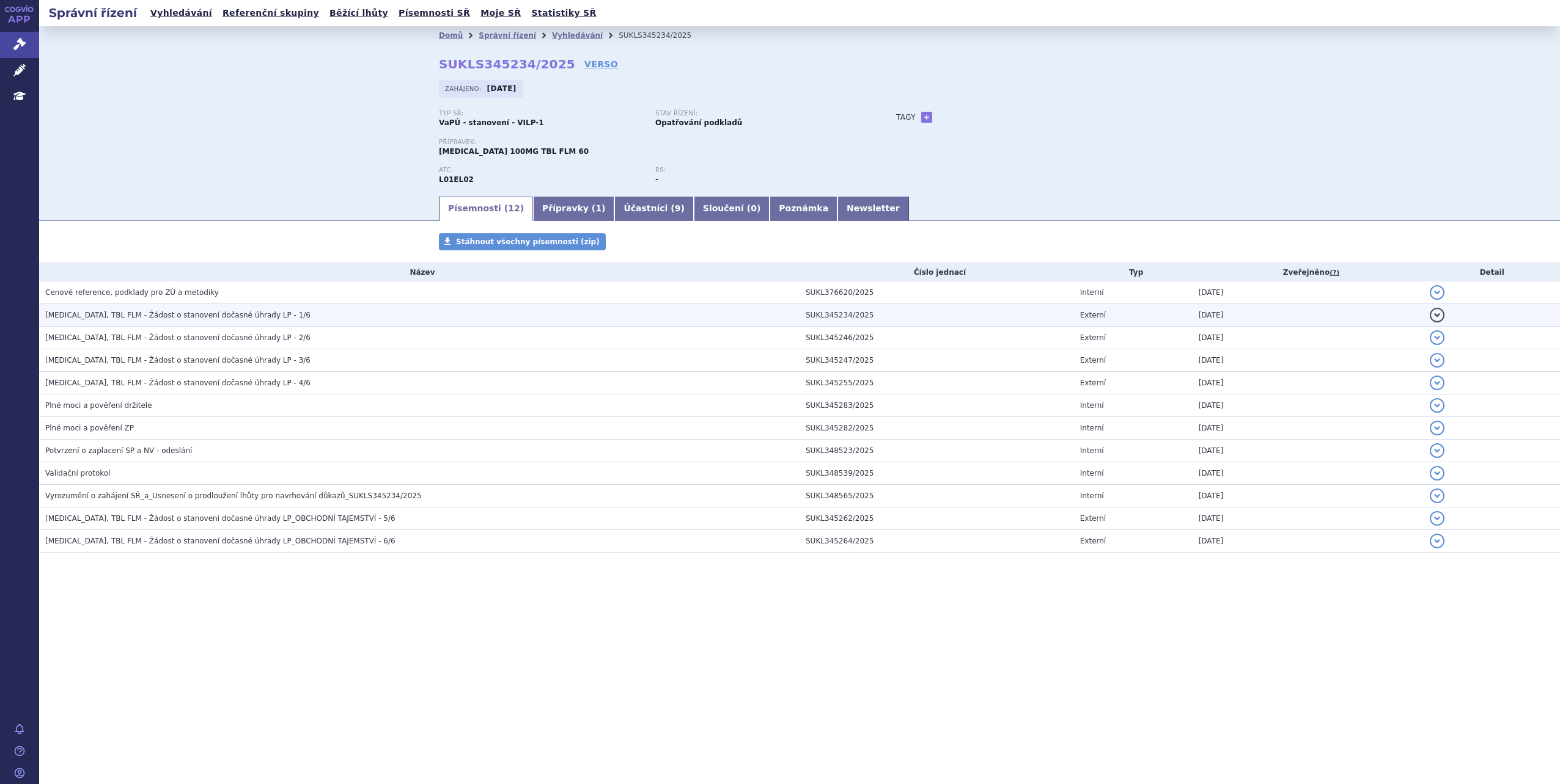
click at [293, 322] on td "[MEDICAL_DATA], TBL FLM - Žádost o stanovení dočasné úhrady LP - 1/6" at bounding box center [419, 315] width 760 height 22
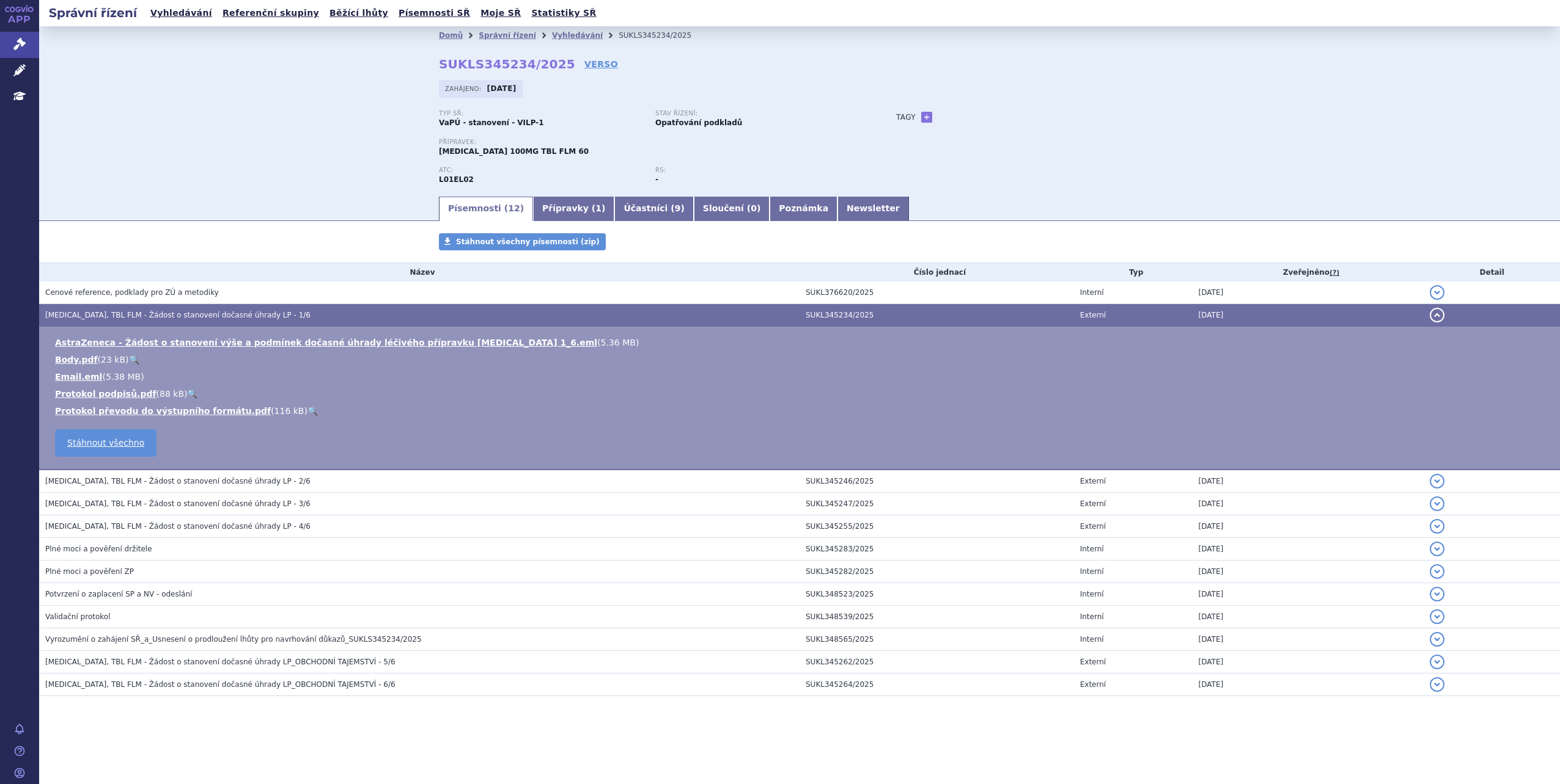
click at [273, 210] on div "Písemnosti ( 12 ) Přípravky ( 1 ) Účastníci ( 9 ) Sloučení ( 0 ) Poznámka Newsl…" at bounding box center [799, 208] width 1520 height 27
click at [304, 114] on div "Domů Správní řízení Vyhledávání SUKLS345234/2025 SUKLS345234/2025 VERSO [GEOGRA…" at bounding box center [799, 111] width 1520 height 168
click at [926, 121] on link "+" at bounding box center [926, 117] width 11 height 11
click at [996, 120] on span at bounding box center [981, 117] width 88 height 15
type input "1L MCL"
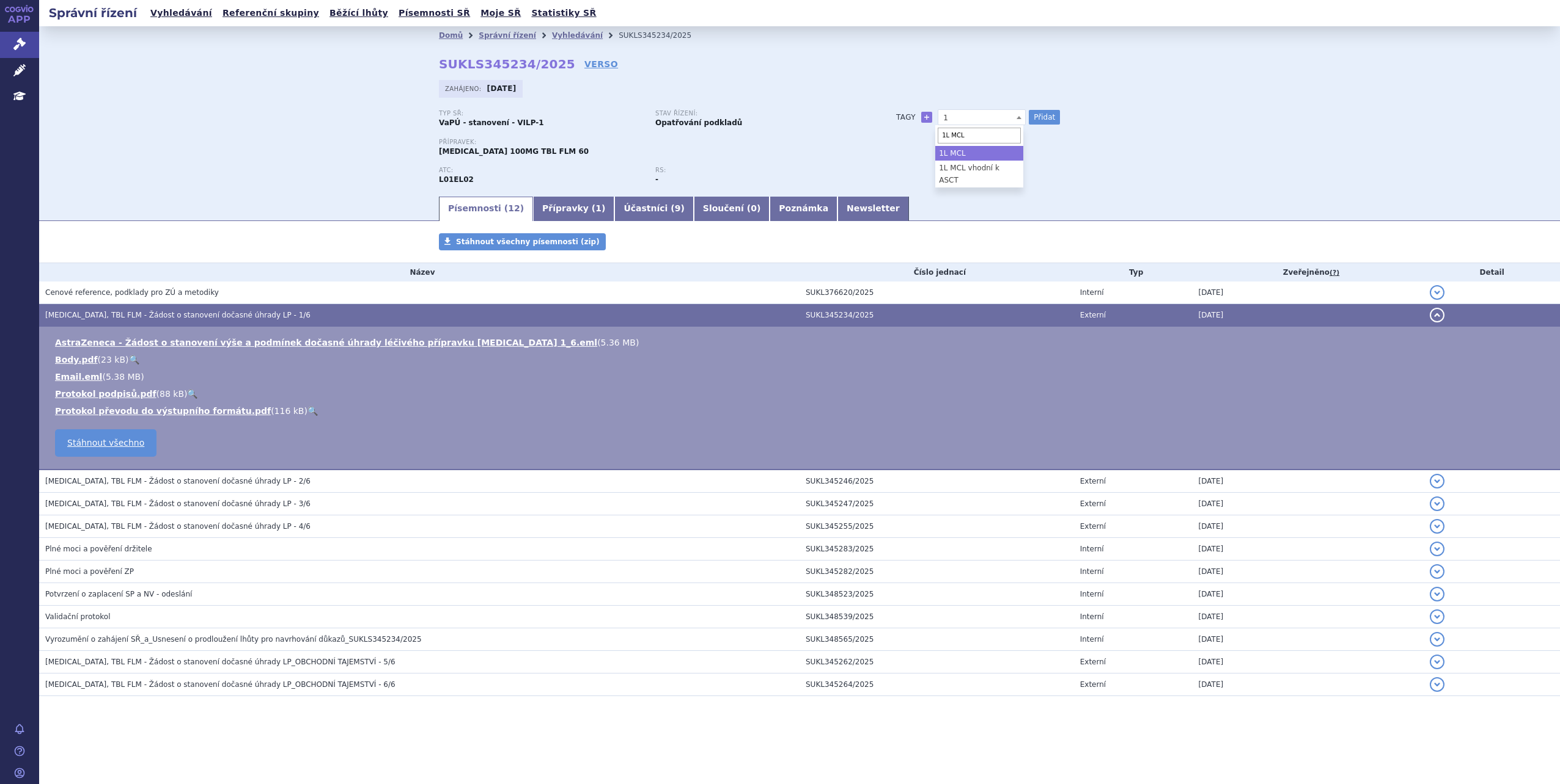
select select "1L MCL"
click at [983, 119] on span "1L MCL" at bounding box center [981, 118] width 87 height 15
click at [1041, 119] on button "Přidat" at bounding box center [1044, 117] width 31 height 15
select select
click at [976, 119] on span at bounding box center [981, 117] width 88 height 15
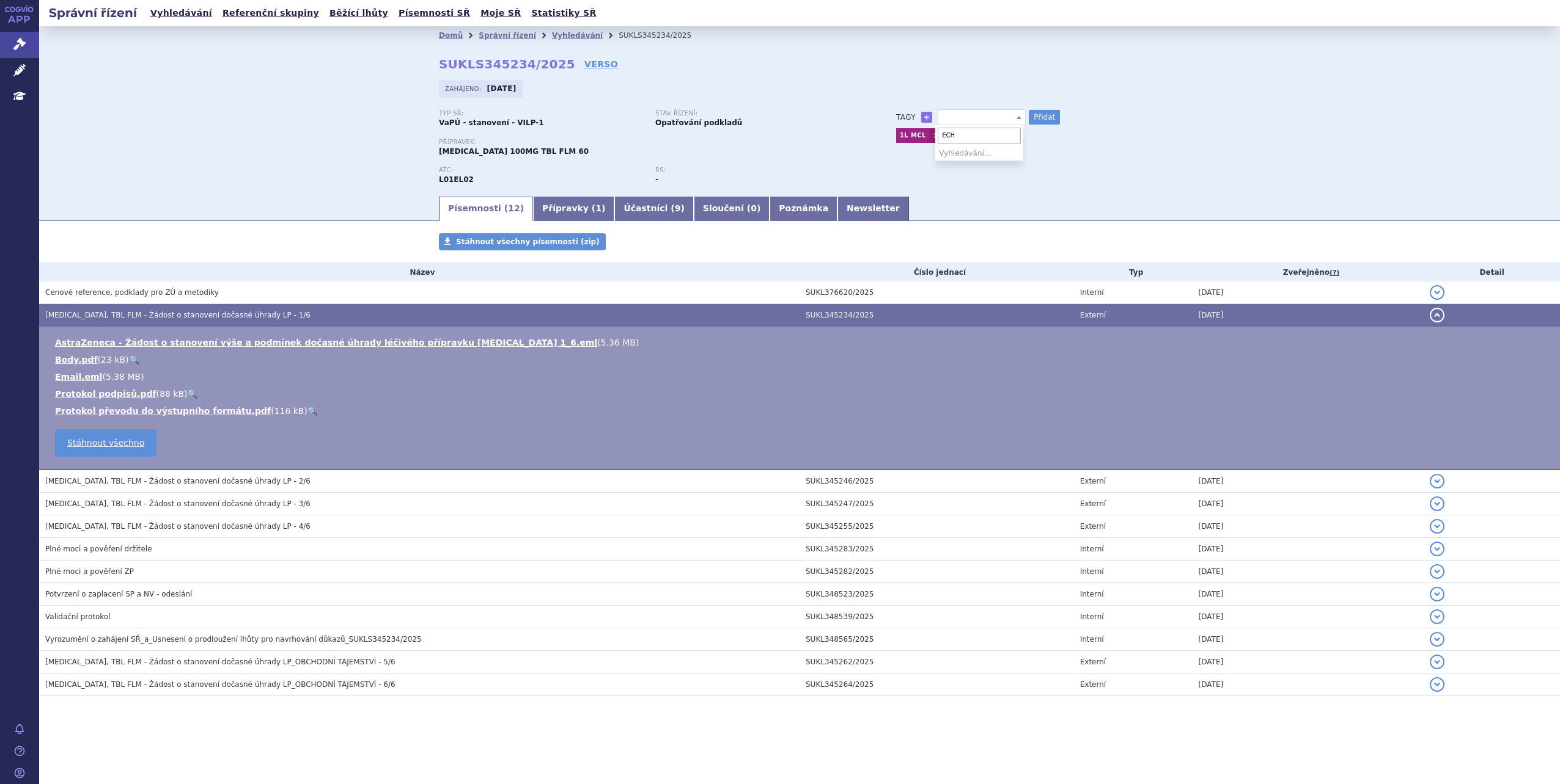
type input "ECHO"
click at [1038, 157] on div "Typ SŘ: VaPÚ - stanovení - VILP-1 Stav řízení: Opatřování podkladů Přípravek: […" at bounding box center [799, 152] width 722 height 85
click at [1032, 123] on button "Přidat" at bounding box center [1044, 117] width 31 height 15
select select
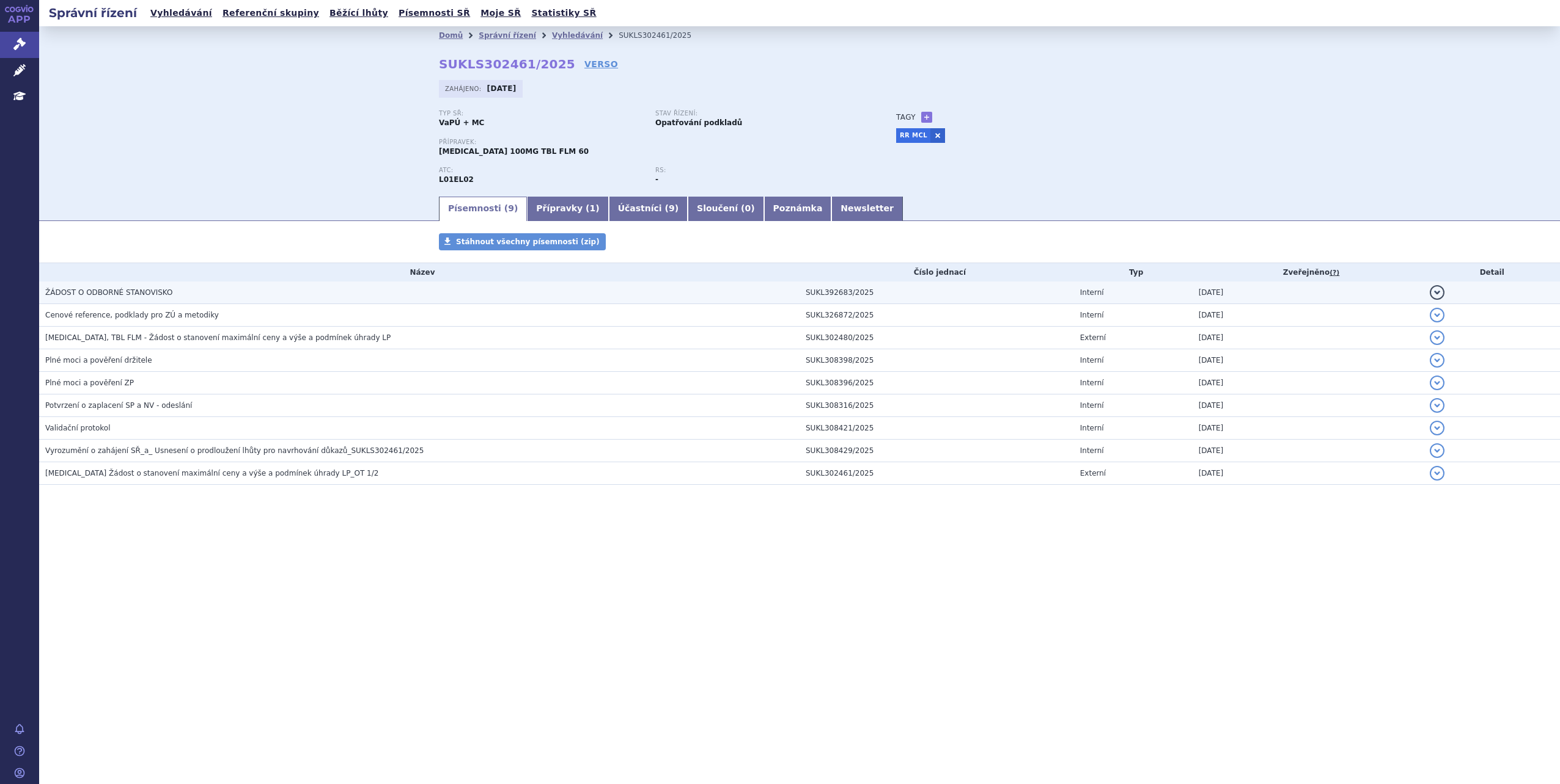
drag, startPoint x: 0, startPoint y: 0, endPoint x: 187, endPoint y: 296, distance: 350.1
click at [187, 296] on h3 "ŽÁDOST O ODBORNÉ STANOVISKO" at bounding box center [422, 292] width 754 height 12
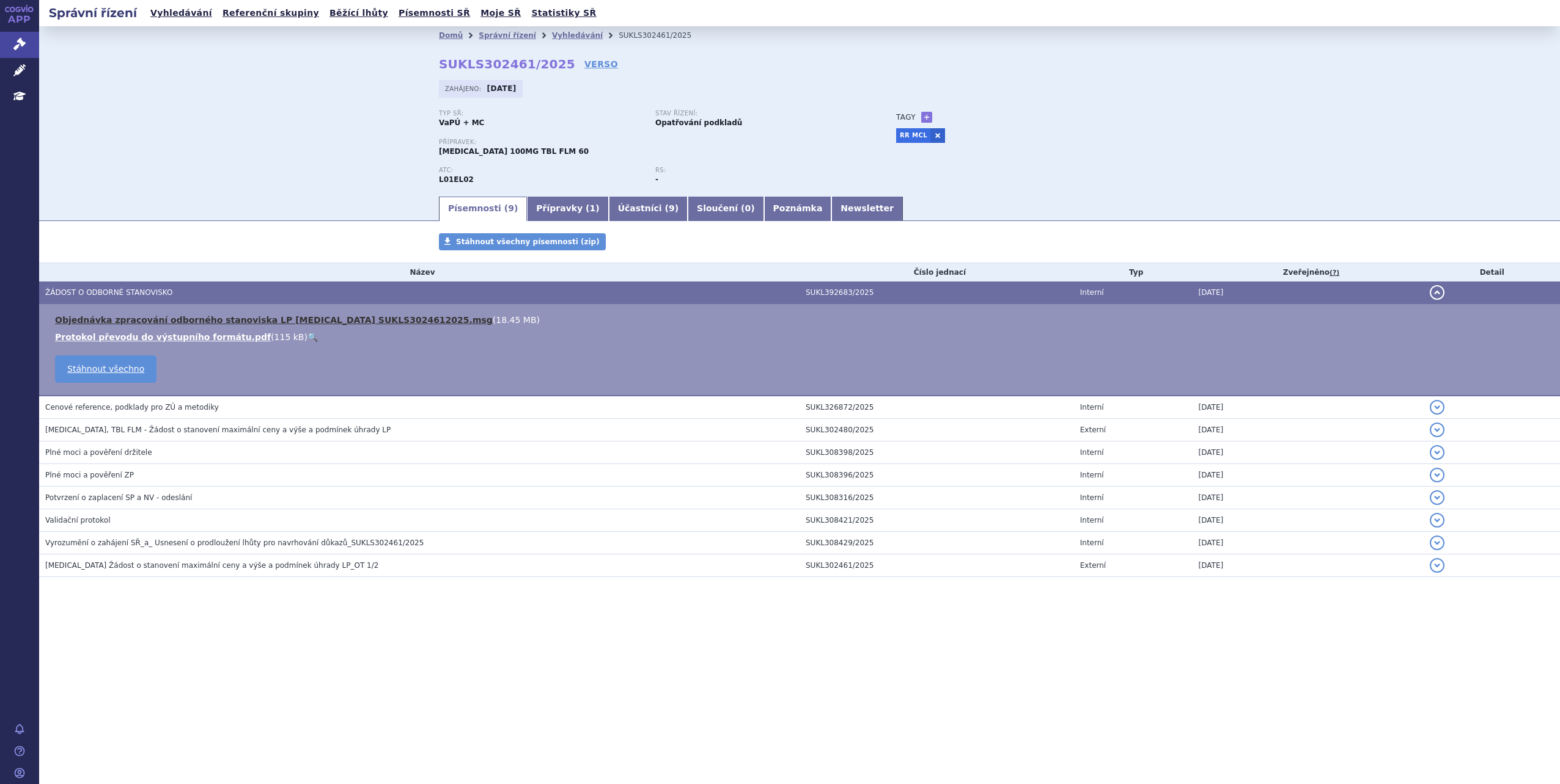
click at [385, 321] on link "Objednávka zpracování odborného stanoviska LP CALQUENCE SUKLS3024612025.msg" at bounding box center [273, 320] width 438 height 9
click at [230, 404] on h3 "Cenové reference, podklady pro ZÚ a metodiky" at bounding box center [422, 407] width 754 height 12
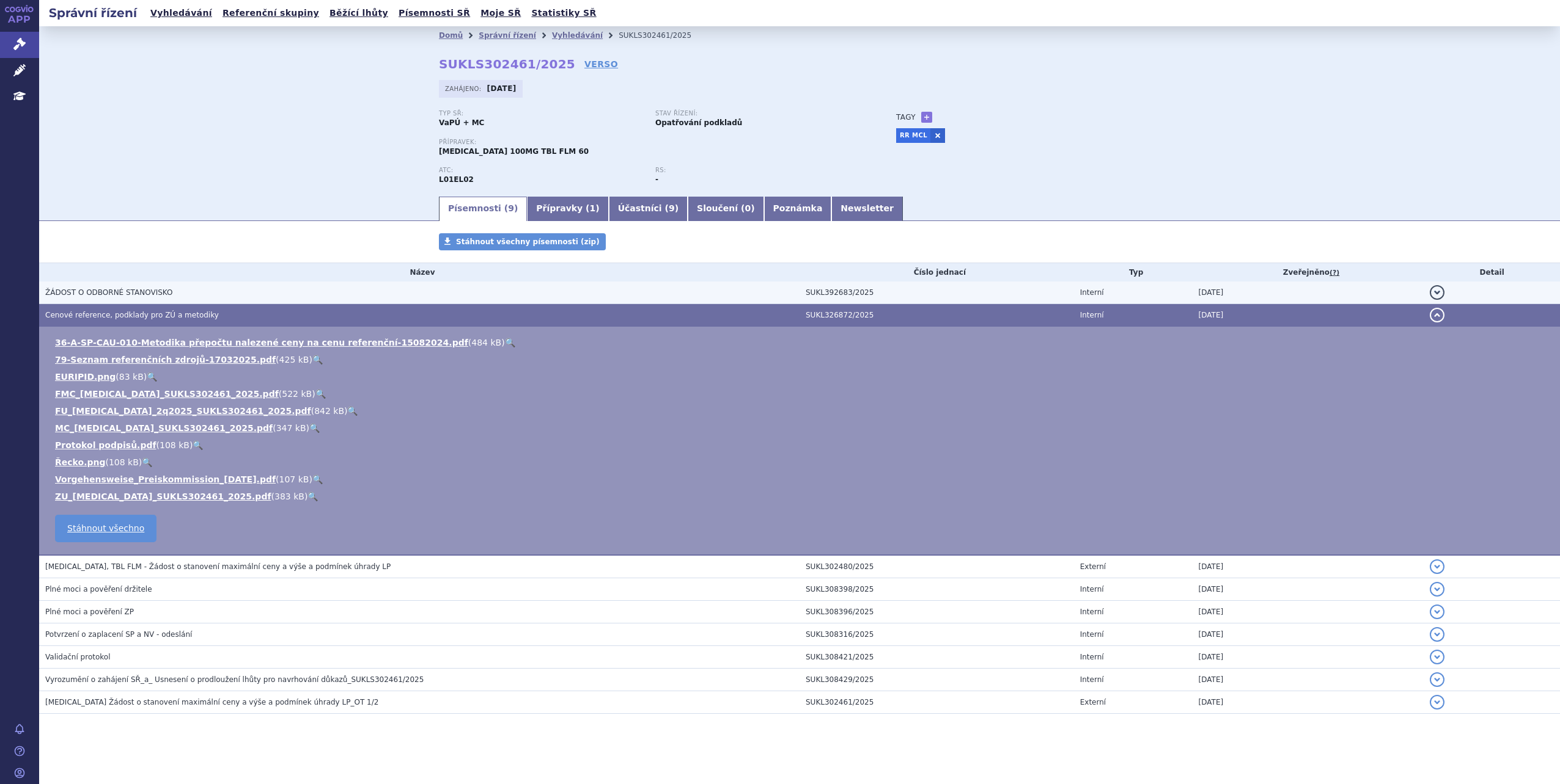
click at [200, 291] on h3 "ŽÁDOST O ODBORNÉ STANOVISKO" at bounding box center [422, 292] width 754 height 12
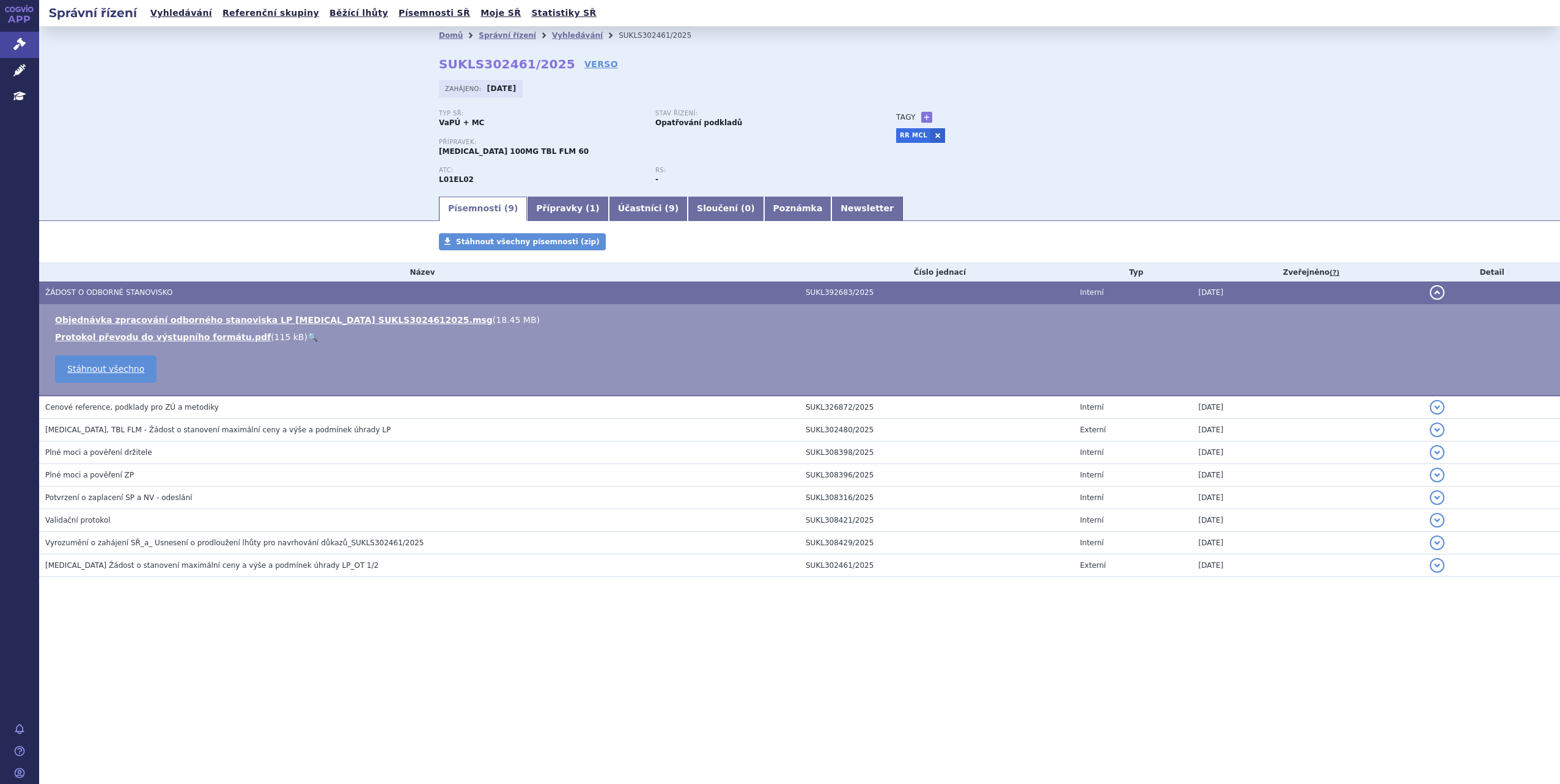
click at [636, 659] on div "Správní řízení Vyhledávání Referenční skupiny Běžící lhůty Písemnosti SŘ Moje S…" at bounding box center [799, 392] width 1520 height 784
click at [362, 320] on link "Objednávka zpracování odborného stanoviska LP CALQUENCE SUKLS3024612025.msg" at bounding box center [273, 320] width 438 height 9
click at [584, 64] on link "VERSO" at bounding box center [600, 64] width 34 height 12
click at [314, 317] on link "Objednávka zpracování odborného stanoviska LP CALQUENCE SUKLS3024612025.msg" at bounding box center [273, 320] width 438 height 9
